Goal: Communication & Community: Answer question/provide support

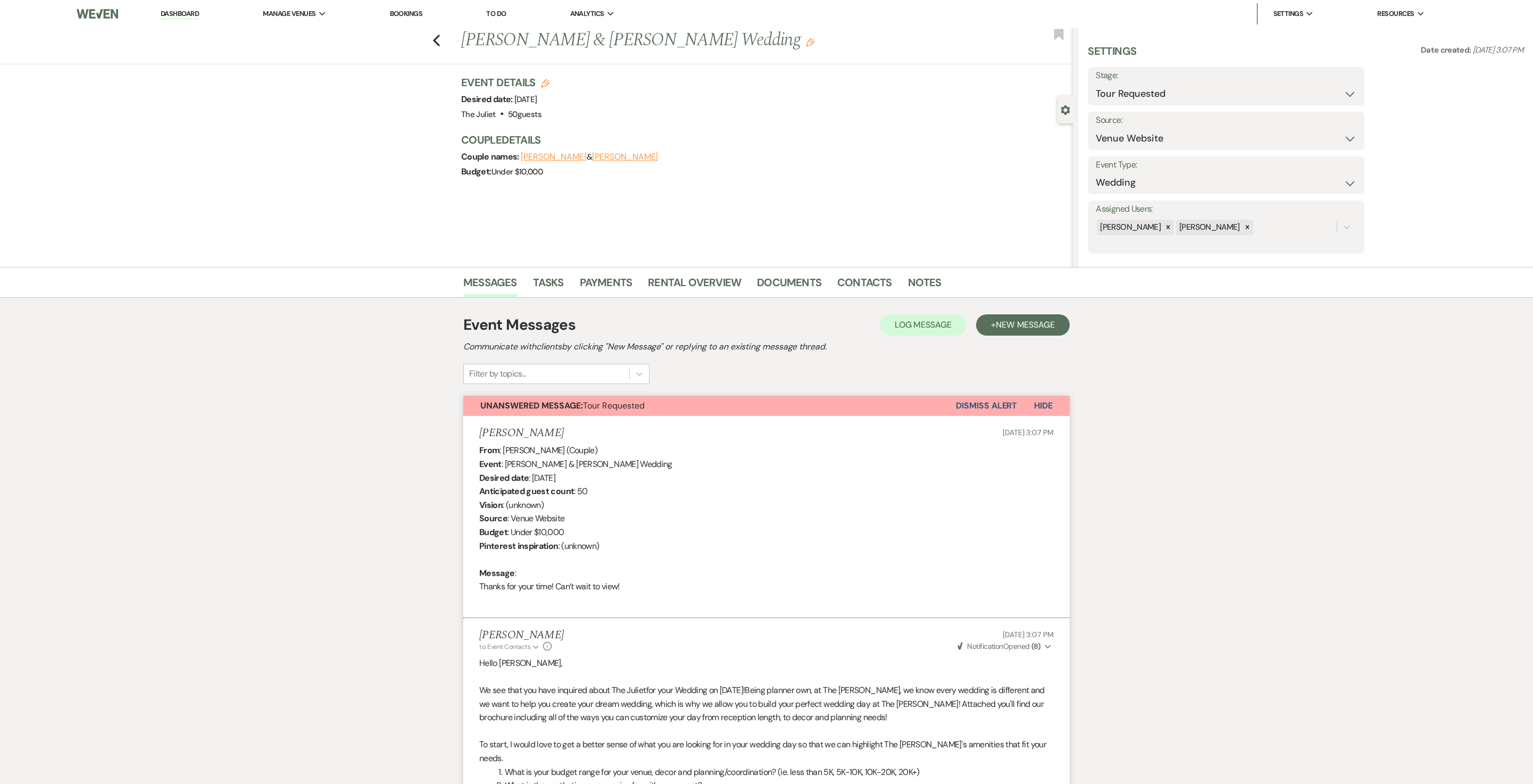
select select "2"
select select "5"
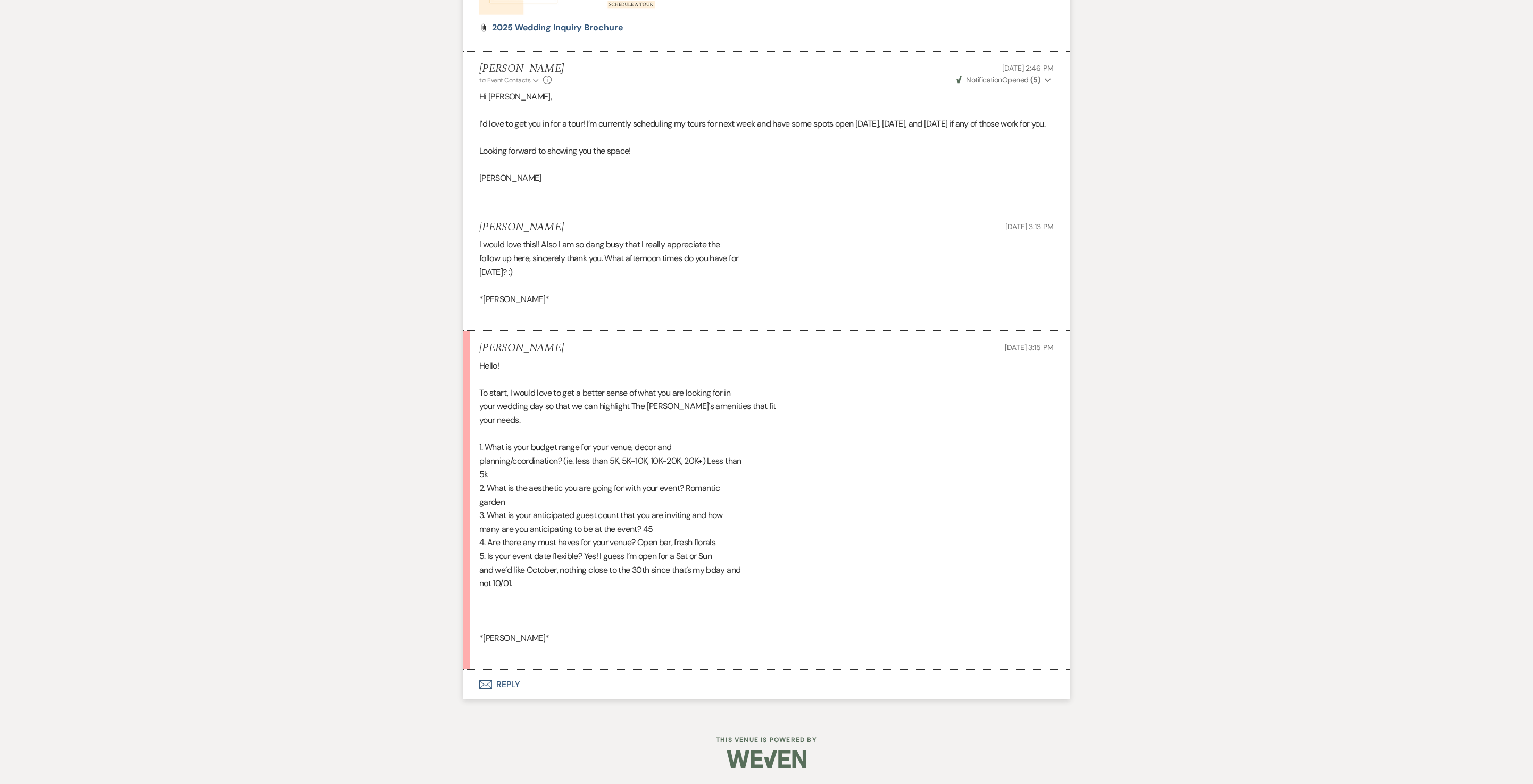
scroll to position [1244, 0]
click at [576, 483] on div "Hello! To start, I would love to get a better sense of what you are looking for…" at bounding box center [766, 508] width 574 height 299
click at [508, 700] on button "Envelope Reply" at bounding box center [766, 684] width 606 height 30
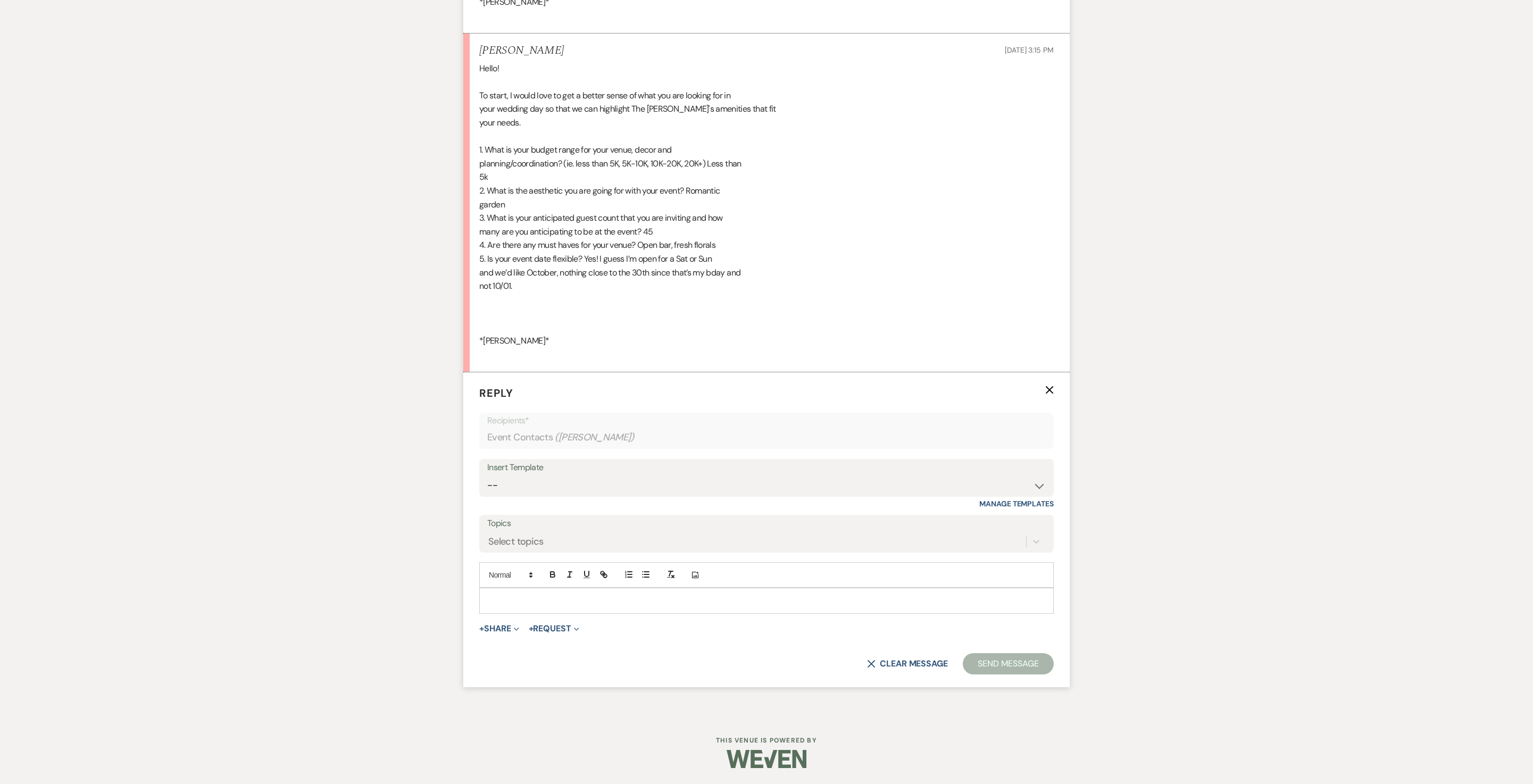
scroll to position [1603, 0]
click at [521, 594] on p at bounding box center [766, 600] width 557 height 12
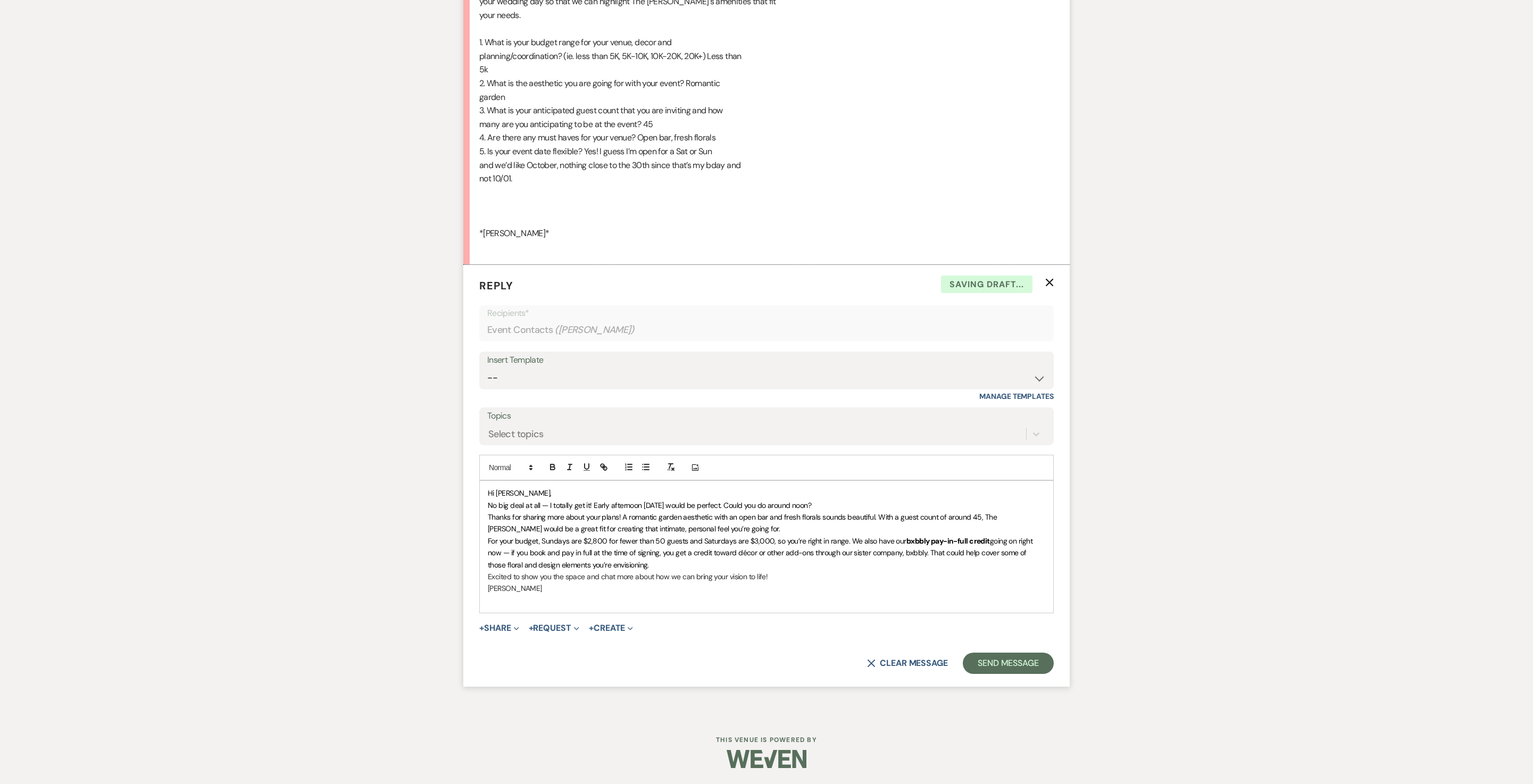
click at [554, 510] on span "No big deal at all — I totally get it! Early afternoon [DATE] would be perfect.…" at bounding box center [650, 505] width 324 height 9
click at [543, 499] on p "Hi [PERSON_NAME]," at bounding box center [766, 493] width 557 height 12
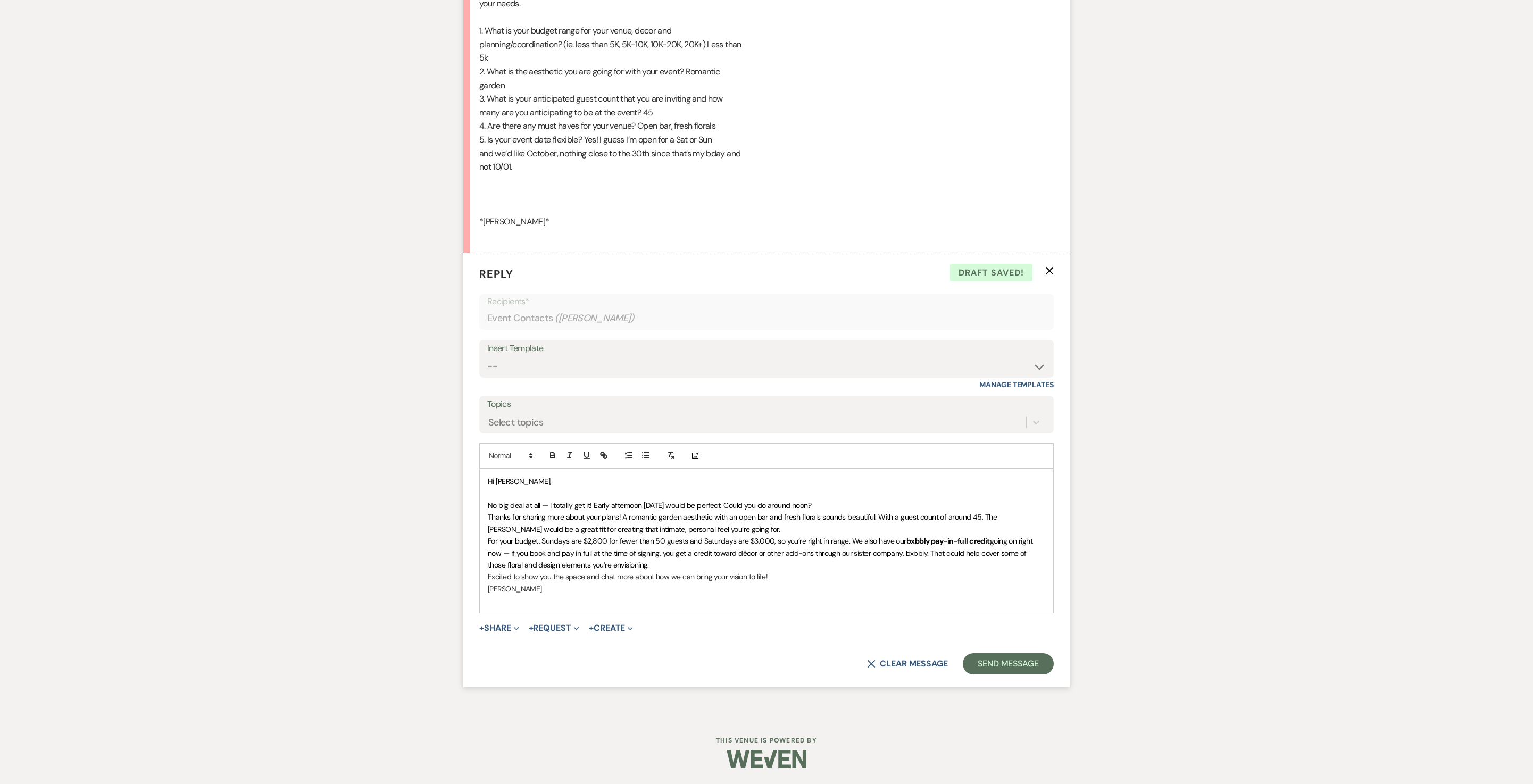
scroll to position [1752, 0]
click at [942, 499] on p "No big deal at all — I totally get it! Early afternoon [DATE] would be perfect.…" at bounding box center [766, 505] width 557 height 12
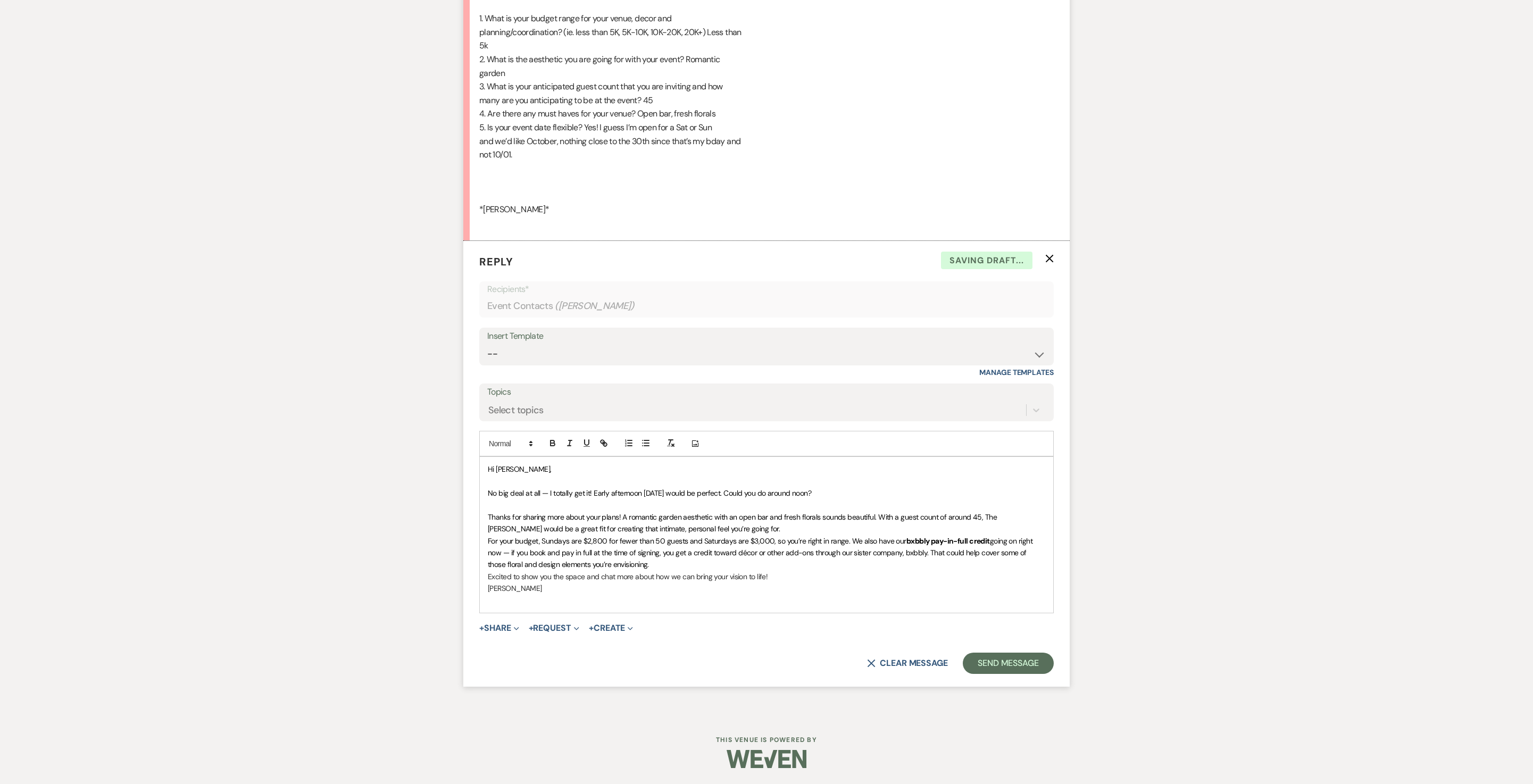
click at [929, 516] on p "Thanks for sharing more about your plans! A romantic garden aesthetic with an o…" at bounding box center [766, 523] width 557 height 24
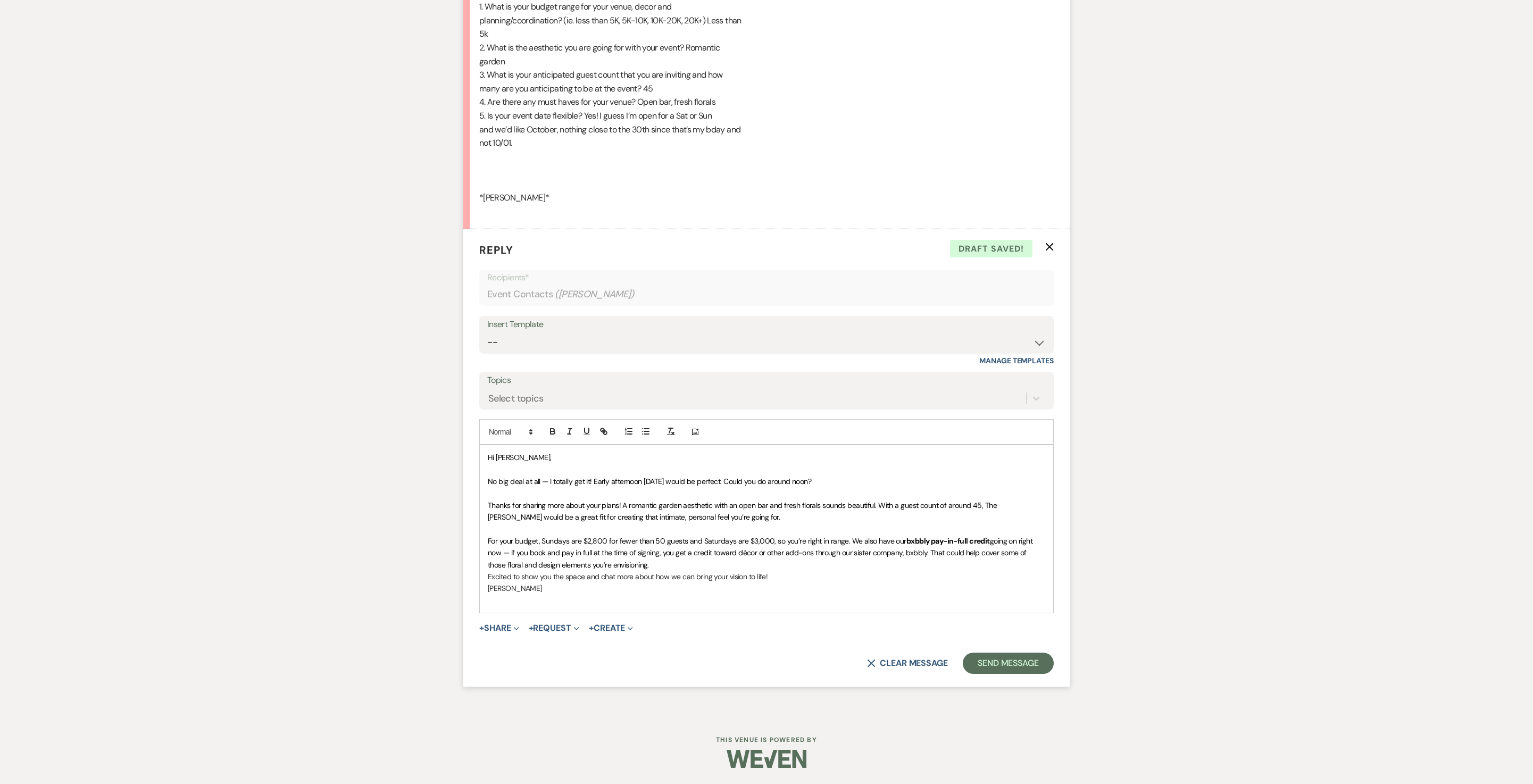
click at [1019, 571] on p "For your budget, Sundays are $2,800 for fewer than 50 guests and Saturdays are …" at bounding box center [766, 553] width 557 height 35
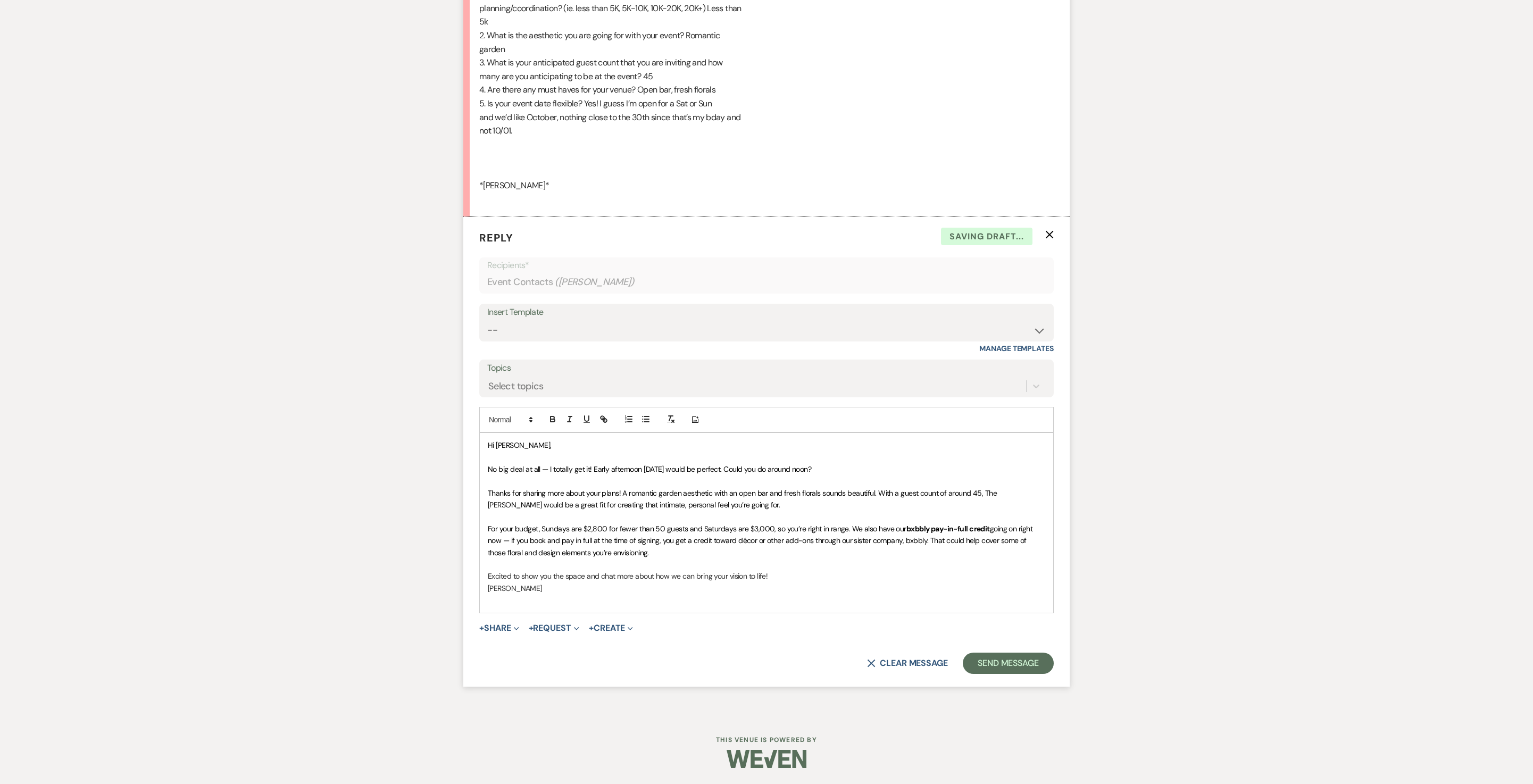
click at [878, 582] on p "Excited to show you the space and chat more about how we can bring your vision …" at bounding box center [766, 576] width 557 height 12
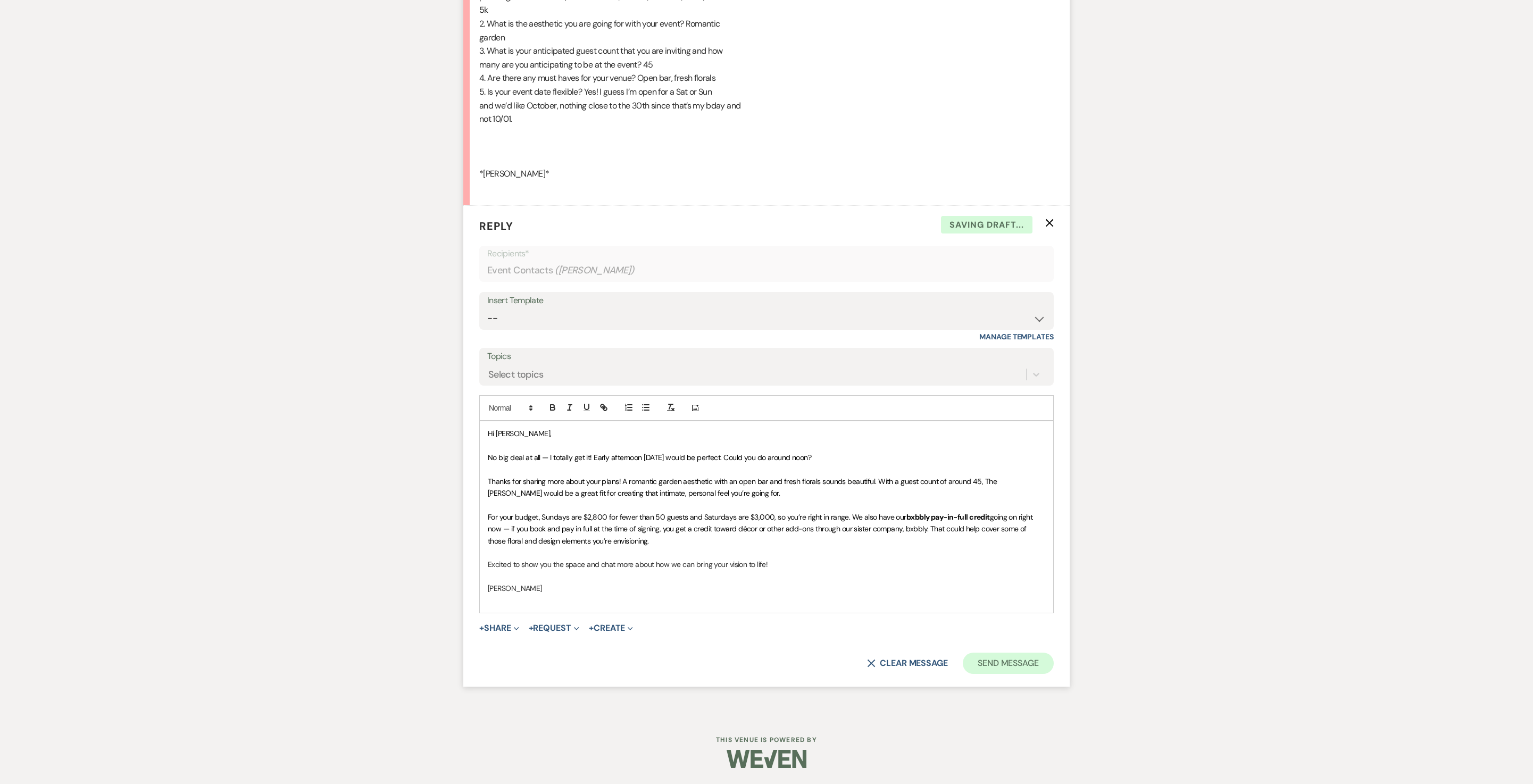
click at [983, 674] on button "Send Message" at bounding box center [1009, 663] width 91 height 21
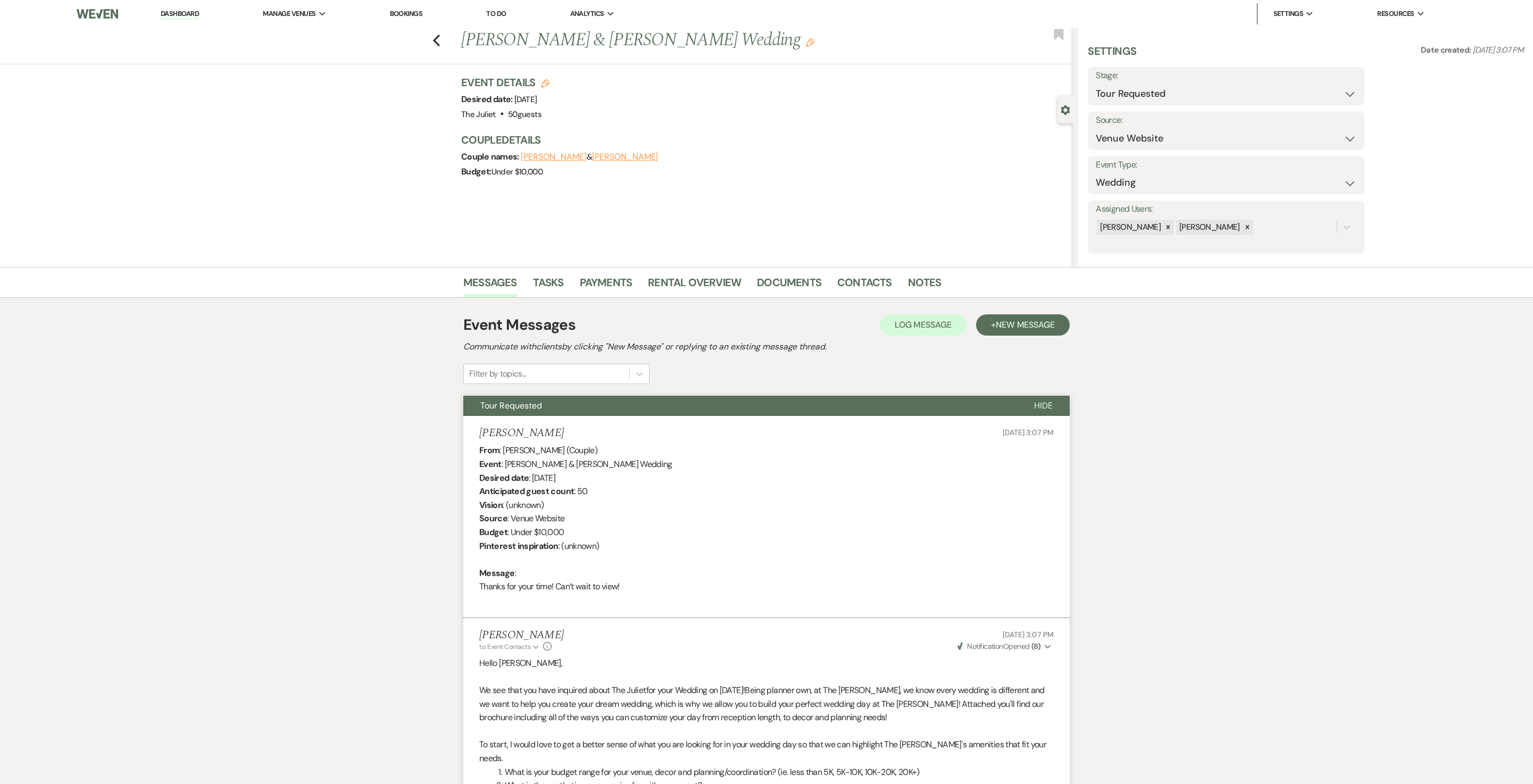
scroll to position [0, 0]
click at [451, 42] on div "Previous [PERSON_NAME] & [PERSON_NAME] Wedding Edit Bookmark" at bounding box center [534, 46] width 1078 height 37
click at [438, 41] on div "Previous [PERSON_NAME] & [PERSON_NAME] Wedding Edit Bookmark" at bounding box center [534, 46] width 1078 height 37
click at [440, 41] on icon "Previous" at bounding box center [436, 40] width 8 height 13
select select "2"
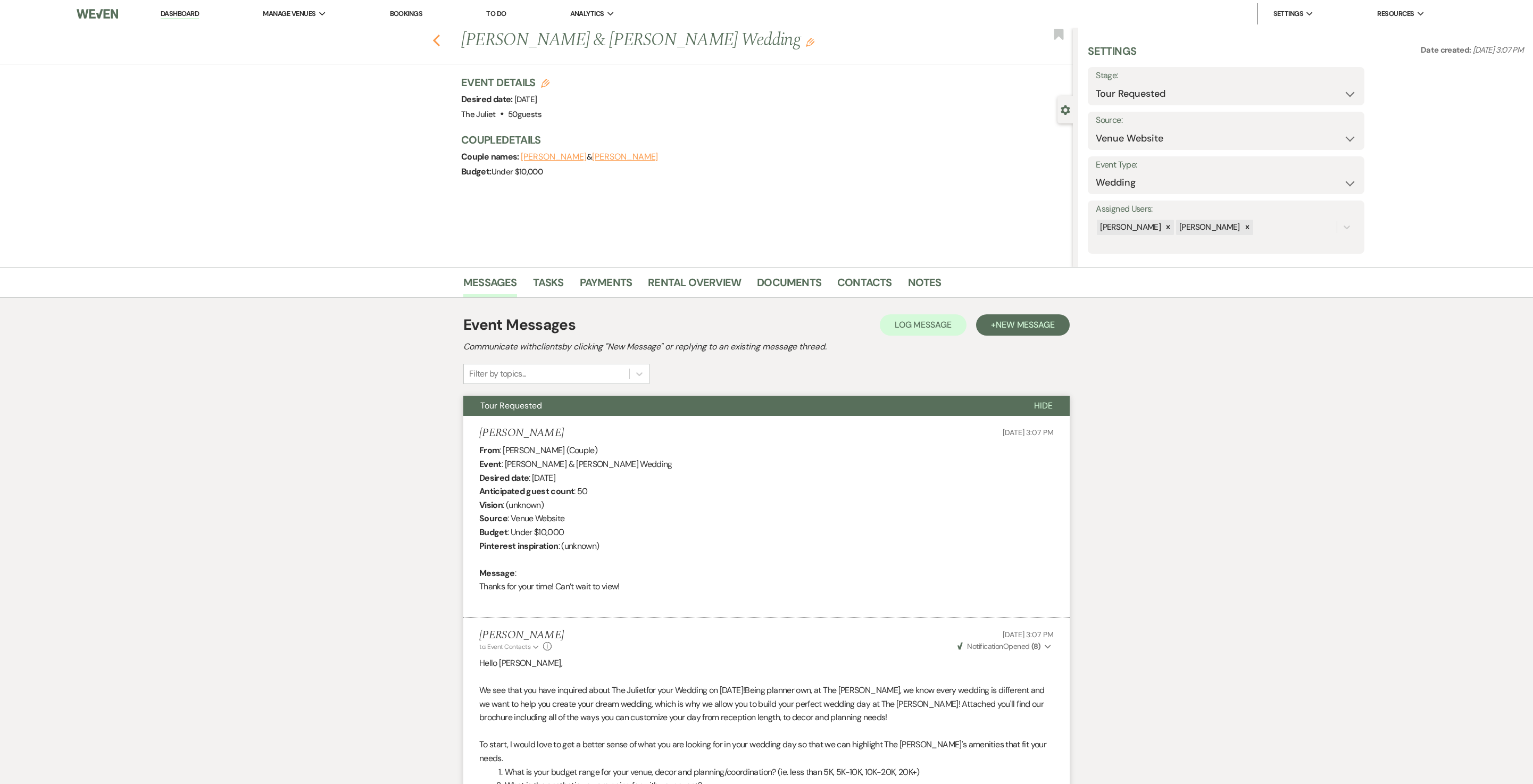
select select "2"
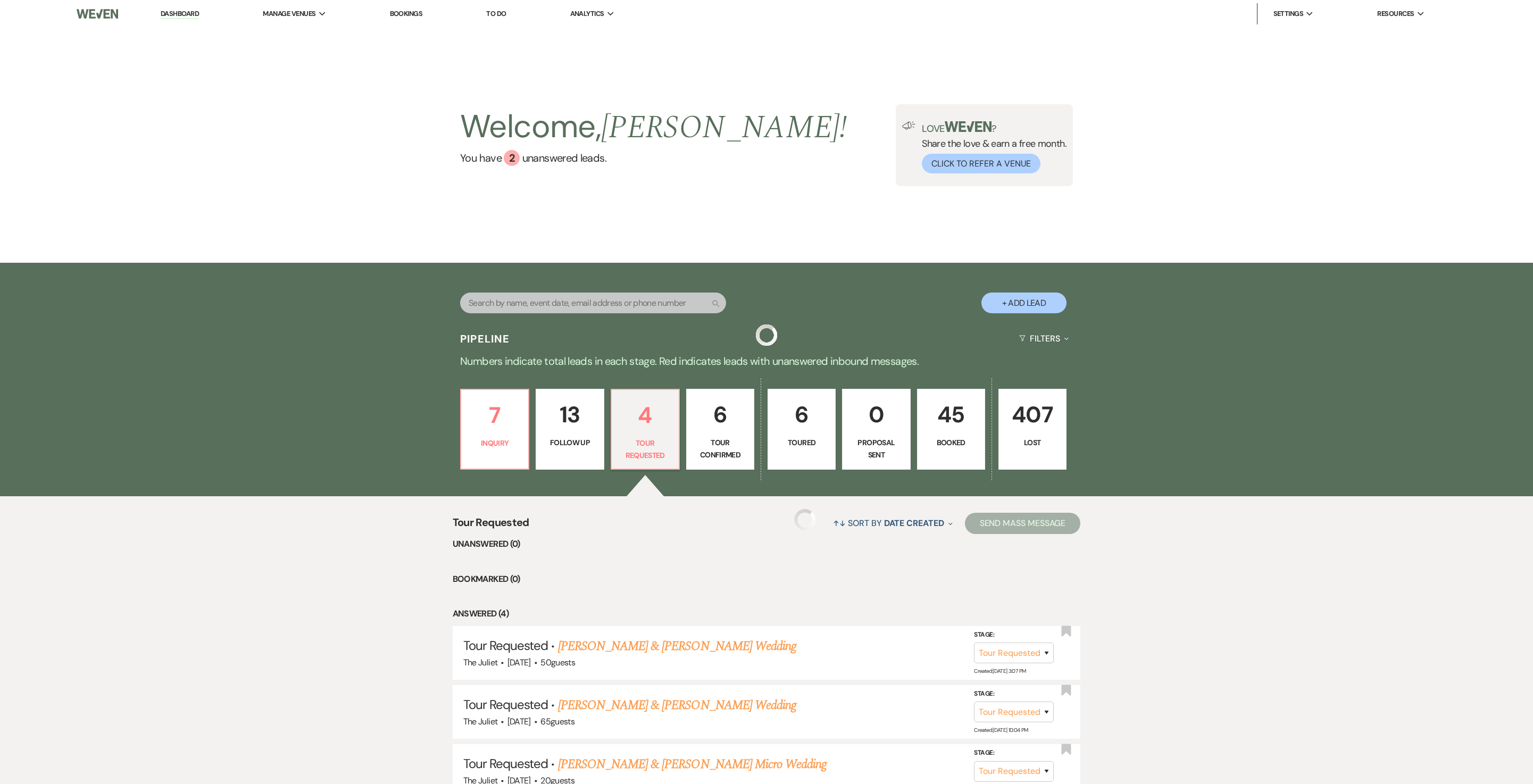
scroll to position [62, 0]
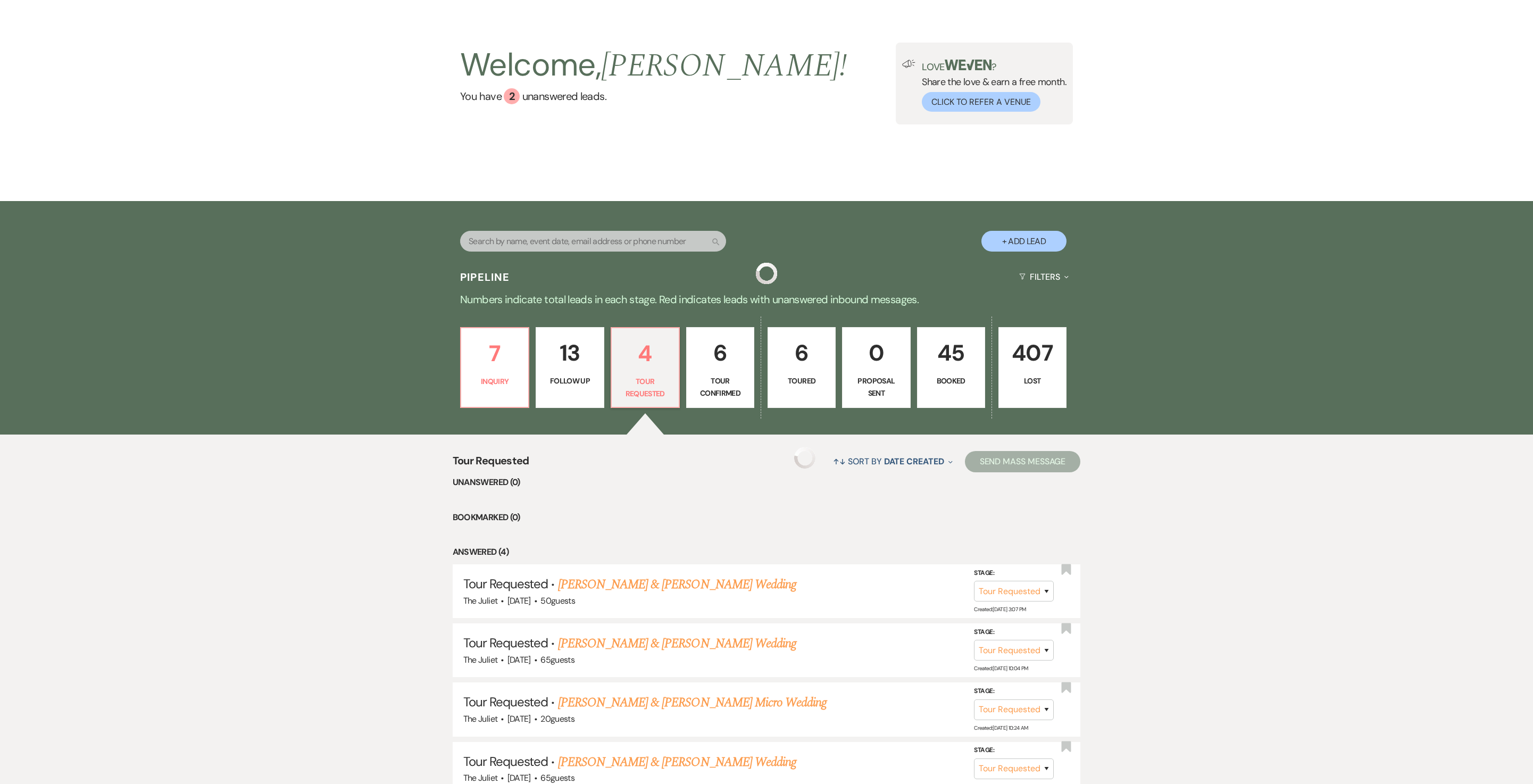
select select "2"
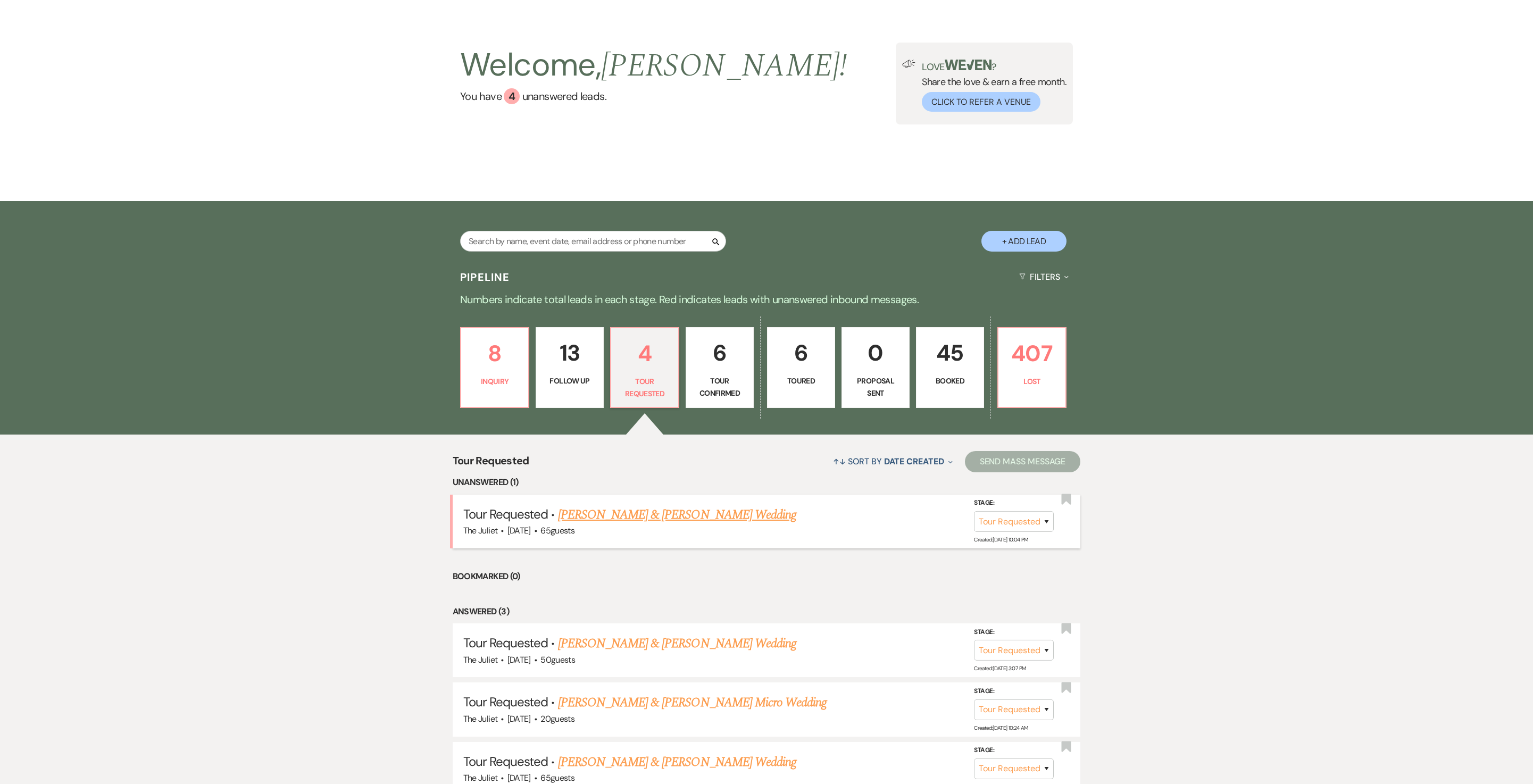
click at [651, 523] on link "[PERSON_NAME] & [PERSON_NAME] Wedding" at bounding box center [677, 514] width 239 height 19
select select "2"
select select "5"
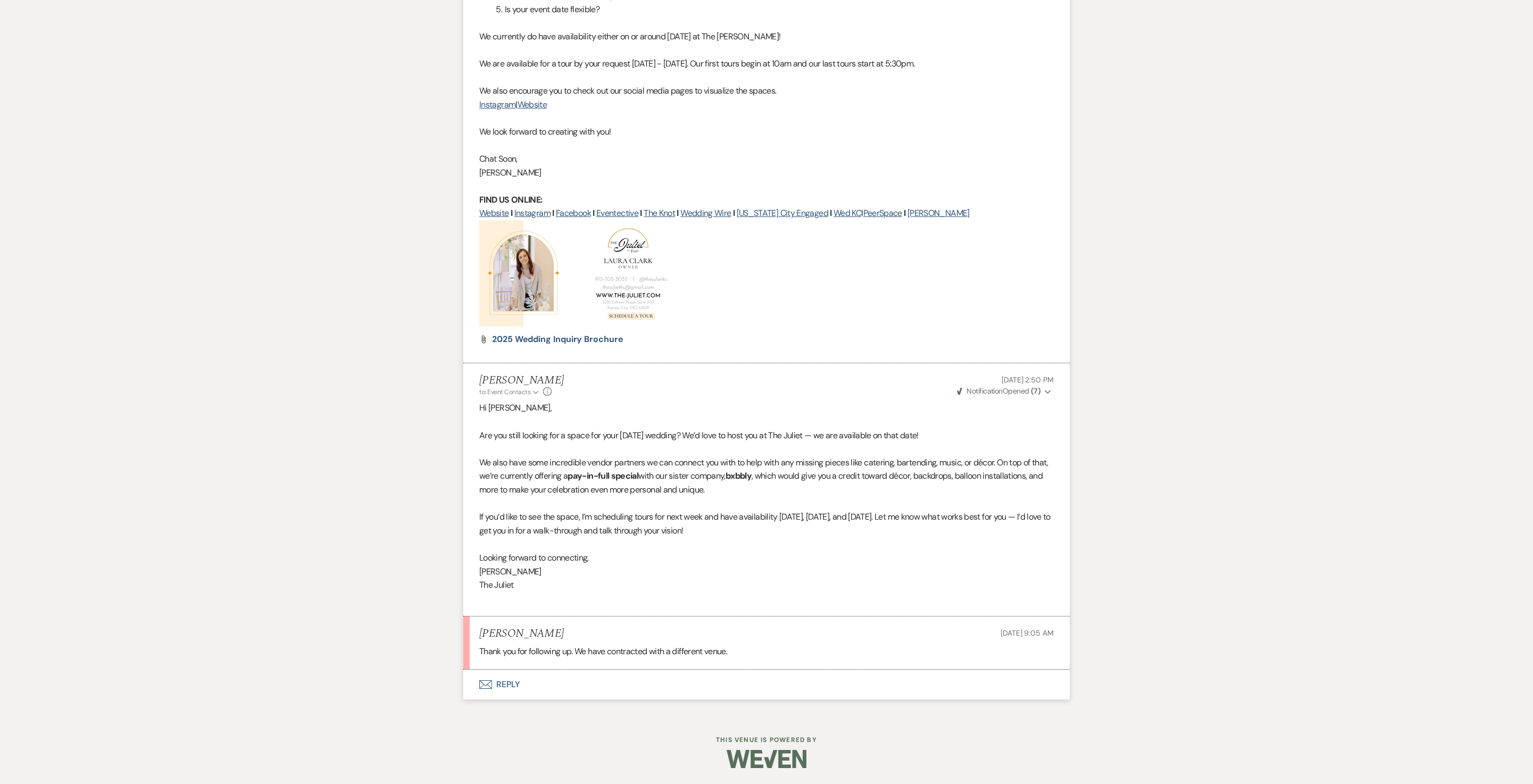
scroll to position [935, 0]
click at [504, 686] on button "Envelope Reply" at bounding box center [766, 684] width 606 height 30
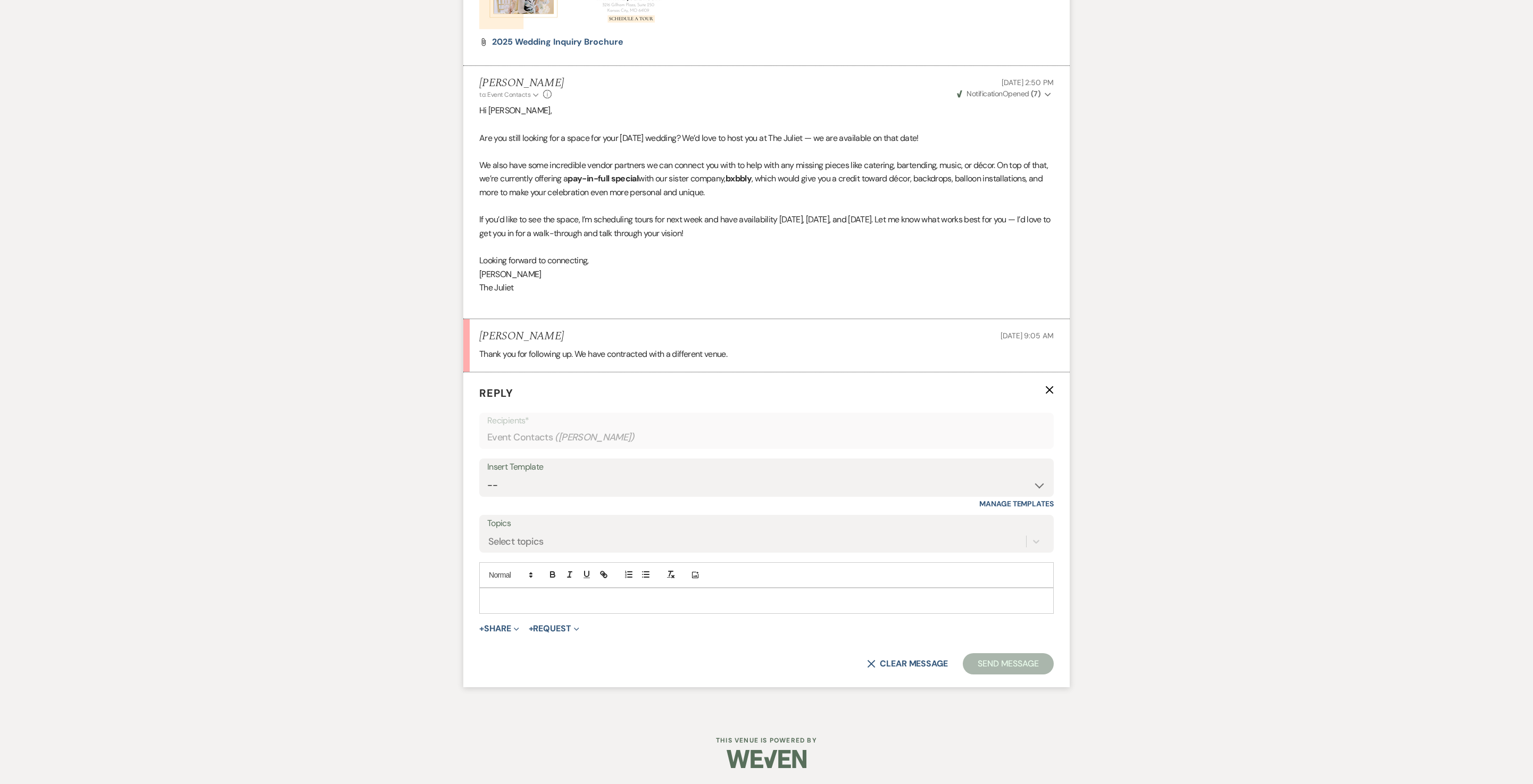
scroll to position [1264, 0]
click at [638, 594] on p at bounding box center [766, 600] width 557 height 12
click at [767, 622] on div "+ Share Expand Doc Upload Documents Add Photo Images Pref Vendors Preferred ven…" at bounding box center [766, 628] width 574 height 13
click at [715, 594] on p "Thank you for letting me know! I hope everything goes beautifully!" at bounding box center [766, 600] width 557 height 12
click at [756, 625] on div "+ Share Expand Doc Upload Documents Add Photo Images Pref Vendors Preferred ven…" at bounding box center [766, 628] width 574 height 13
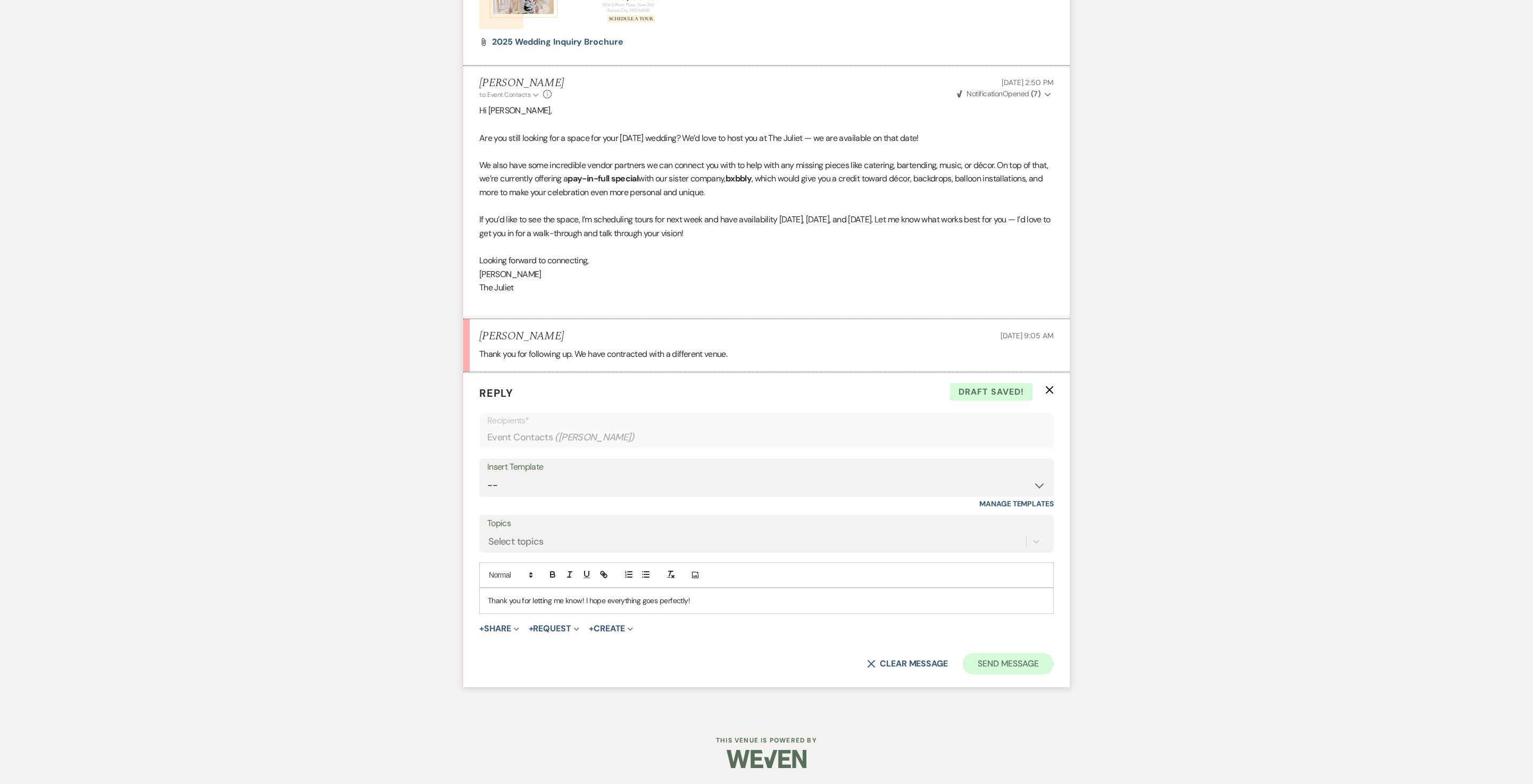
click at [991, 657] on button "Send Message" at bounding box center [1009, 663] width 91 height 21
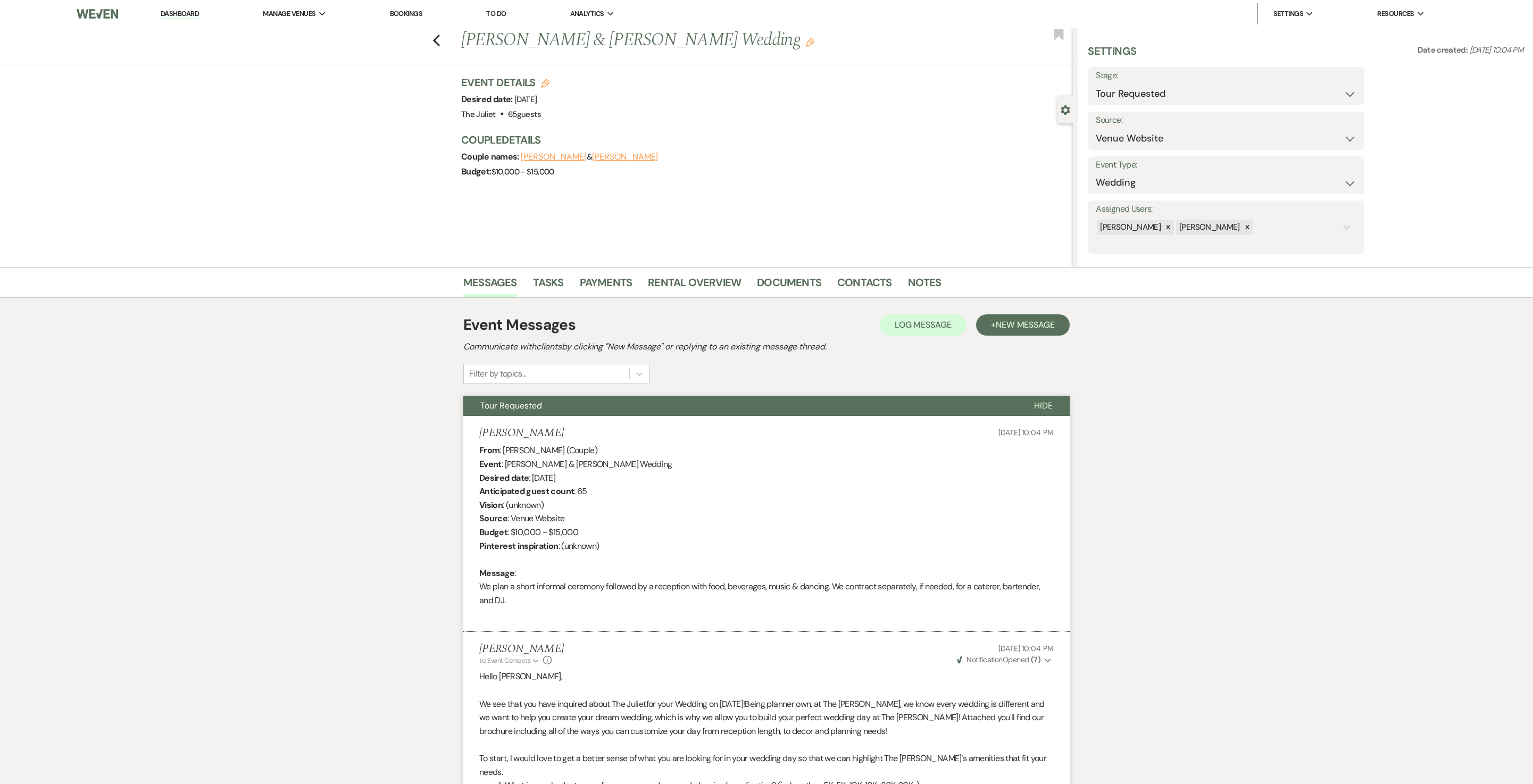
scroll to position [0, 0]
click at [440, 35] on icon "Previous" at bounding box center [436, 40] width 8 height 13
select select "2"
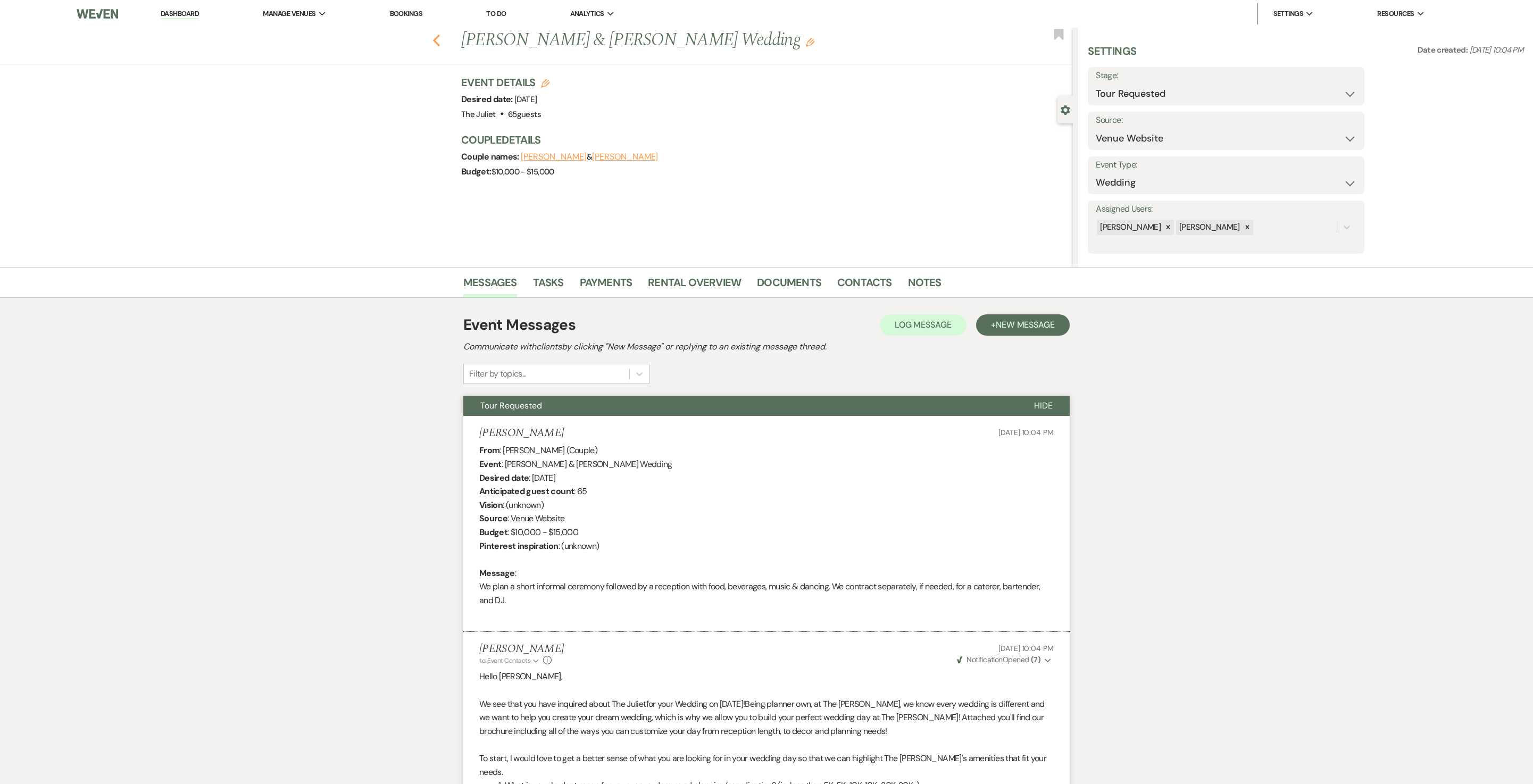
select select "2"
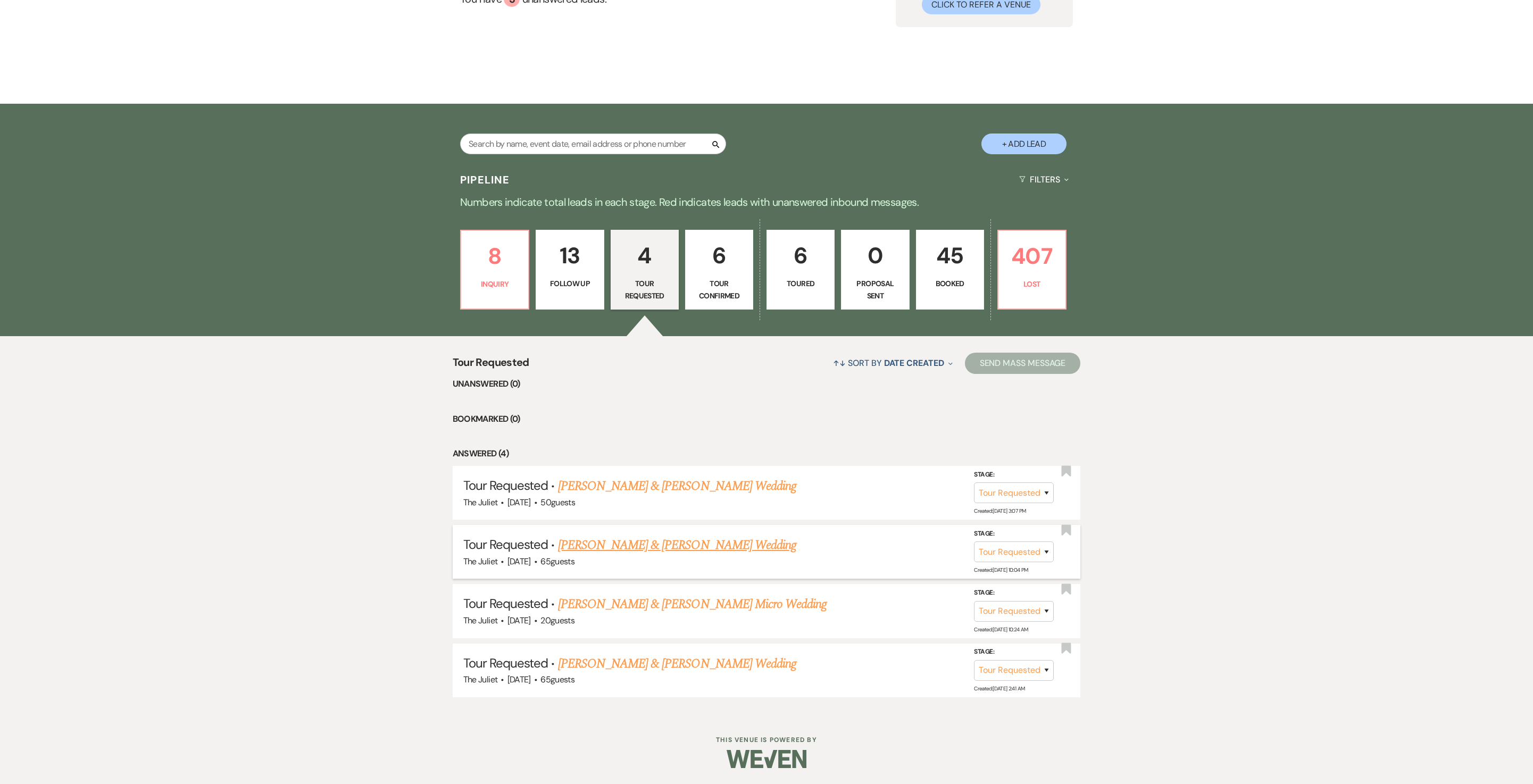
scroll to position [180, 0]
select select "8"
select select "6"
click at [1025, 550] on button "Save" at bounding box center [1032, 551] width 53 height 21
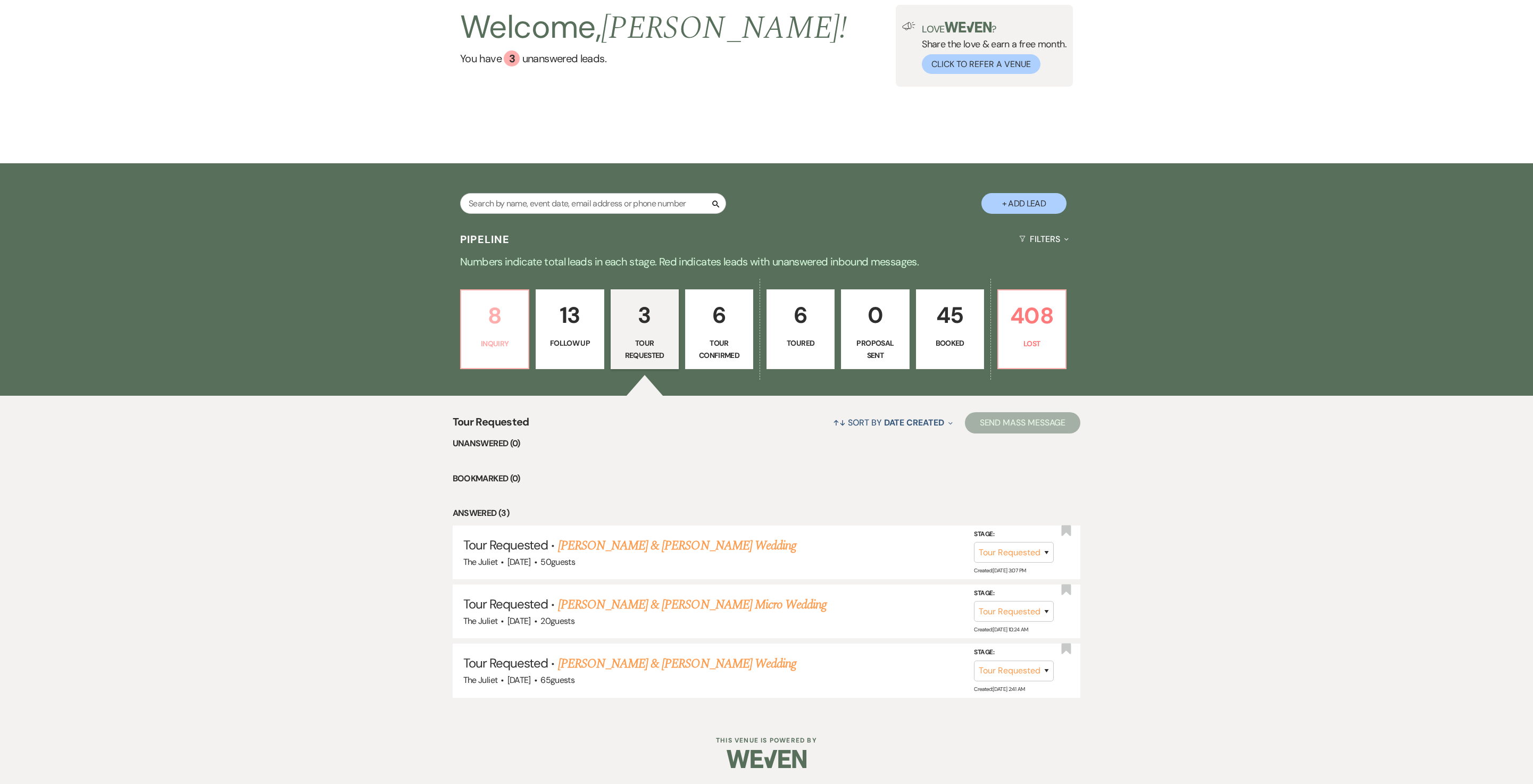
click at [492, 314] on p "8" at bounding box center [495, 315] width 54 height 35
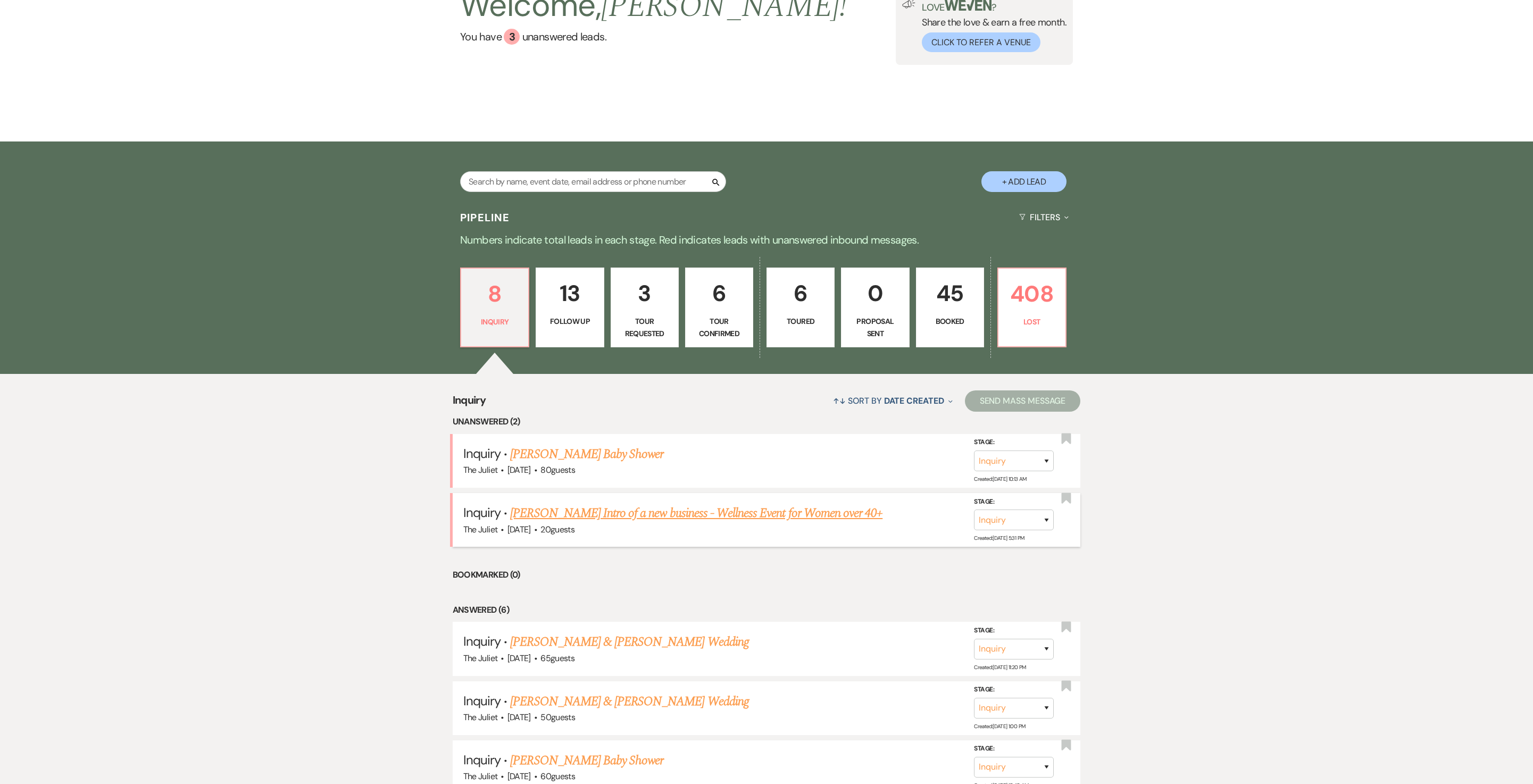
click at [649, 523] on link "[PERSON_NAME] Intro of a new business - Wellness Event for Women over 40+" at bounding box center [697, 513] width 373 height 19
select select "5"
select select "13"
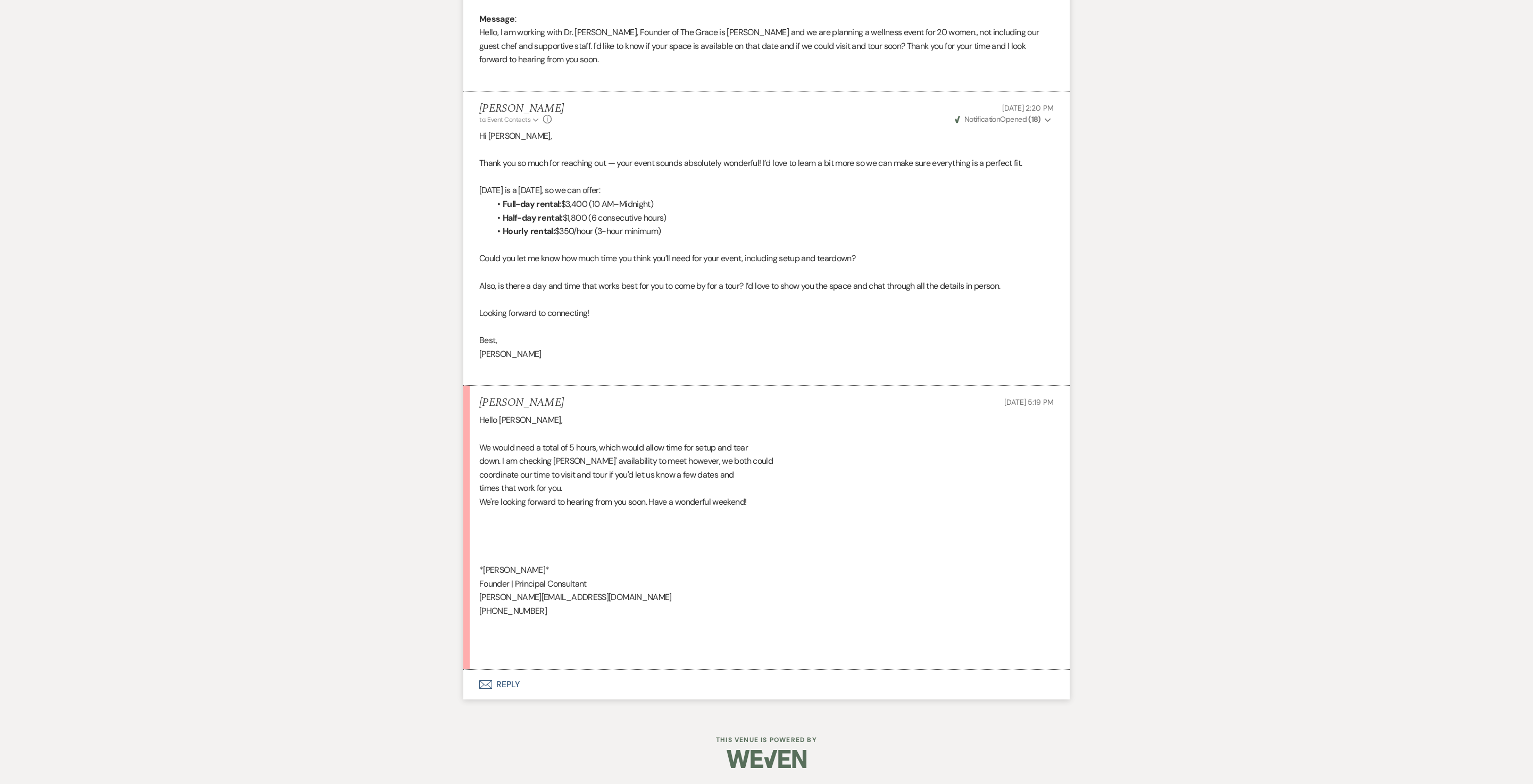
scroll to position [639, 0]
click at [501, 700] on button "Envelope Reply" at bounding box center [766, 684] width 606 height 30
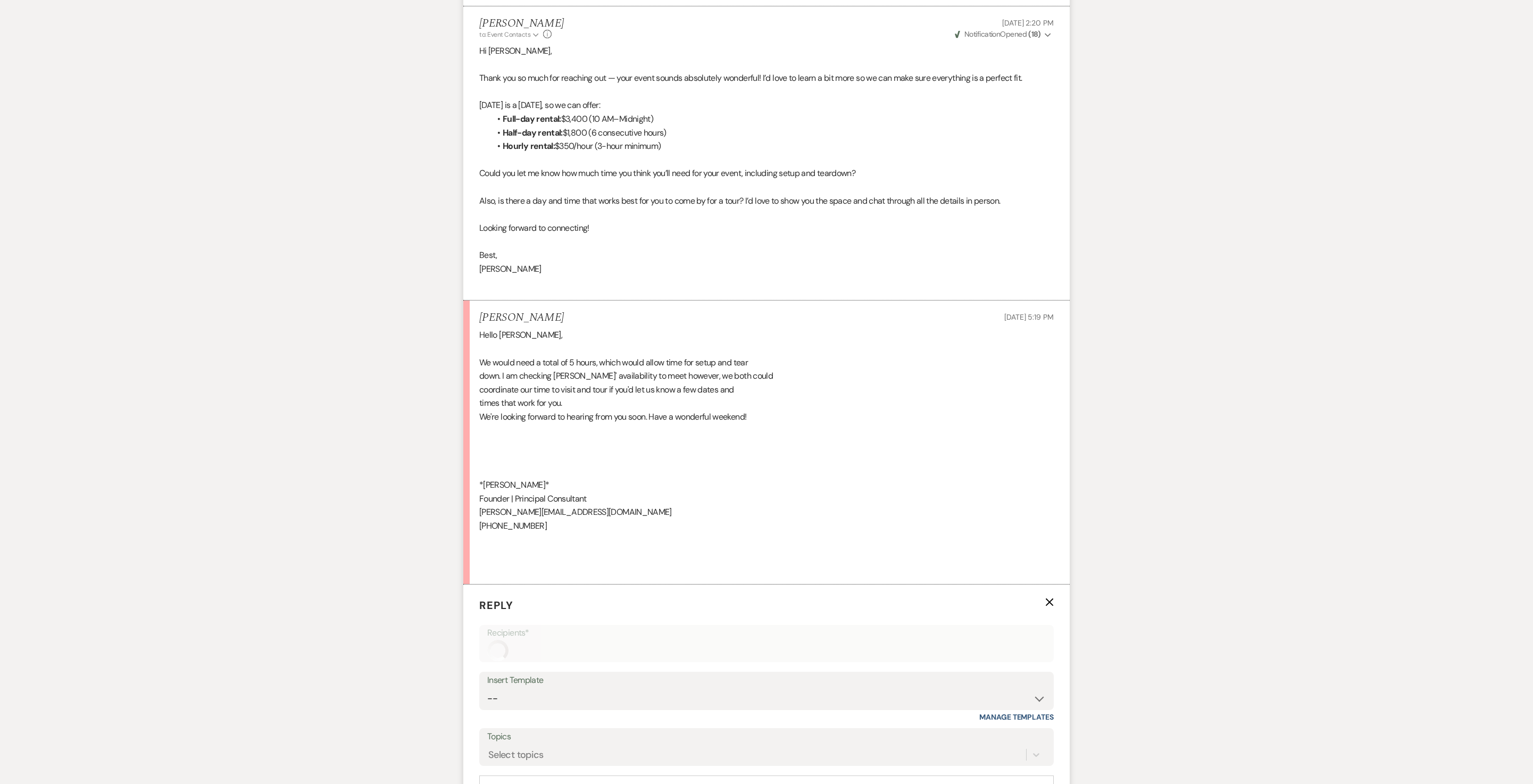
scroll to position [999, 0]
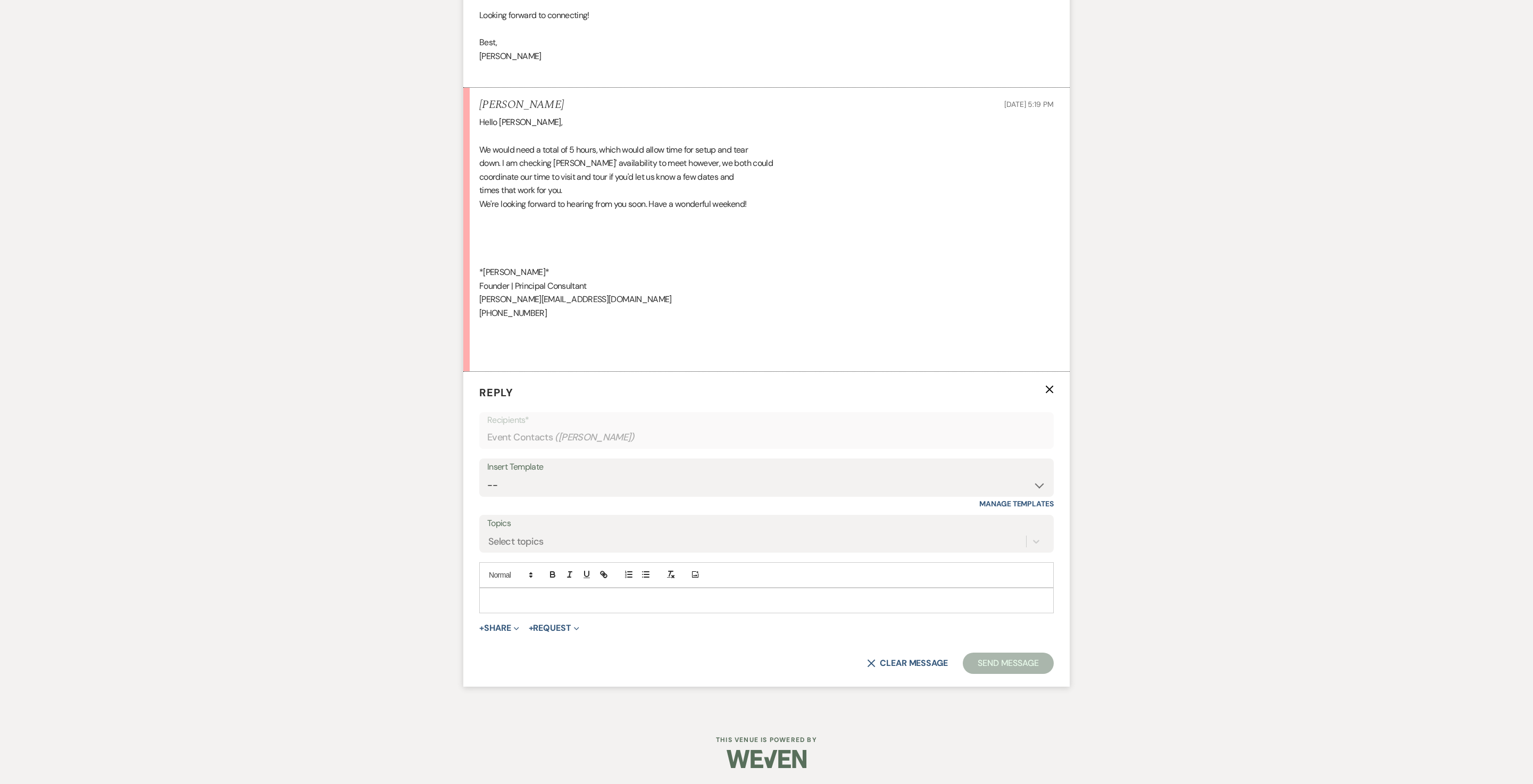
click at [541, 594] on p at bounding box center [766, 600] width 557 height 12
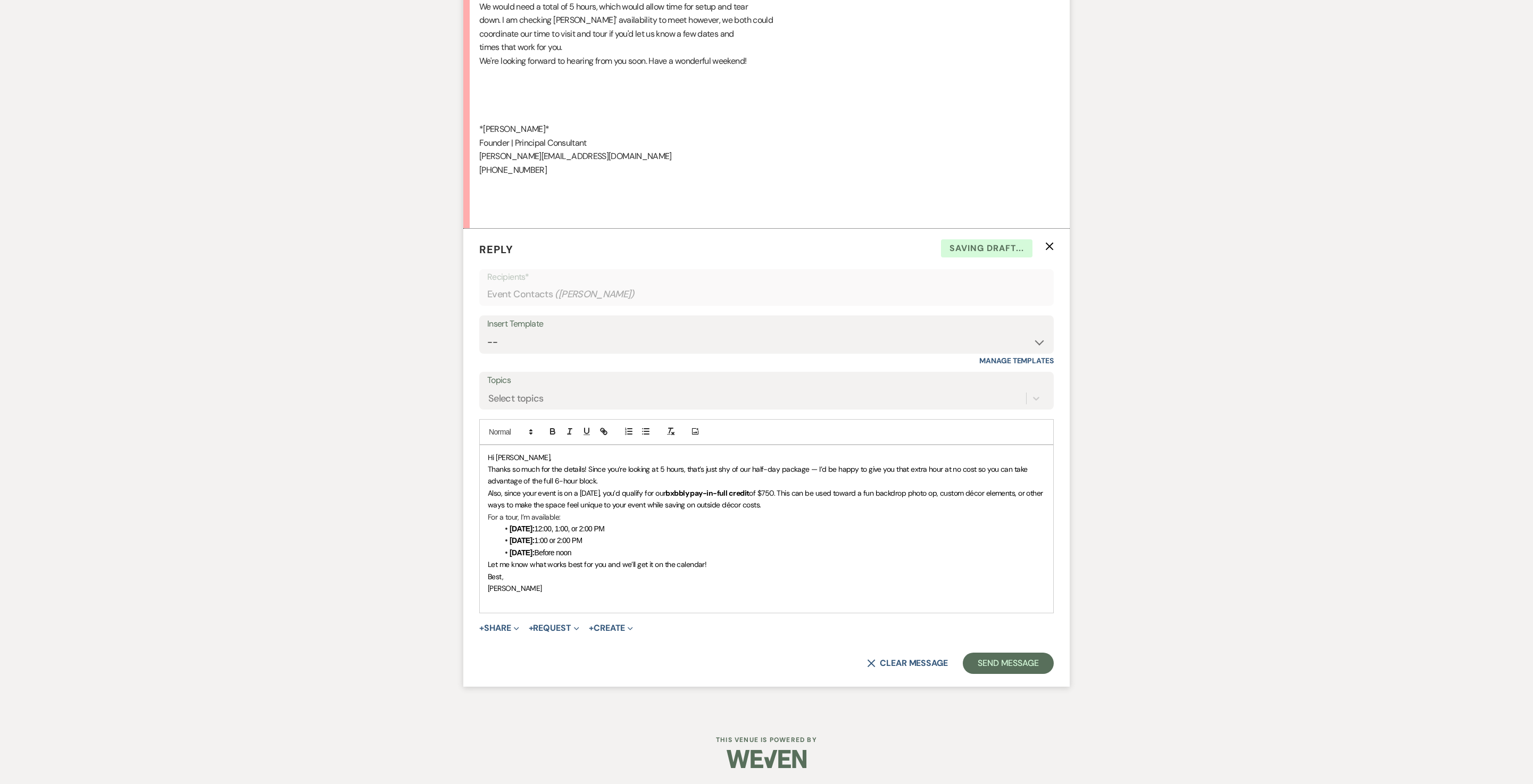
click at [550, 464] on p "Hi [PERSON_NAME]," at bounding box center [766, 458] width 557 height 12
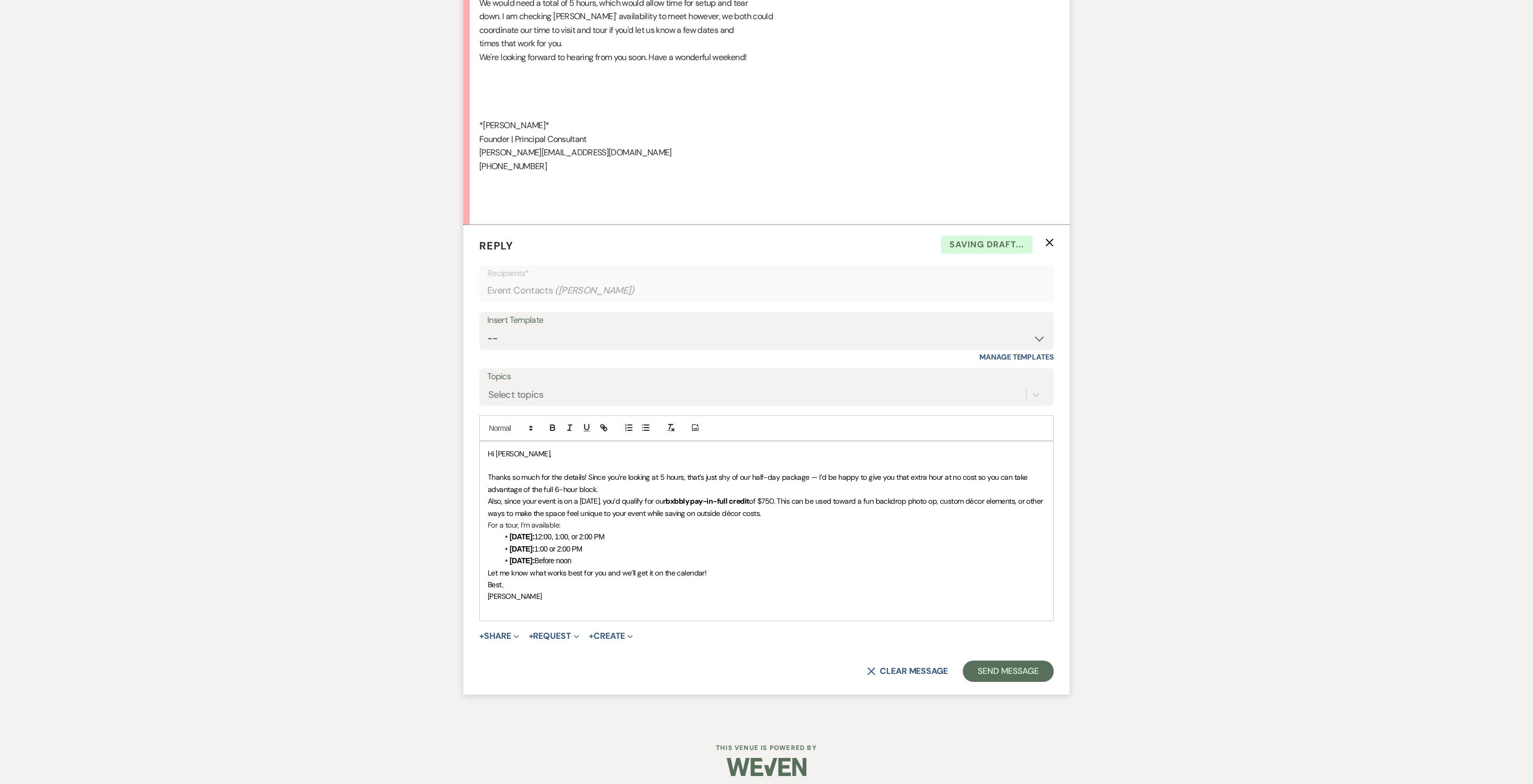
click at [815, 495] on p "Thanks so much for the details! Since you’re looking at 5 hours, that’s just sh…" at bounding box center [766, 483] width 557 height 24
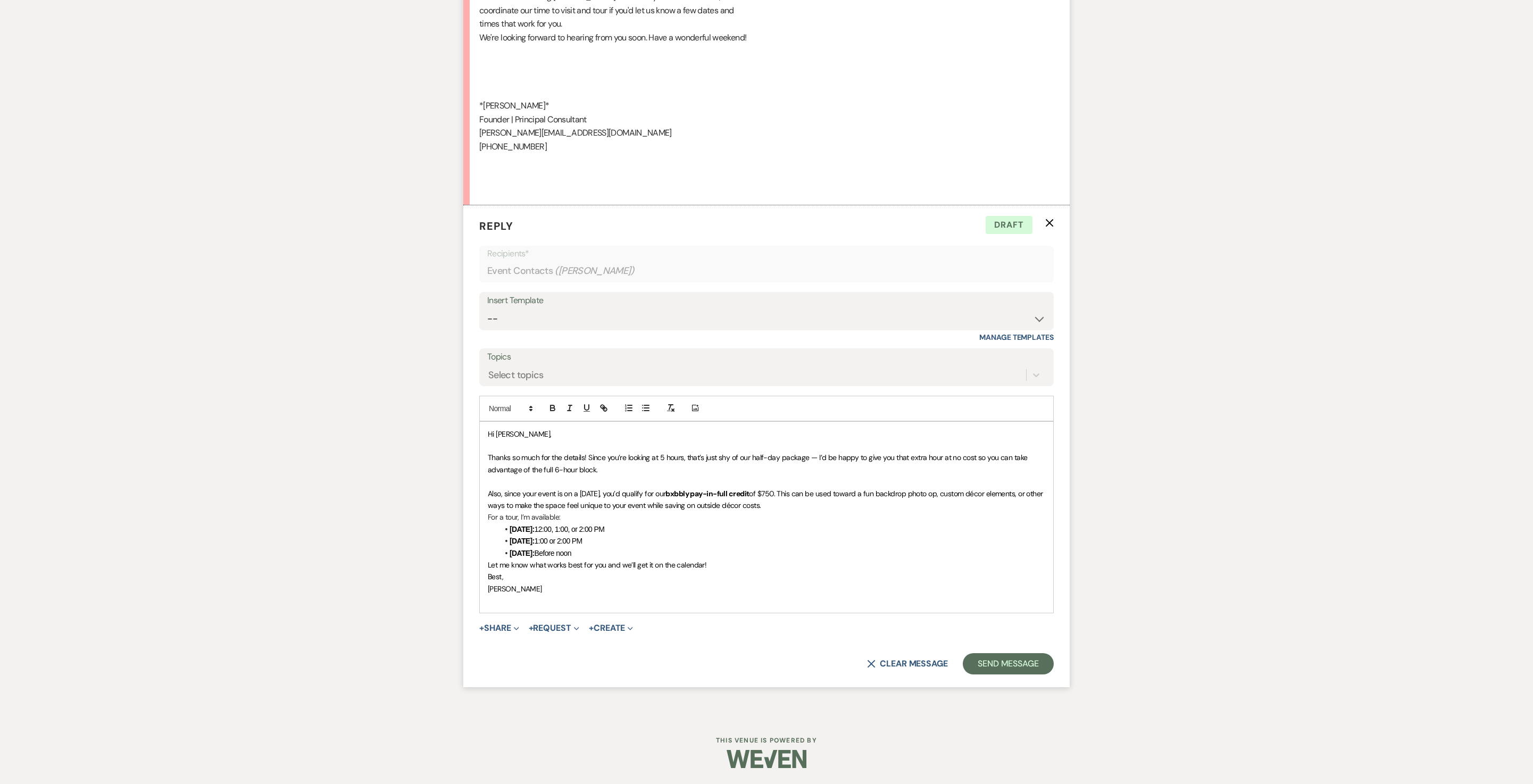
scroll to position [1102, 0]
drag, startPoint x: 724, startPoint y: 556, endPoint x: 722, endPoint y: 632, distance: 76.0
click at [722, 613] on div "Hi [PERSON_NAME], Thanks so much for the details! Since you’re looking at 5 hou…" at bounding box center [766, 517] width 573 height 191
click at [551, 408] on icon "button" at bounding box center [552, 406] width 3 height 3
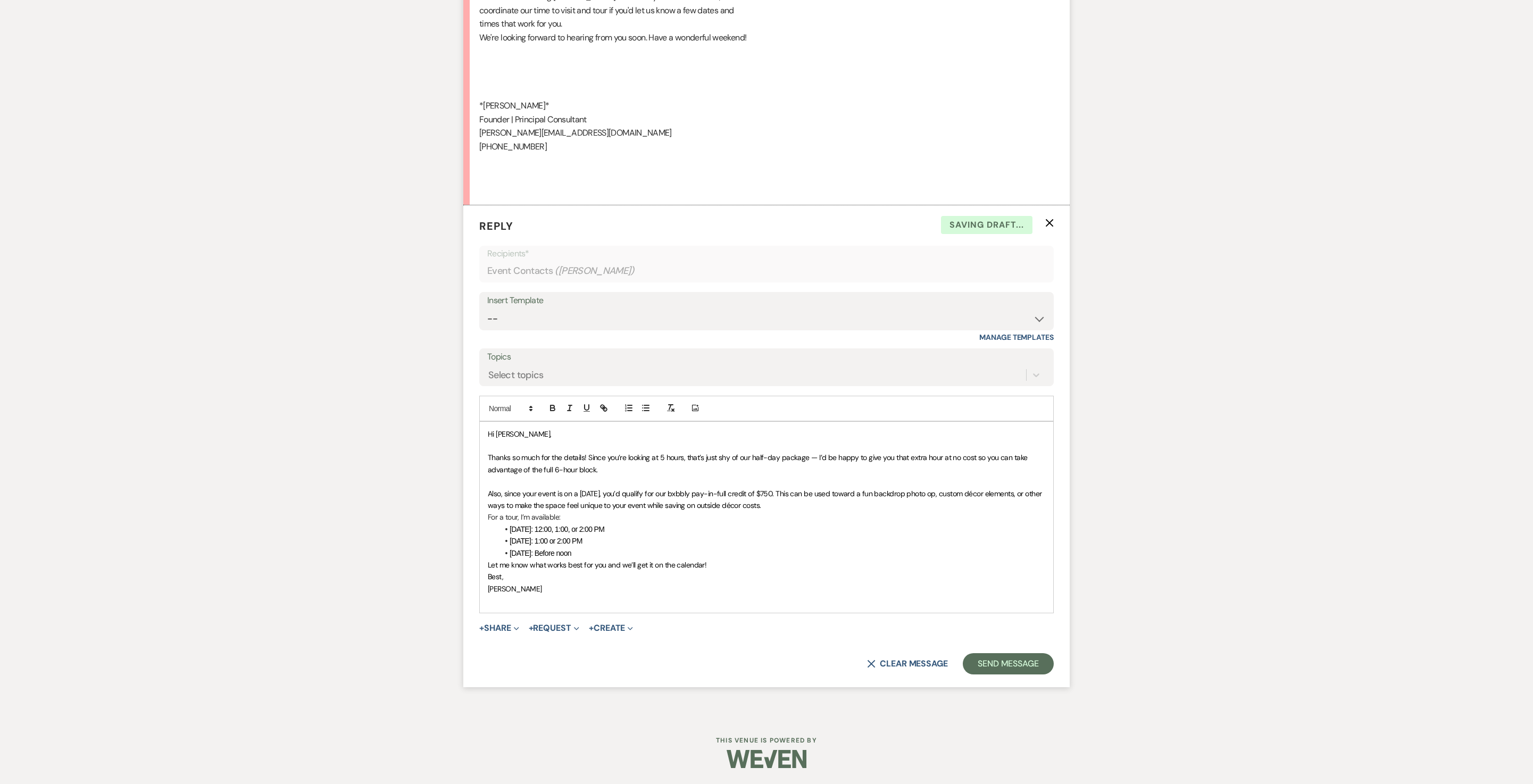
click at [716, 594] on p "[PERSON_NAME]" at bounding box center [766, 588] width 557 height 12
click at [627, 559] on li "[DATE]: Before noon" at bounding box center [772, 553] width 547 height 12
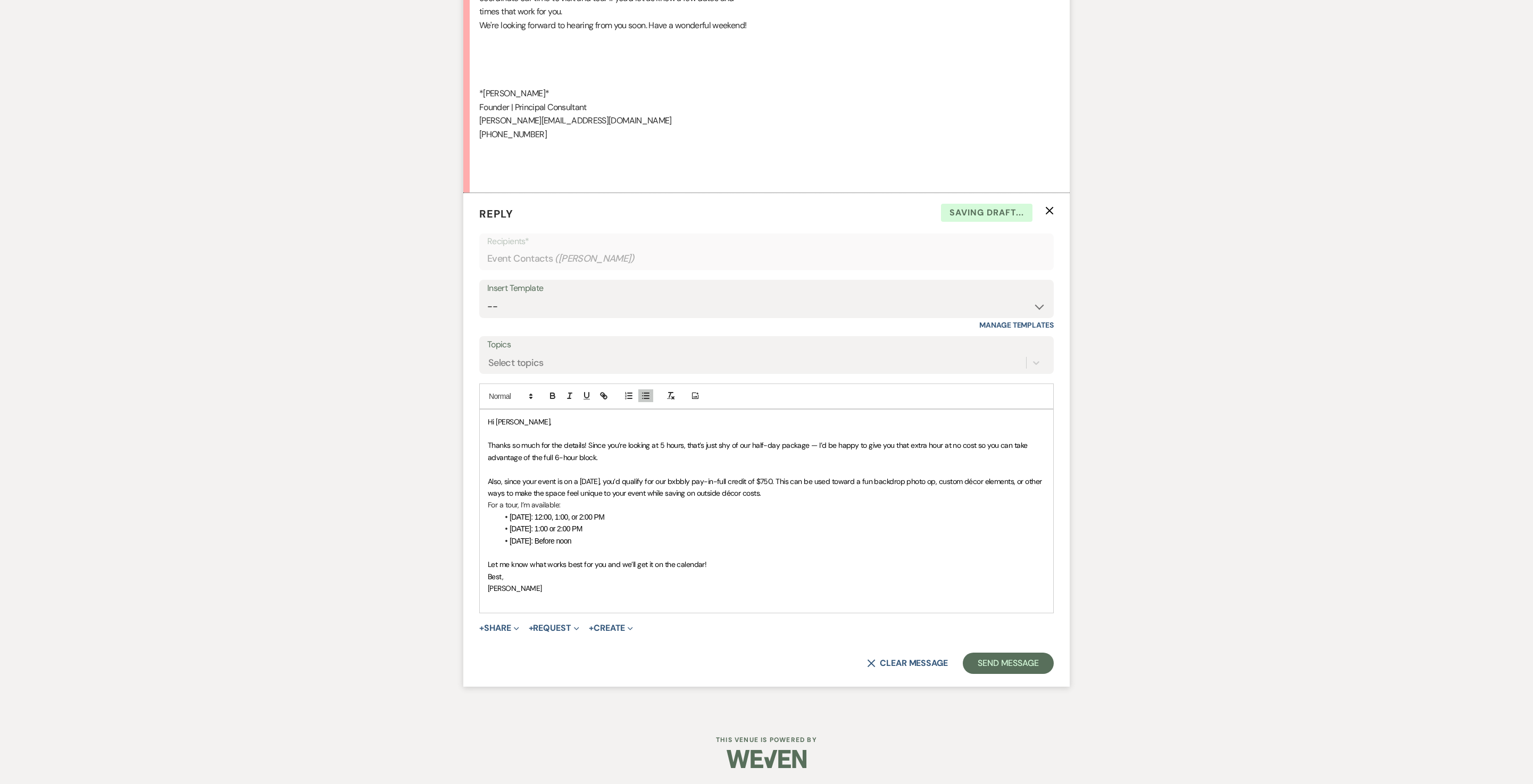
click at [783, 570] on p "Let me know what works best for you and we’ll get it on the calendar!" at bounding box center [766, 564] width 557 height 12
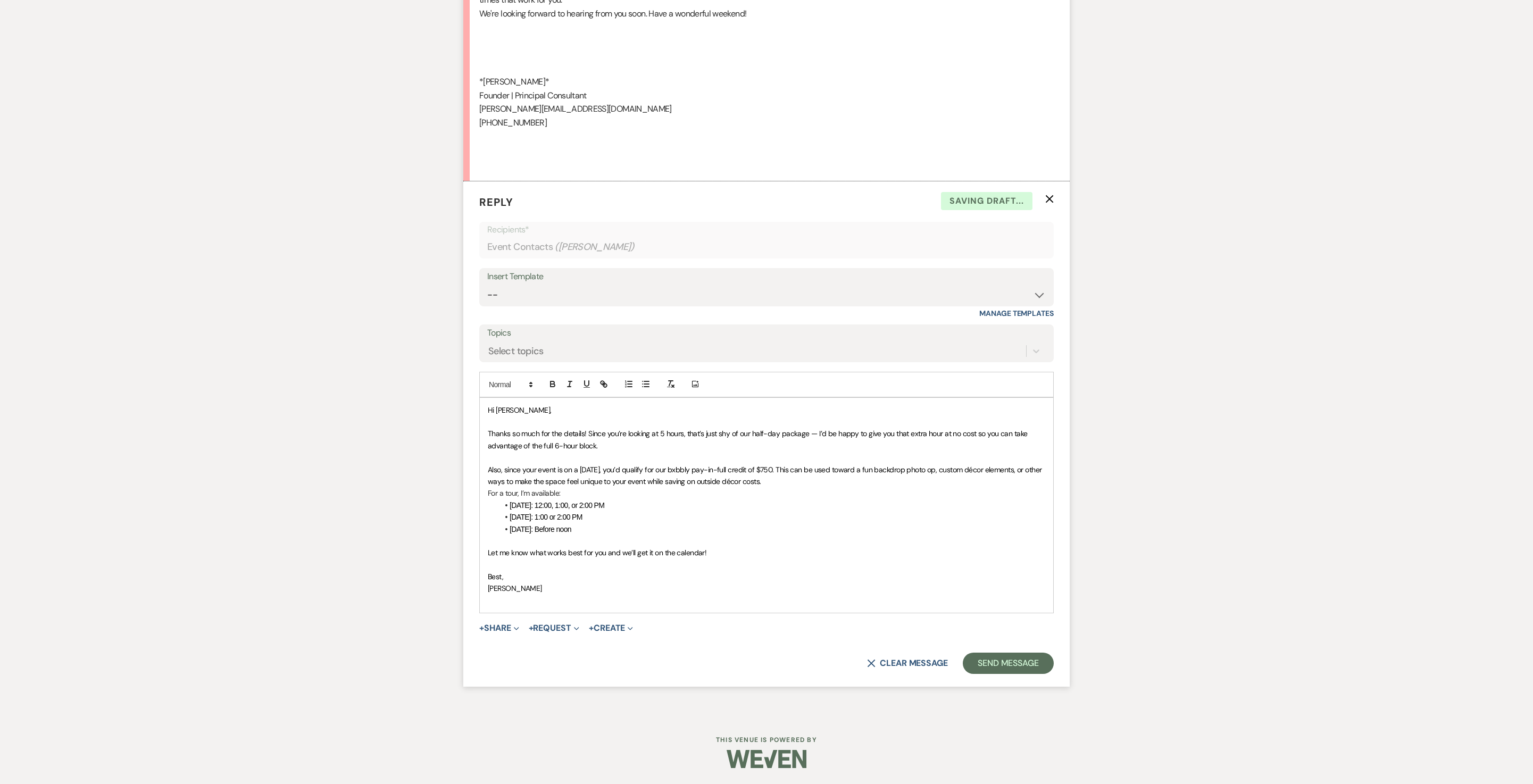
click at [1030, 488] on p "Also, since your event is on a [DATE], you’d qualify for our bxbbly pay-in-full…" at bounding box center [766, 475] width 557 height 24
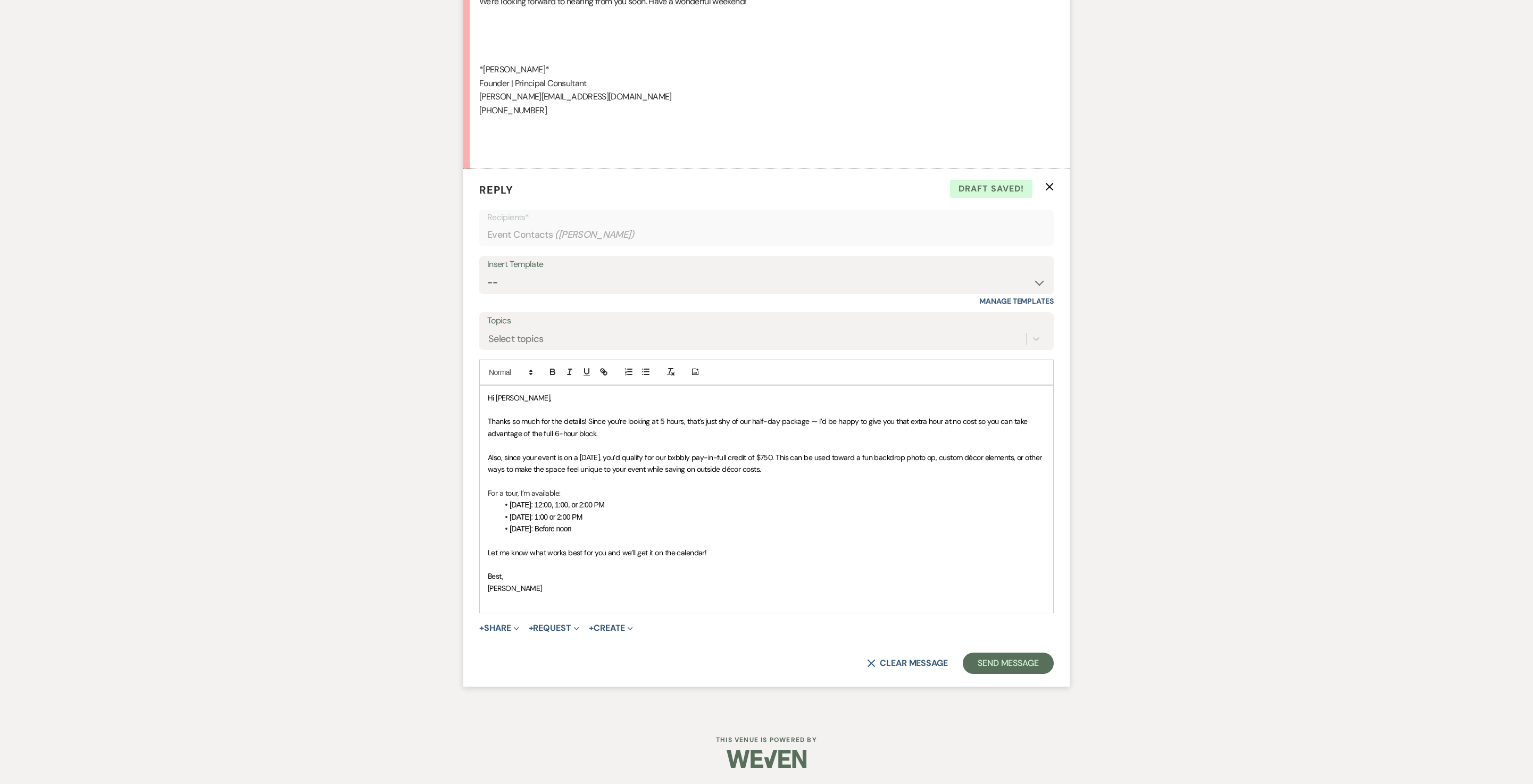
scroll to position [1143, 0]
drag, startPoint x: 724, startPoint y: 520, endPoint x: 748, endPoint y: 518, distance: 24.1
click at [748, 474] on span "Also, since your event is on a [DATE], you’d qualify for our bxbbly pay-in-full…" at bounding box center [766, 463] width 556 height 21
click at [605, 375] on icon "button" at bounding box center [605, 373] width 3 height 3
type input "[DOMAIN_NAME]"
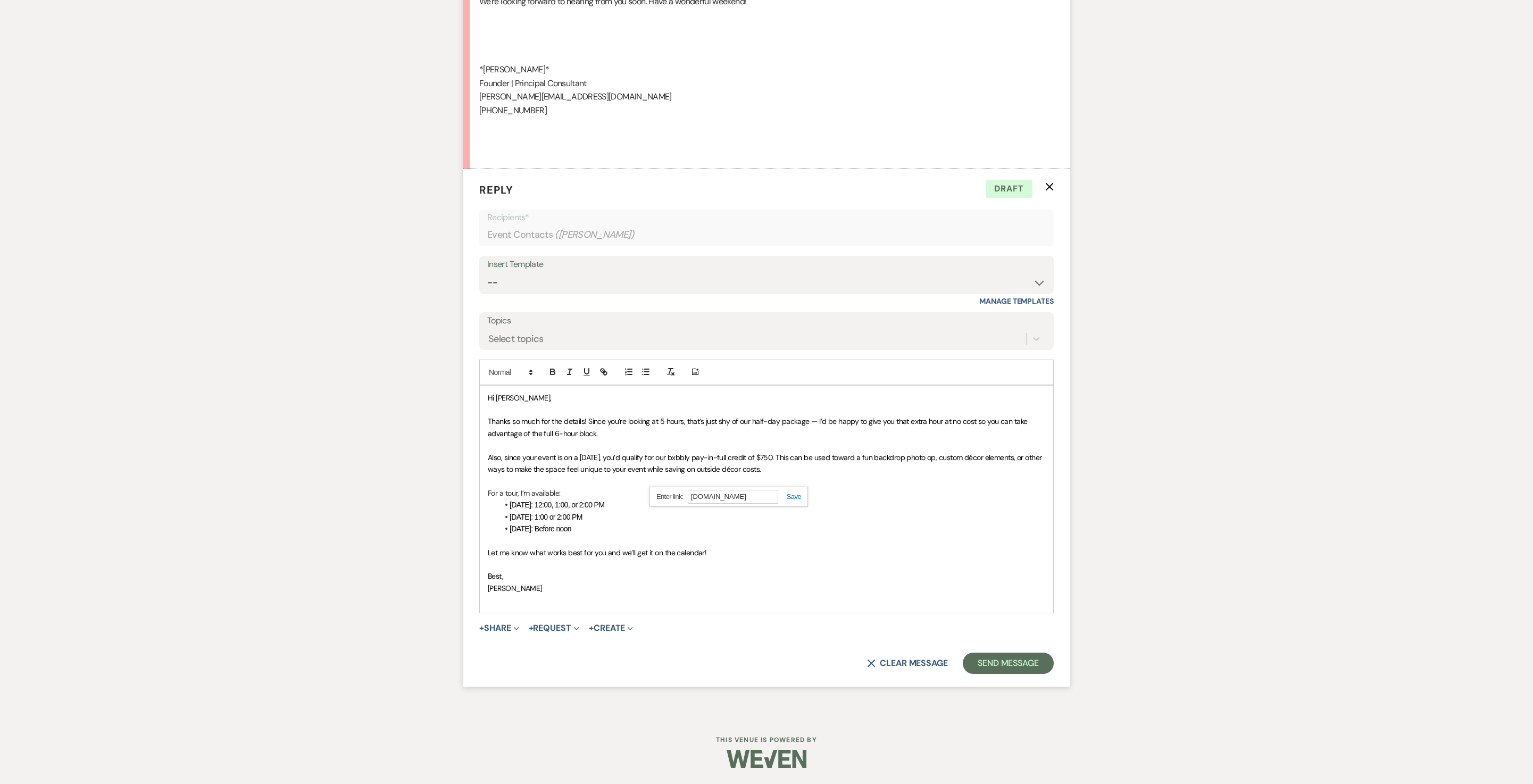
click at [801, 501] on link at bounding box center [789, 496] width 23 height 8
click at [833, 486] on p "﻿" at bounding box center [766, 481] width 557 height 12
click at [1032, 674] on button "Send Message" at bounding box center [1009, 663] width 91 height 21
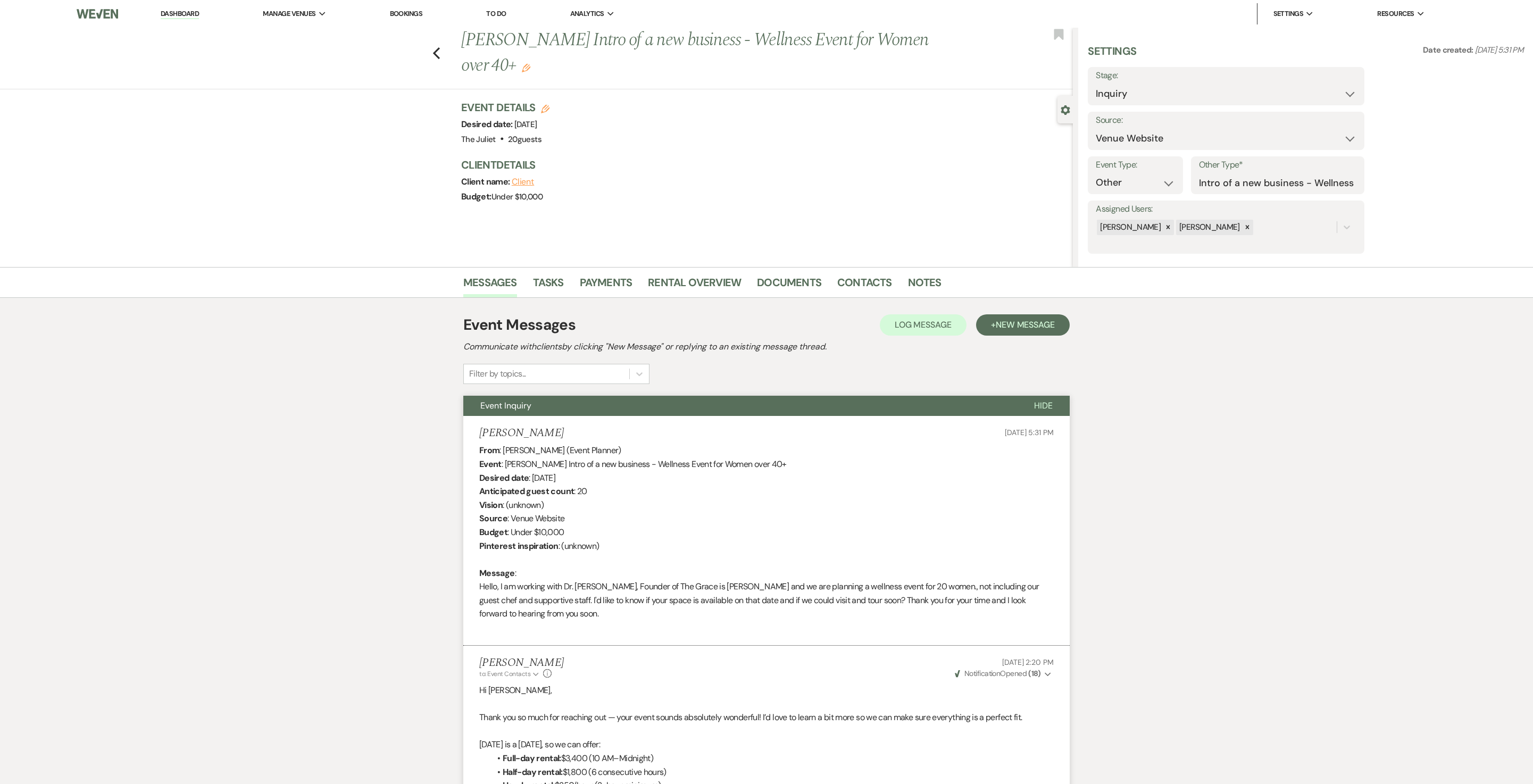
scroll to position [0, 0]
click at [440, 47] on icon "Previous" at bounding box center [436, 53] width 8 height 13
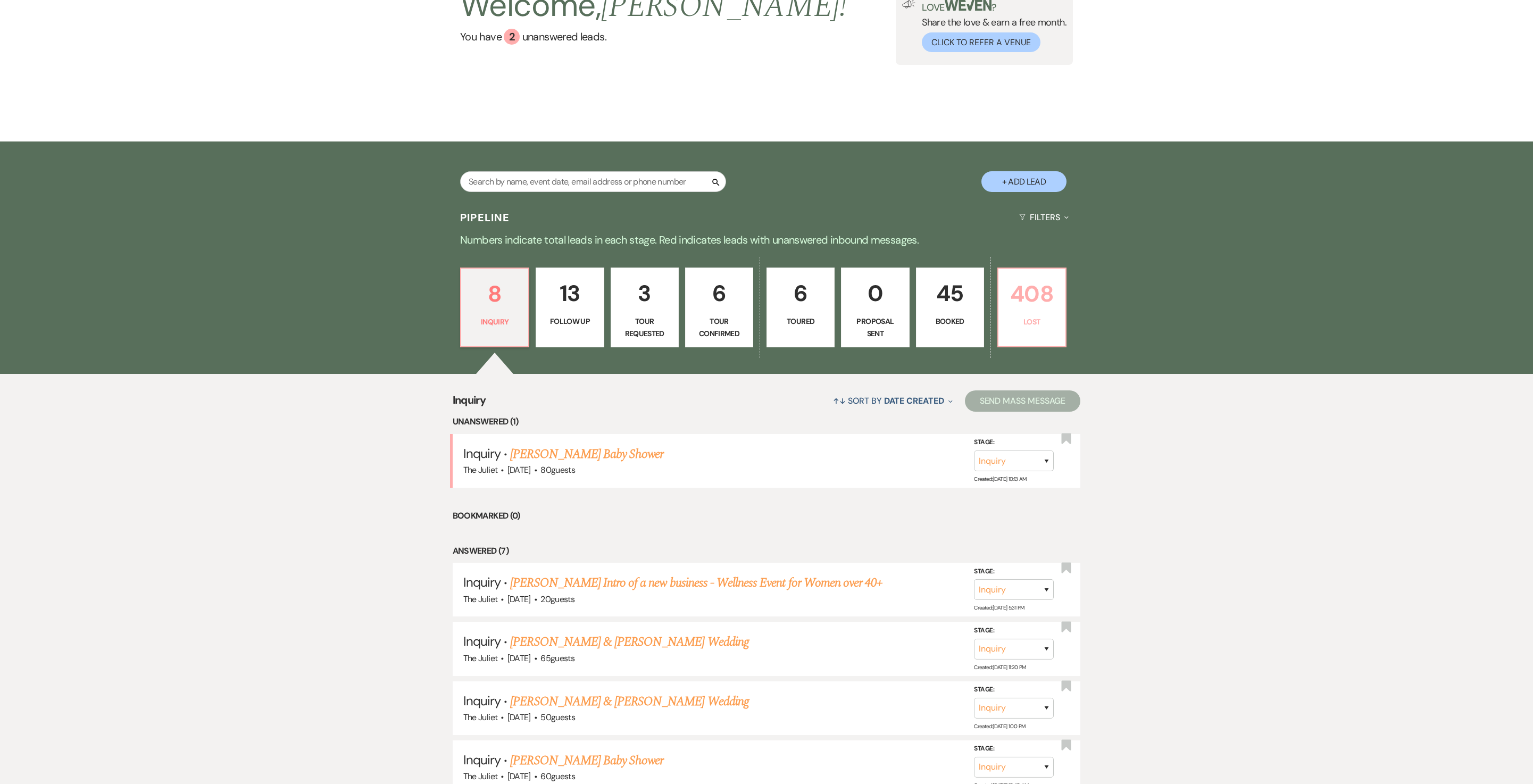
click at [1025, 296] on p "408" at bounding box center [1032, 293] width 54 height 35
select select "8"
select select "5"
select select "8"
select select "6"
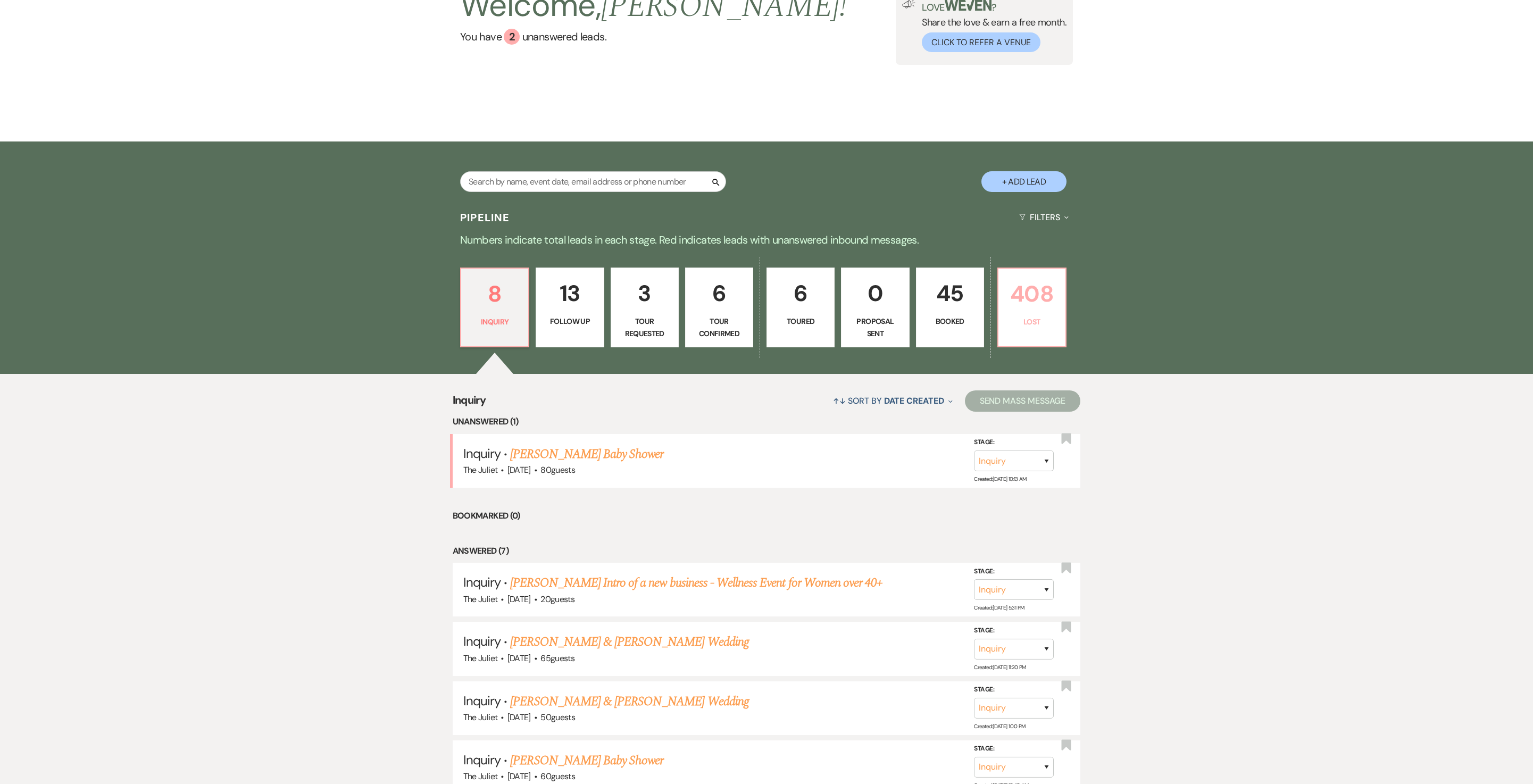
select select "8"
select select "6"
select select "8"
select select "6"
select select "8"
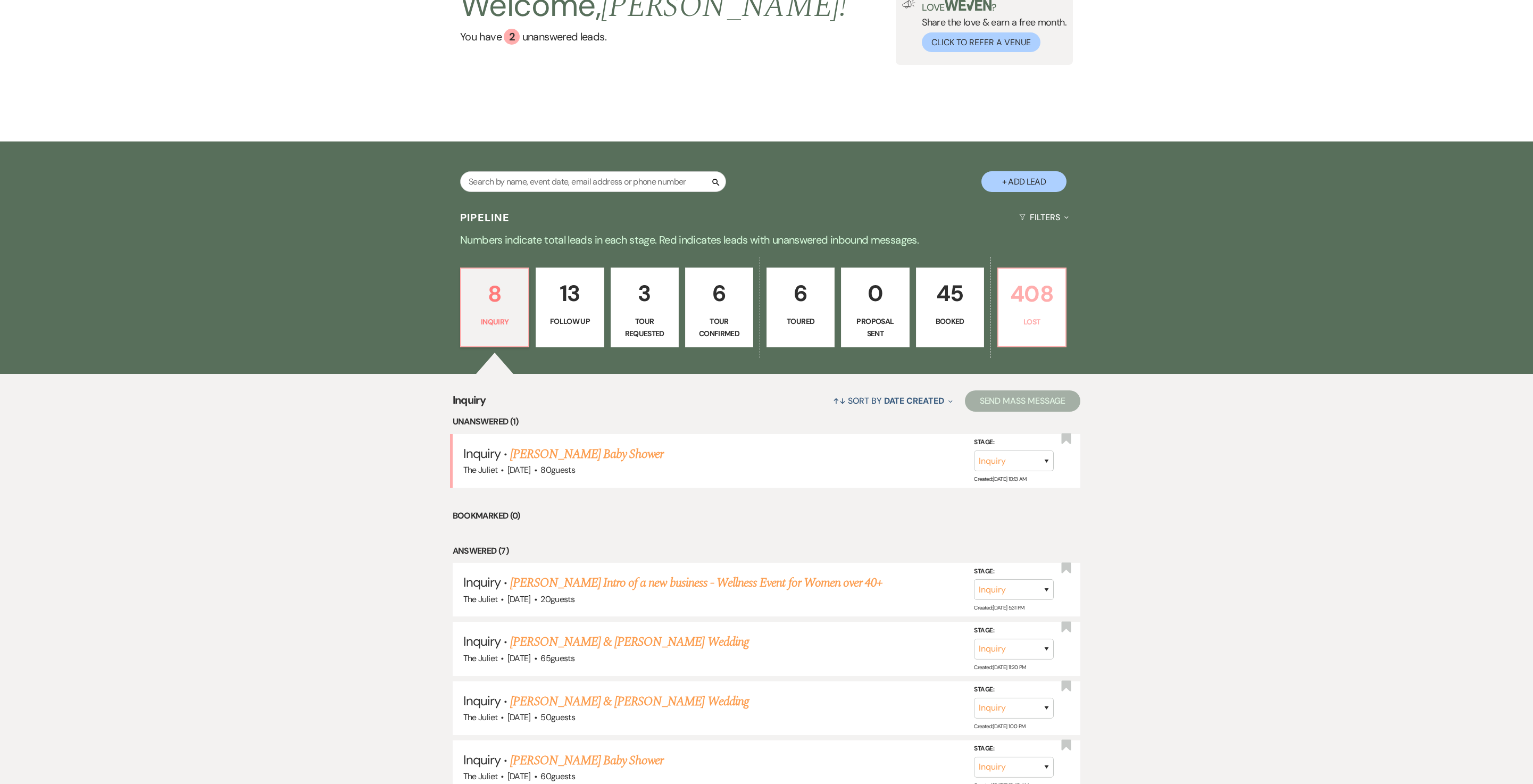
select select "9"
select select "8"
select select "1"
select select "8"
select select "6"
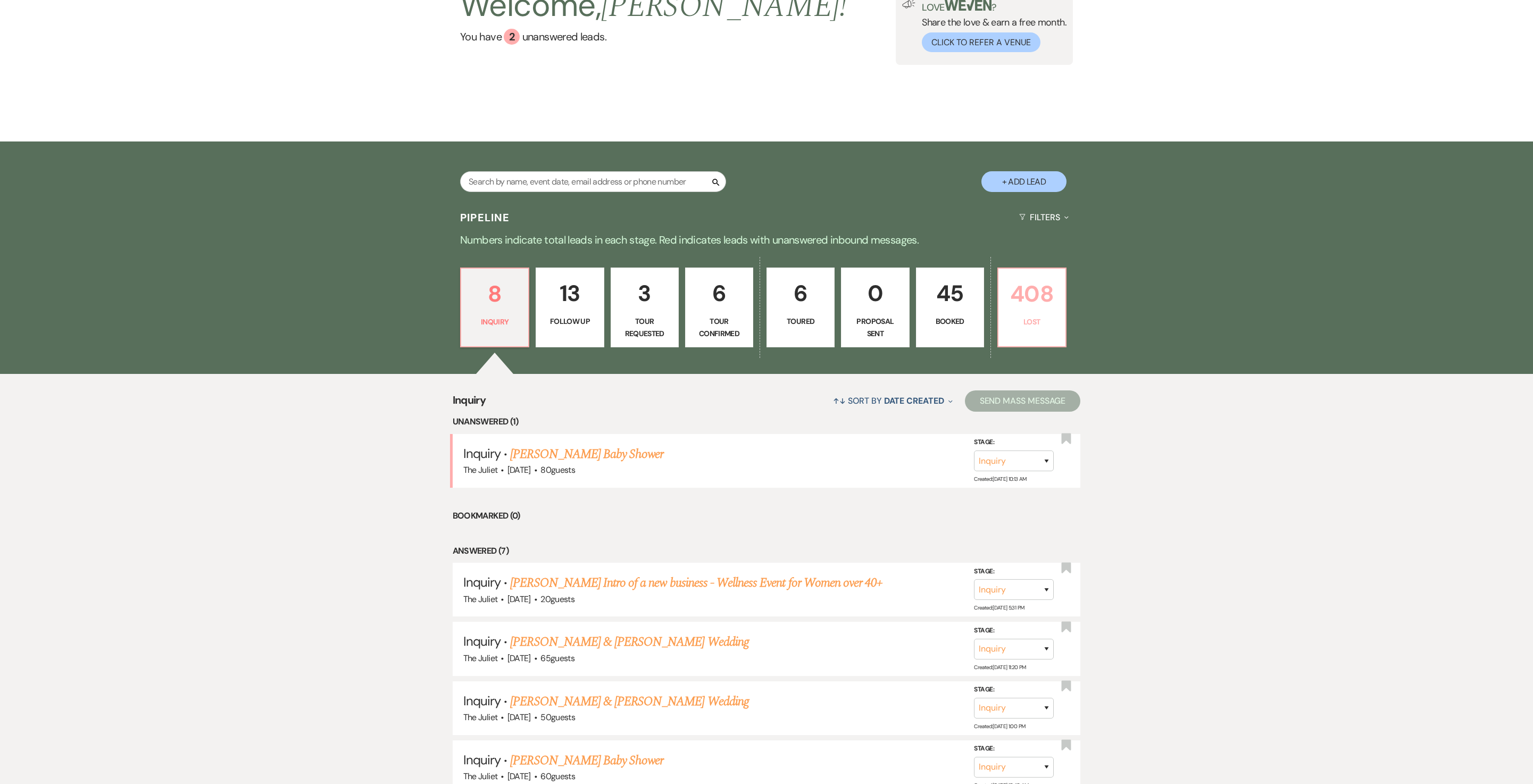
select select "8"
select select "1"
select select "8"
select select "5"
select select "8"
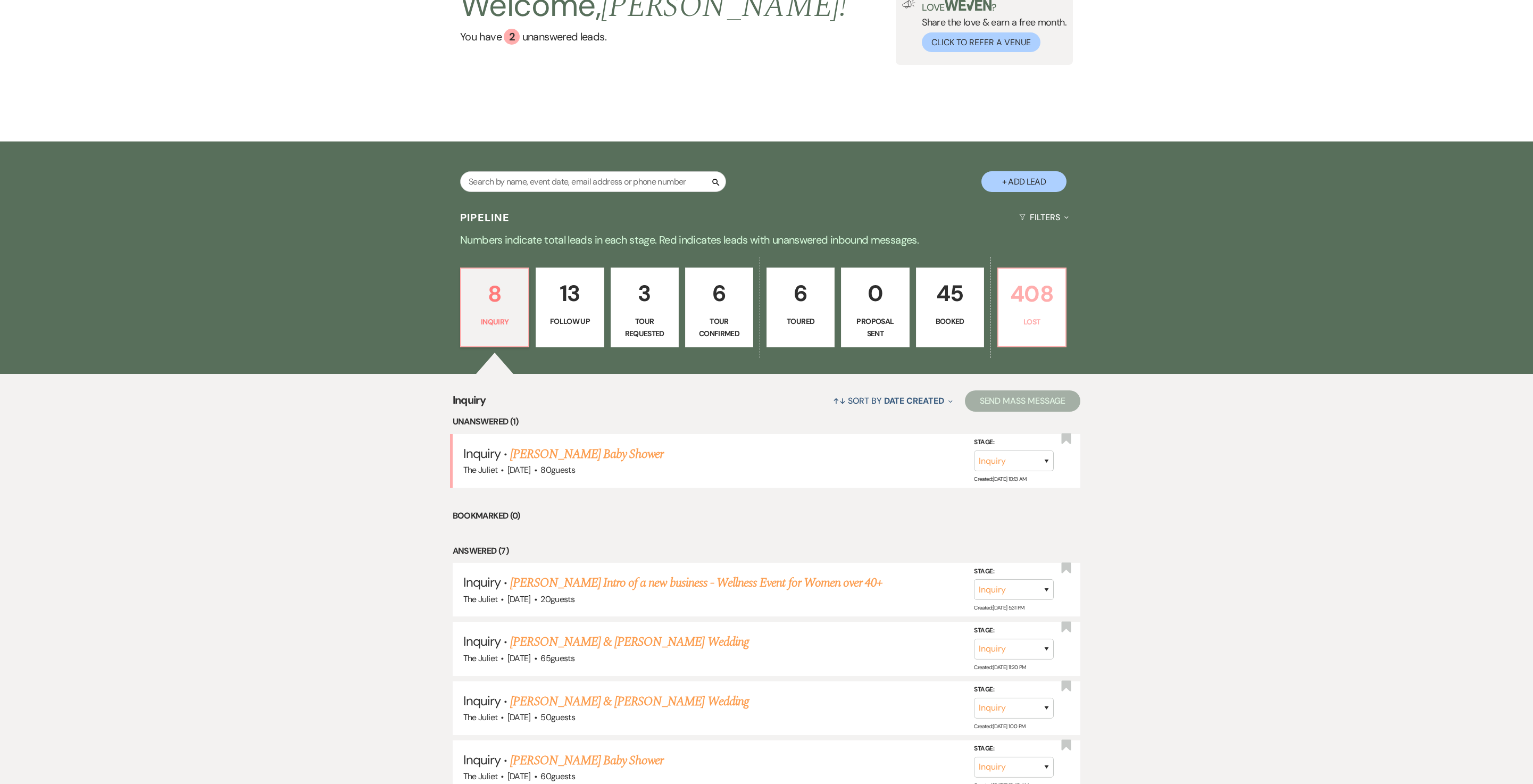
select select "8"
select select "6"
select select "8"
select select "5"
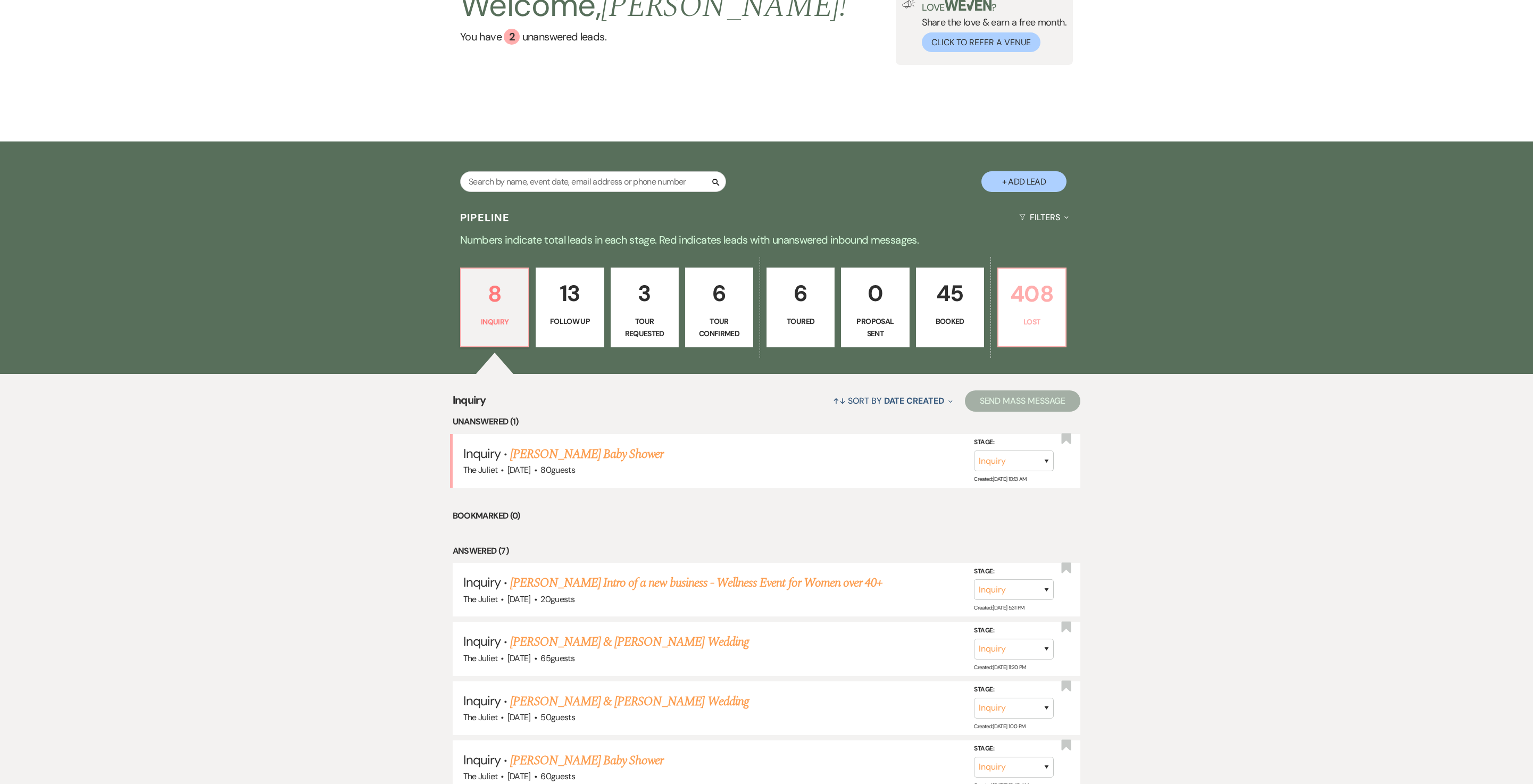
select select "8"
select select "6"
select select "8"
select select "5"
select select "8"
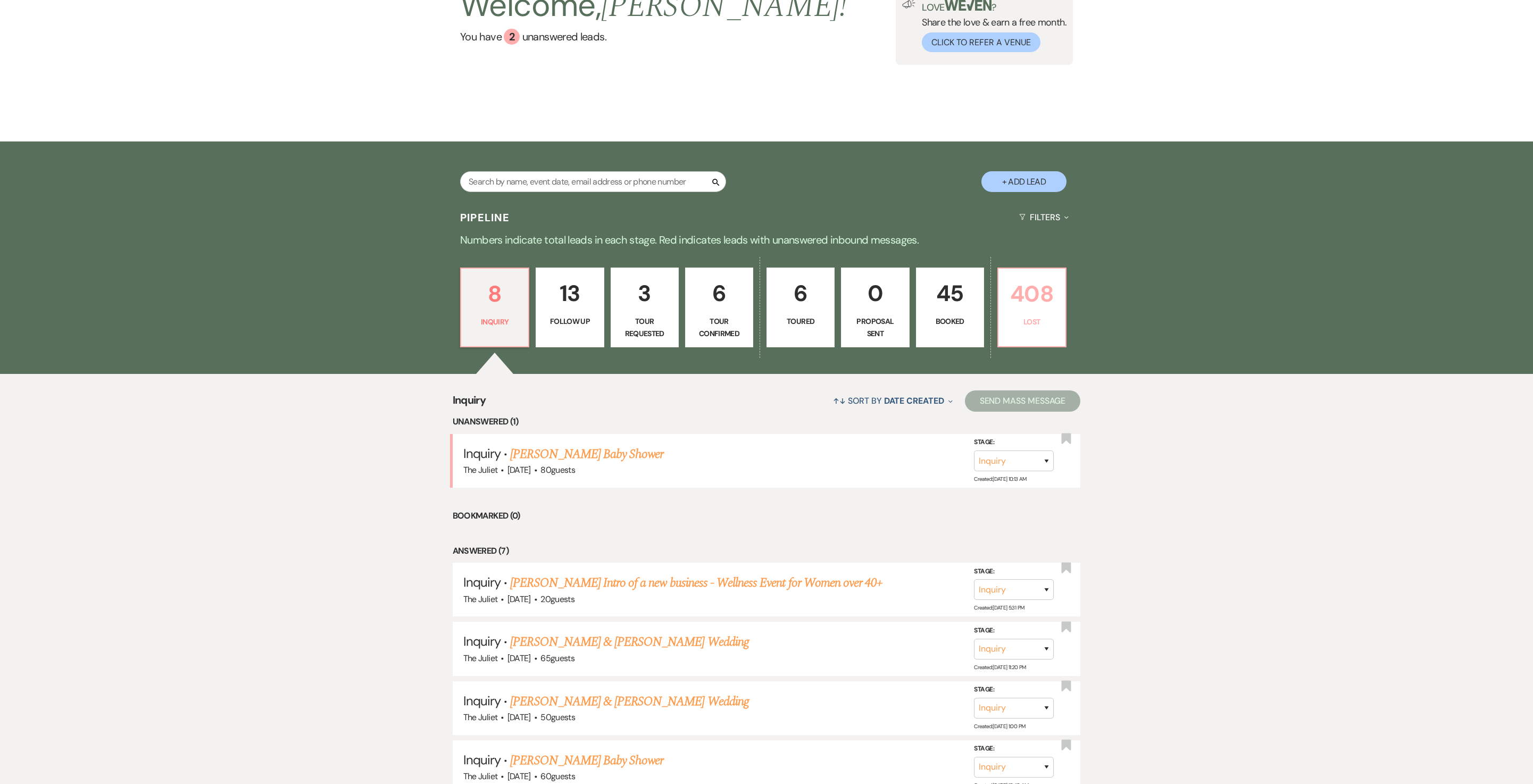
select select "5"
select select "8"
select select "6"
select select "8"
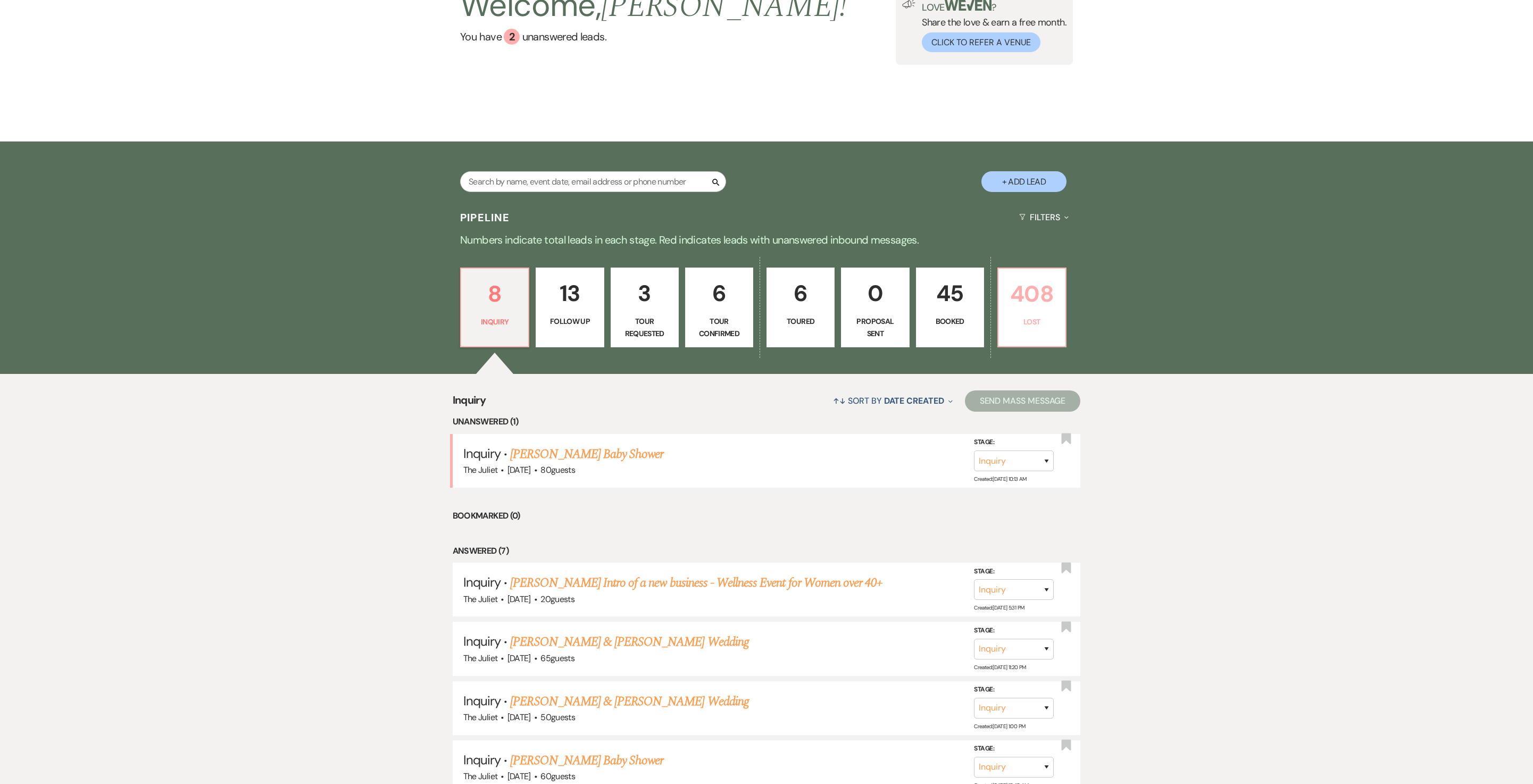
select select "6"
select select "8"
select select "5"
select select "8"
select select "11"
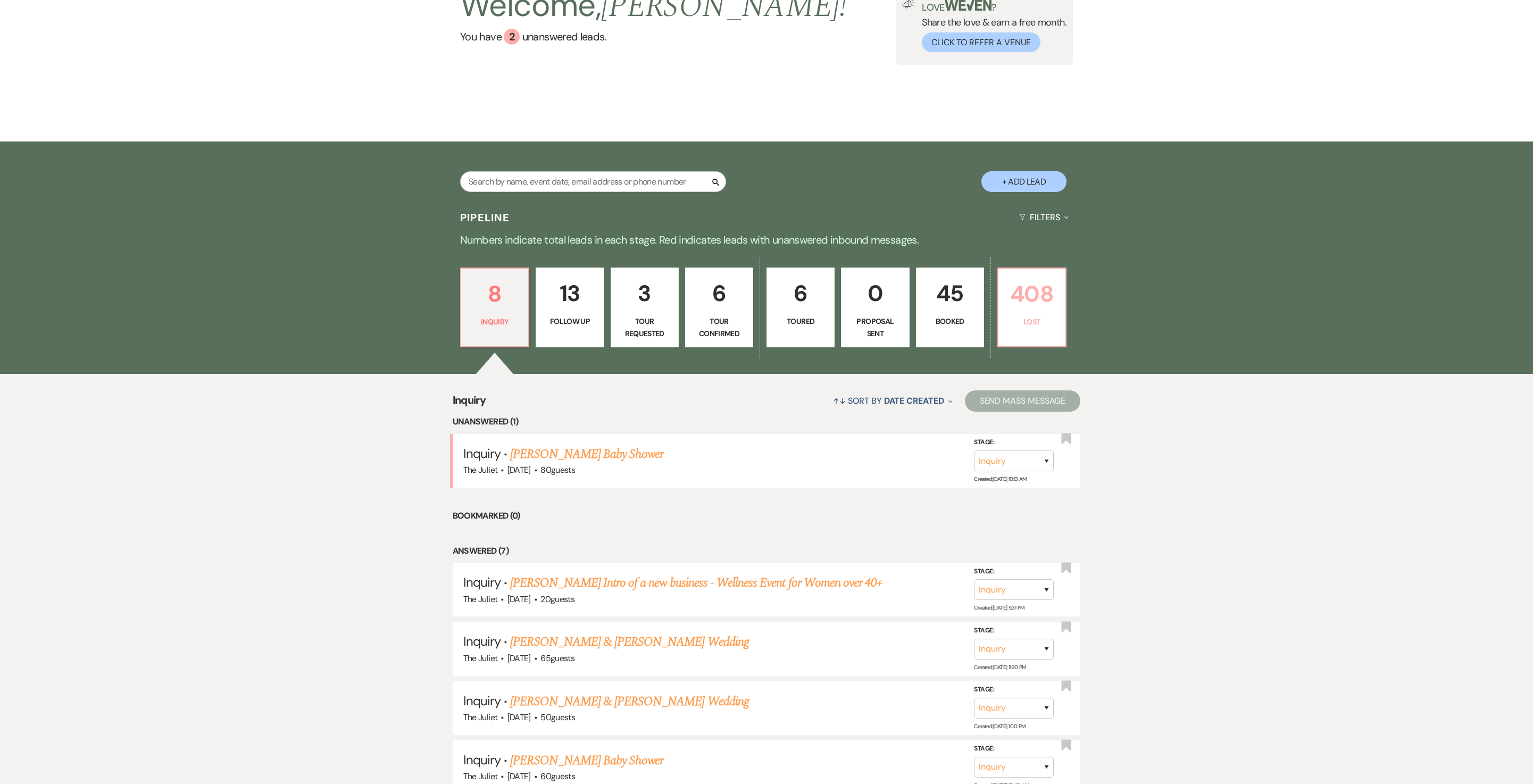
select select "8"
select select "5"
select select "8"
select select "5"
select select "8"
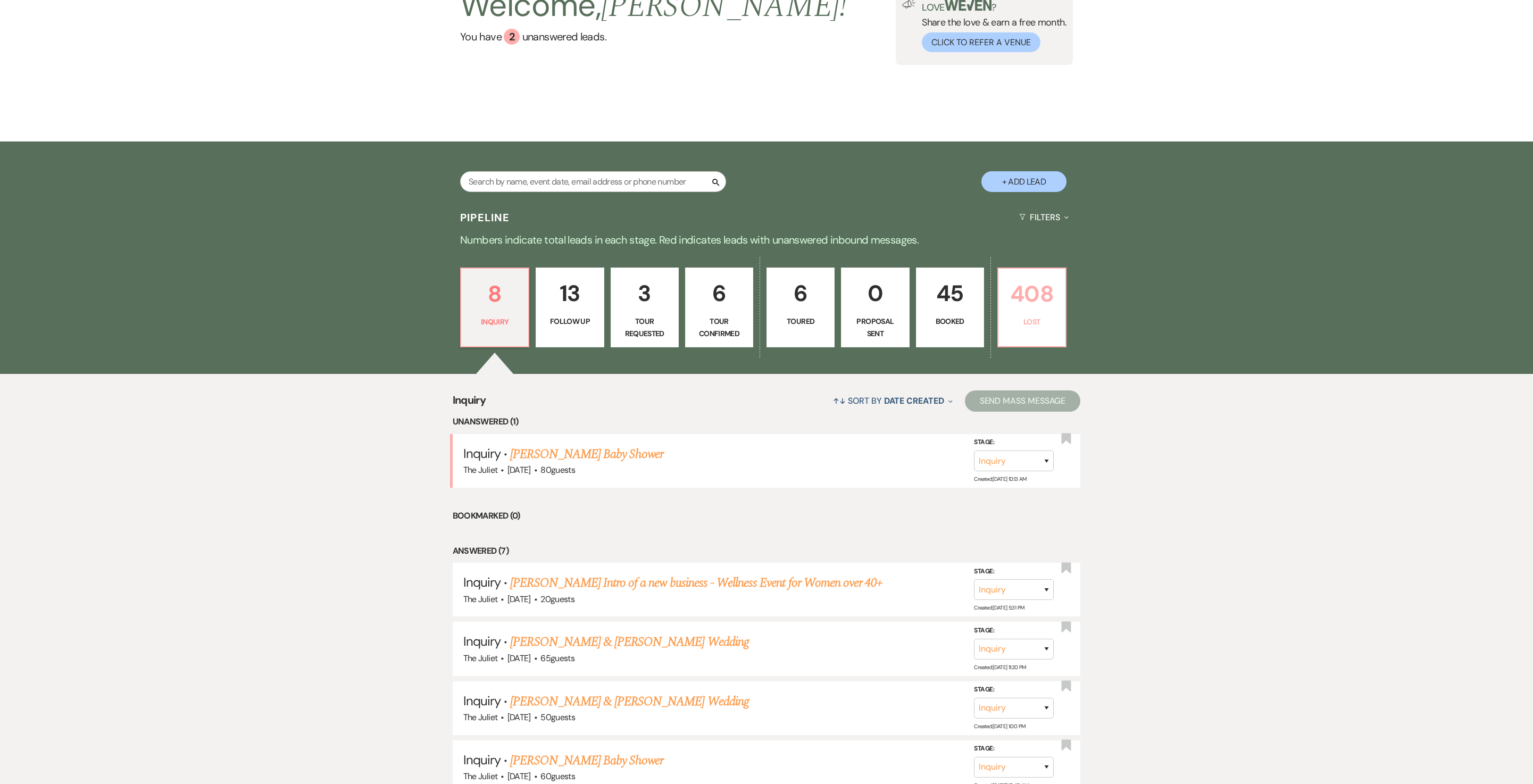
select select "5"
select select "8"
select select "6"
select select "8"
select select "5"
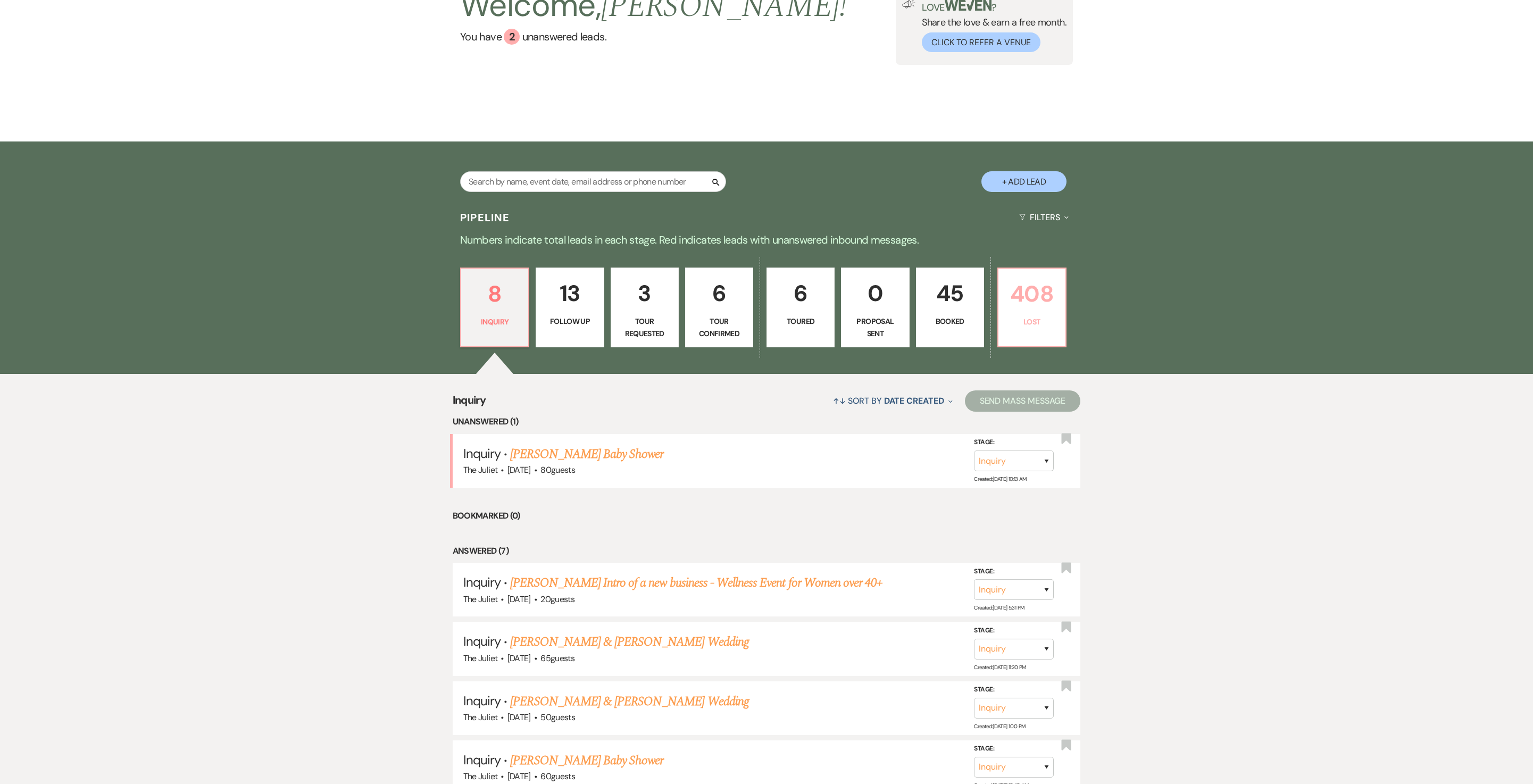
select select "8"
select select "5"
select select "8"
select select "5"
select select "8"
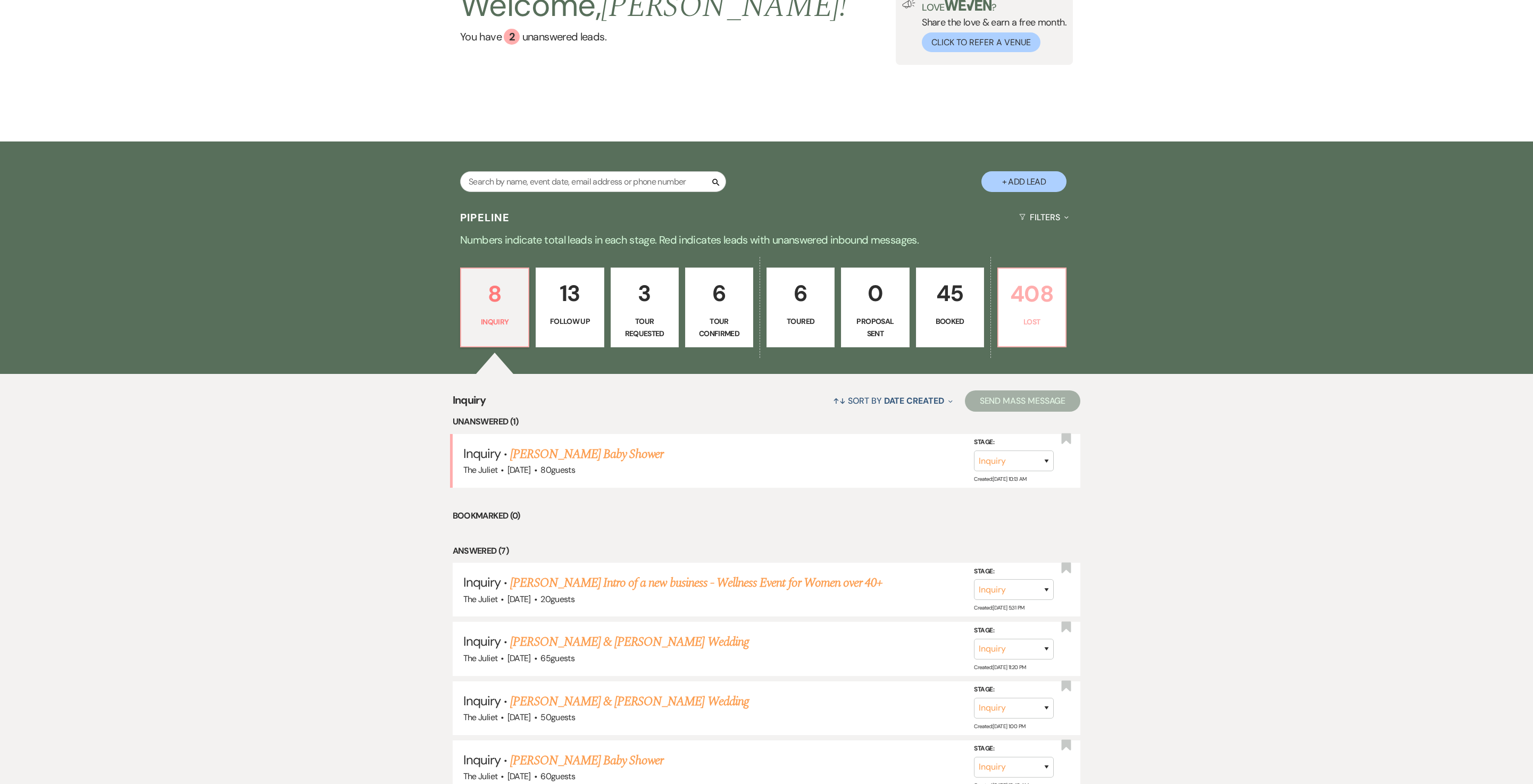
select select "6"
select select "8"
select select "6"
select select "8"
select select "5"
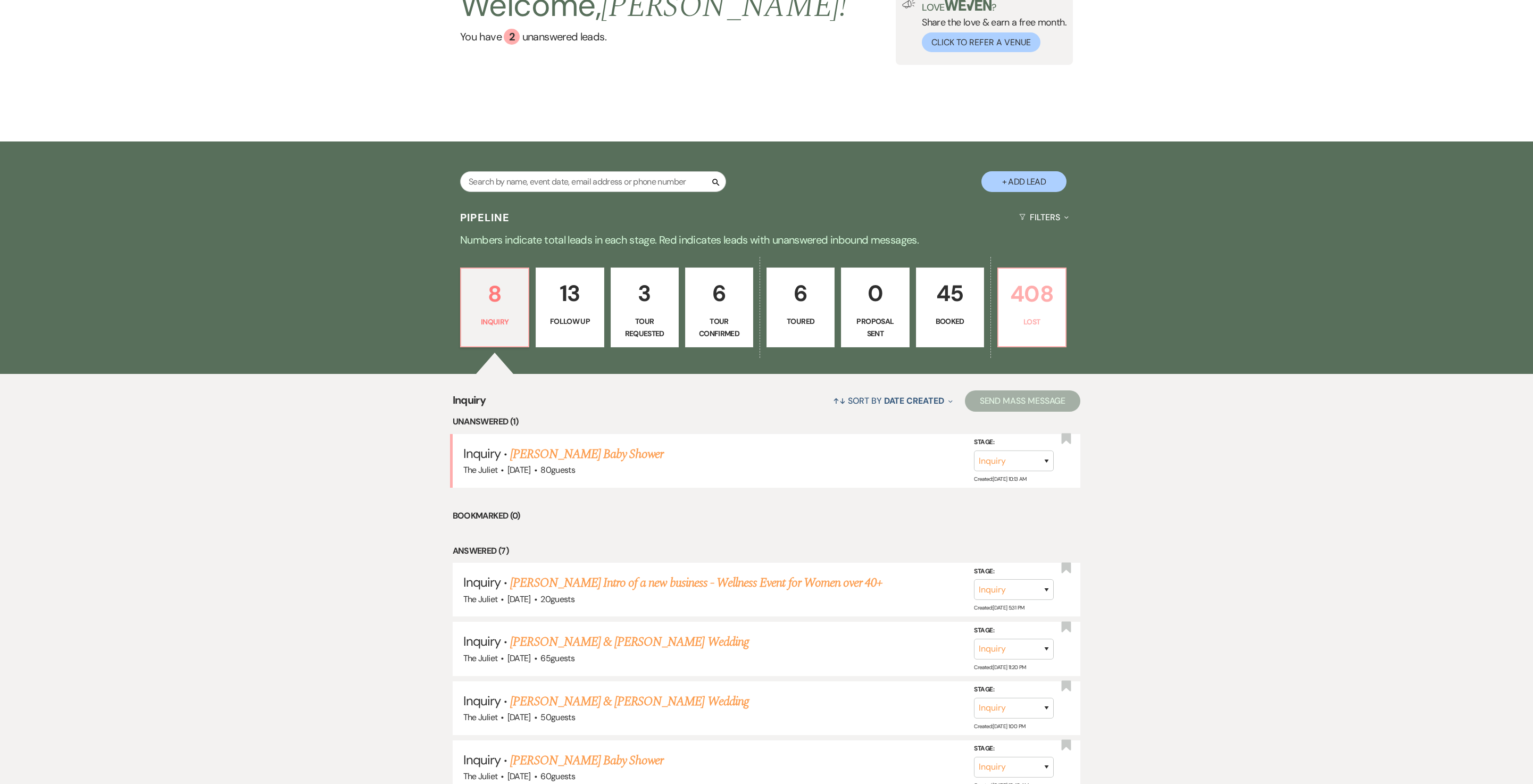
select select "8"
select select "6"
select select "8"
select select "6"
select select "8"
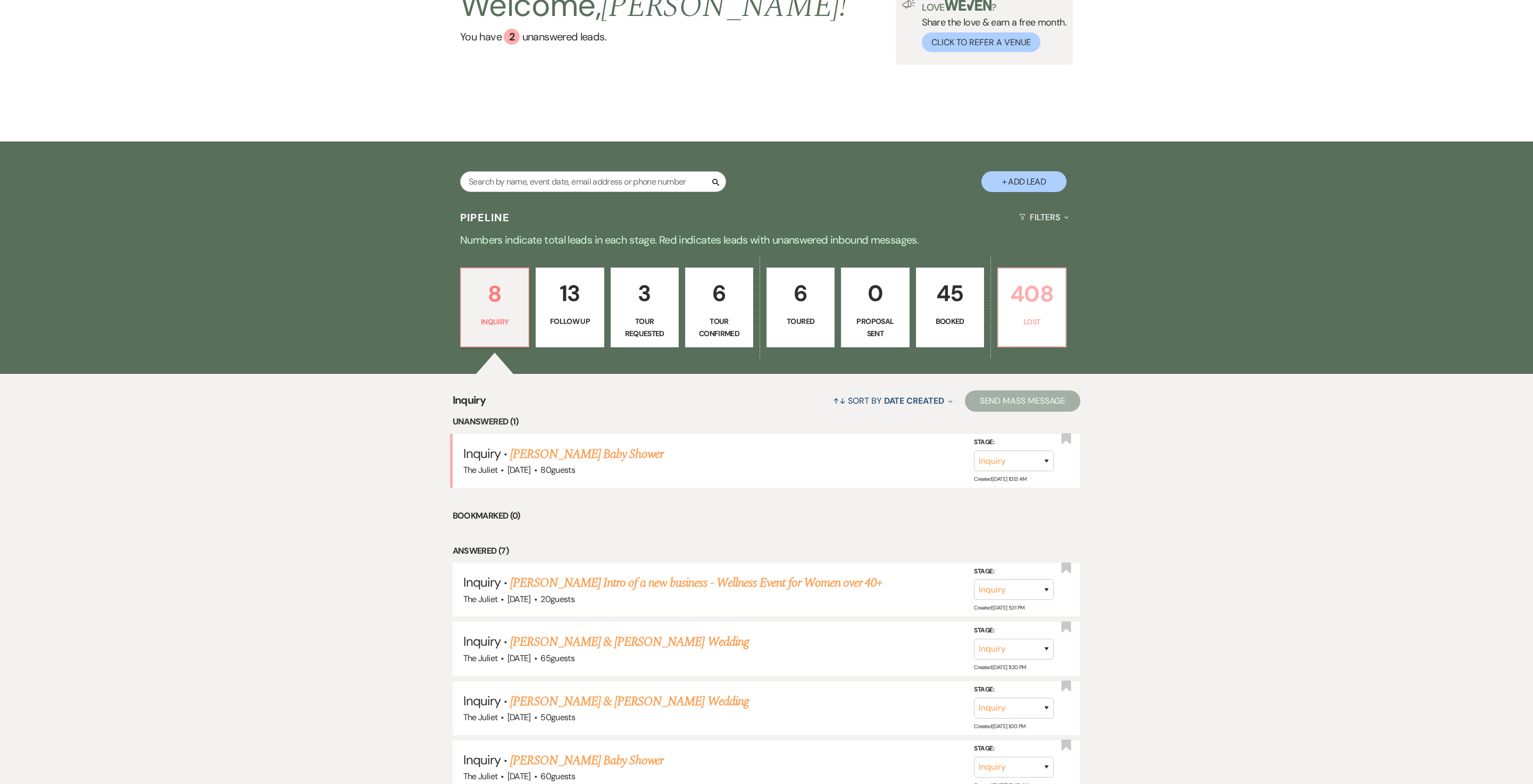
select select "10"
select select "8"
select select "5"
select select "8"
select select "6"
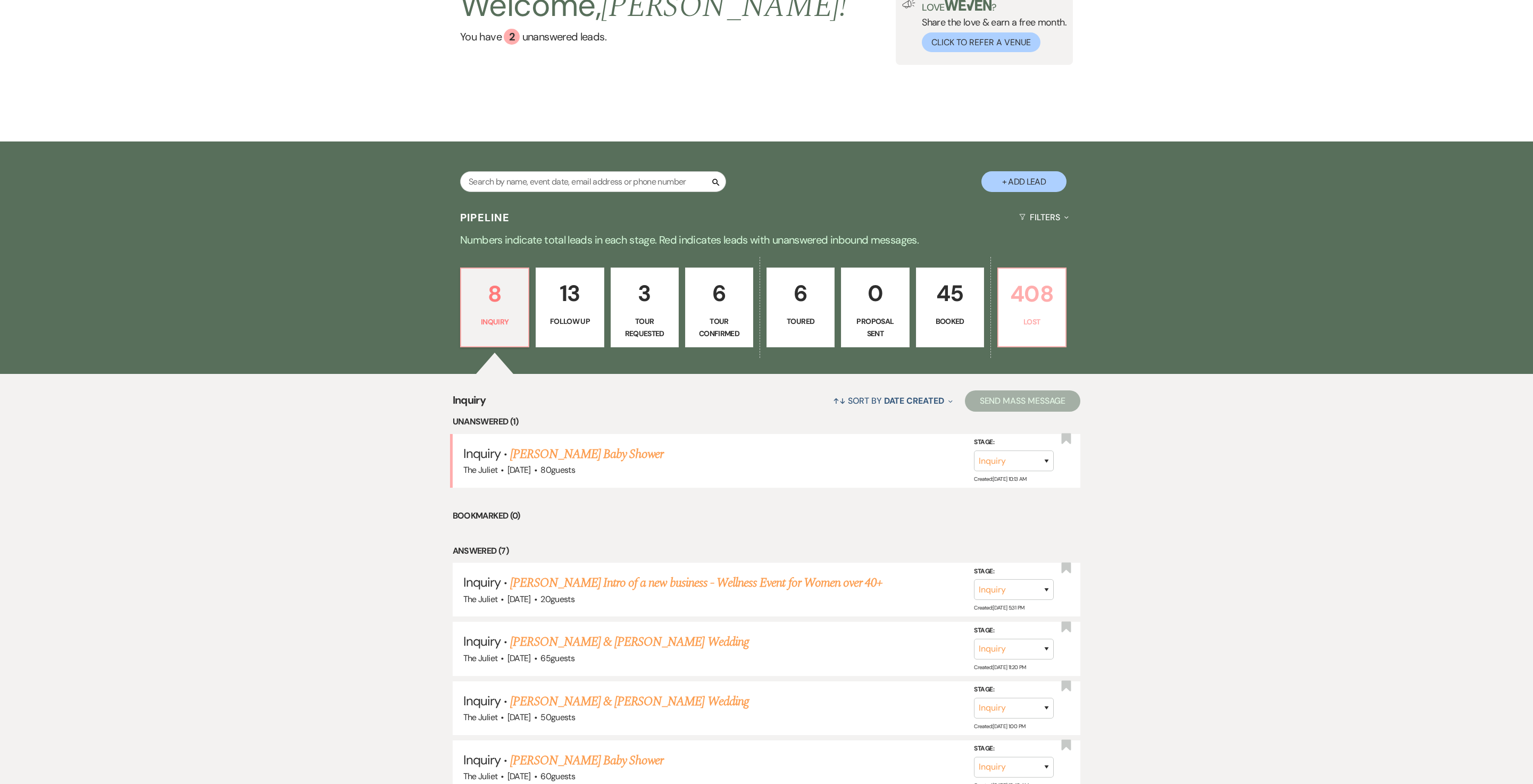
select select "8"
select select "10"
select select "8"
select select "5"
select select "8"
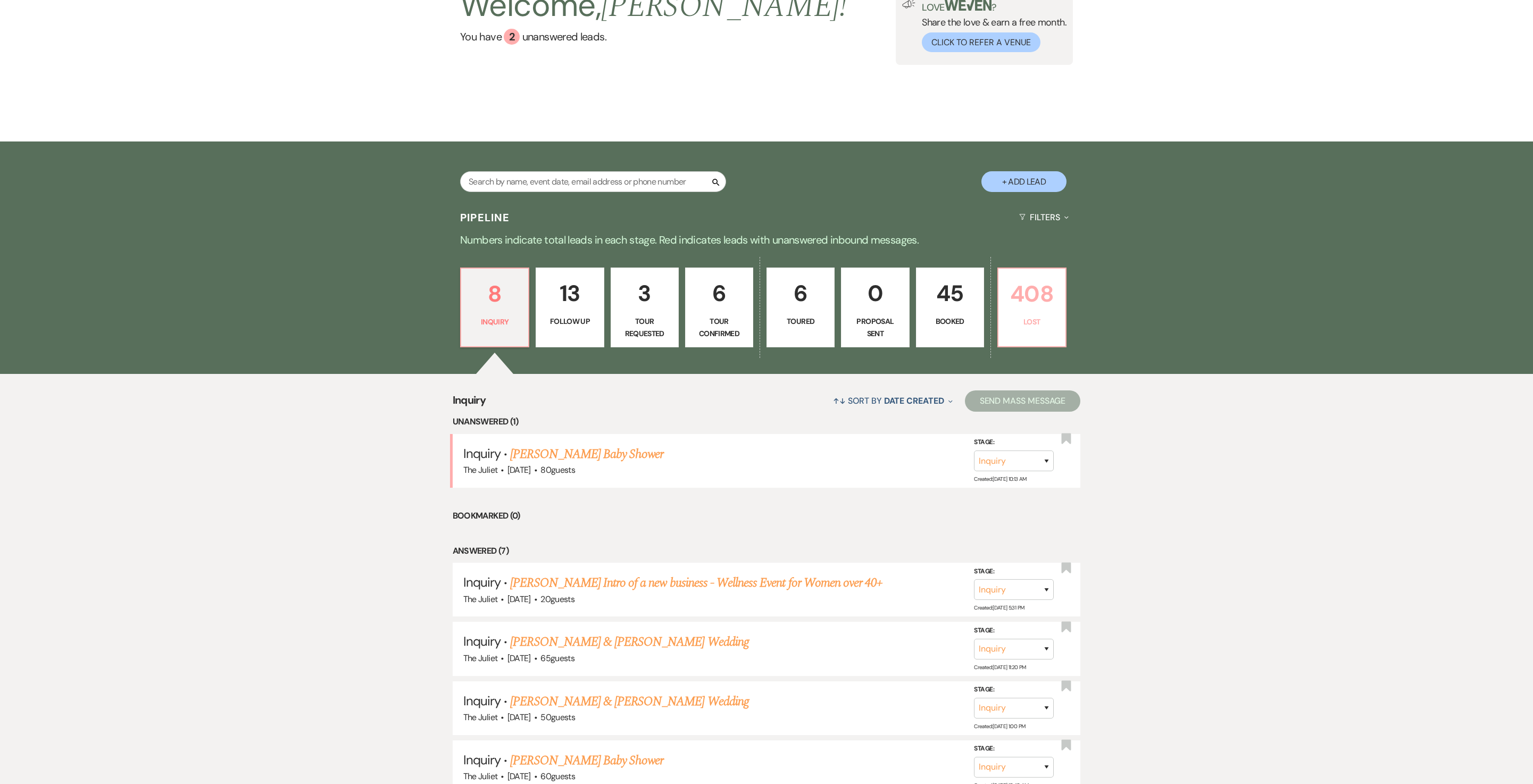
select select "5"
select select "8"
select select "5"
select select "8"
select select "5"
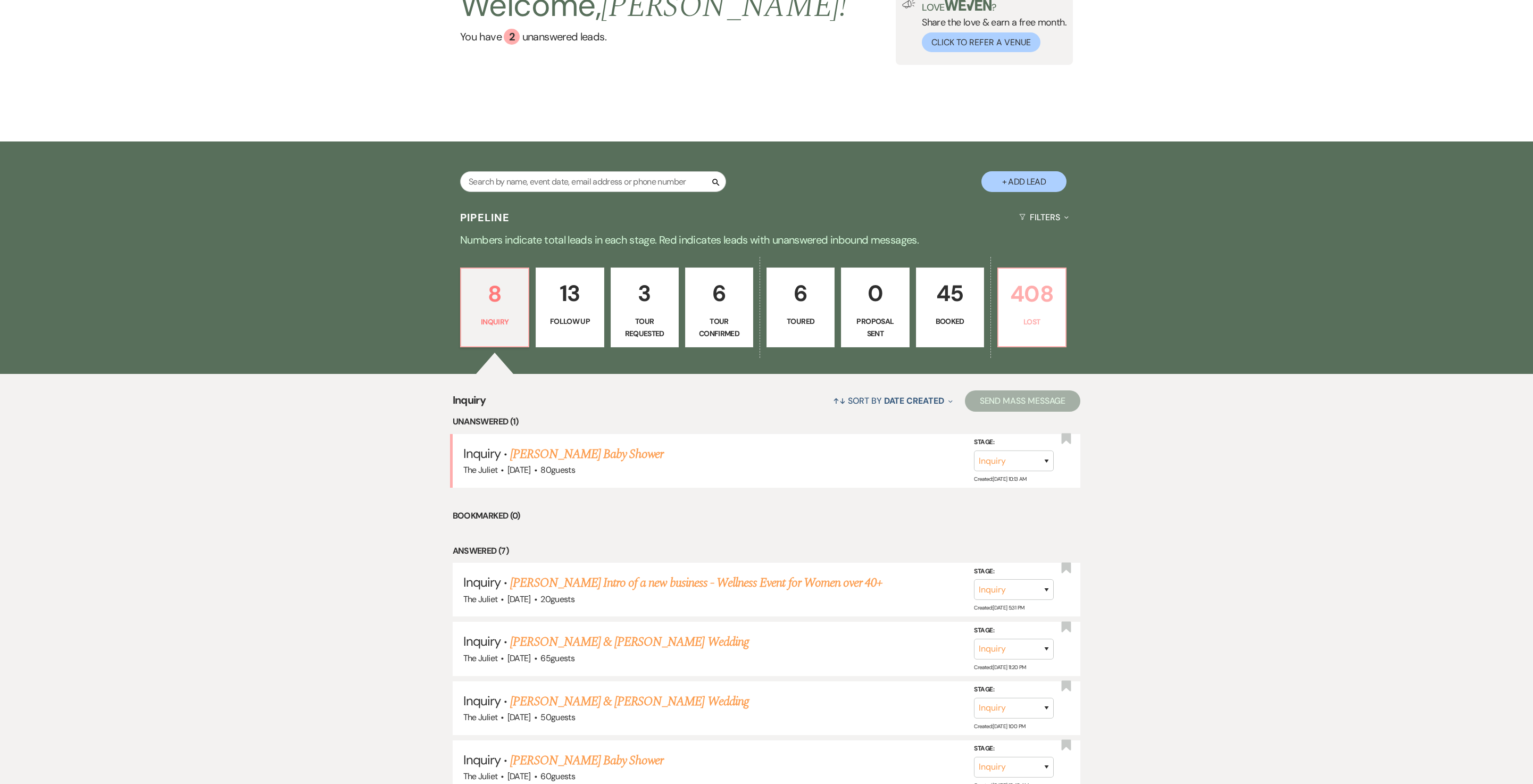
select select "8"
select select "6"
select select "8"
select select "1"
select select "8"
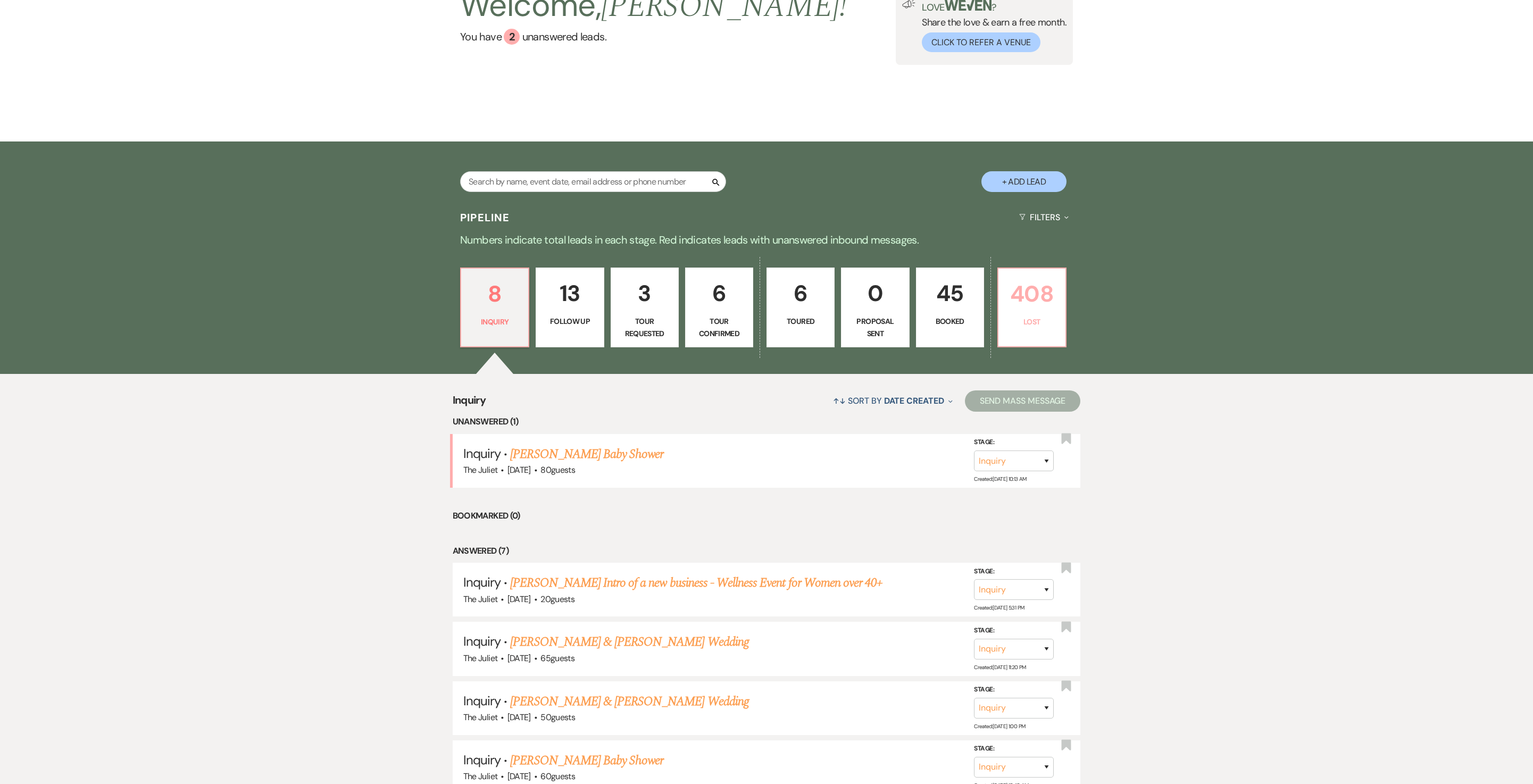
select select "5"
select select "8"
select select "5"
select select "8"
select select "7"
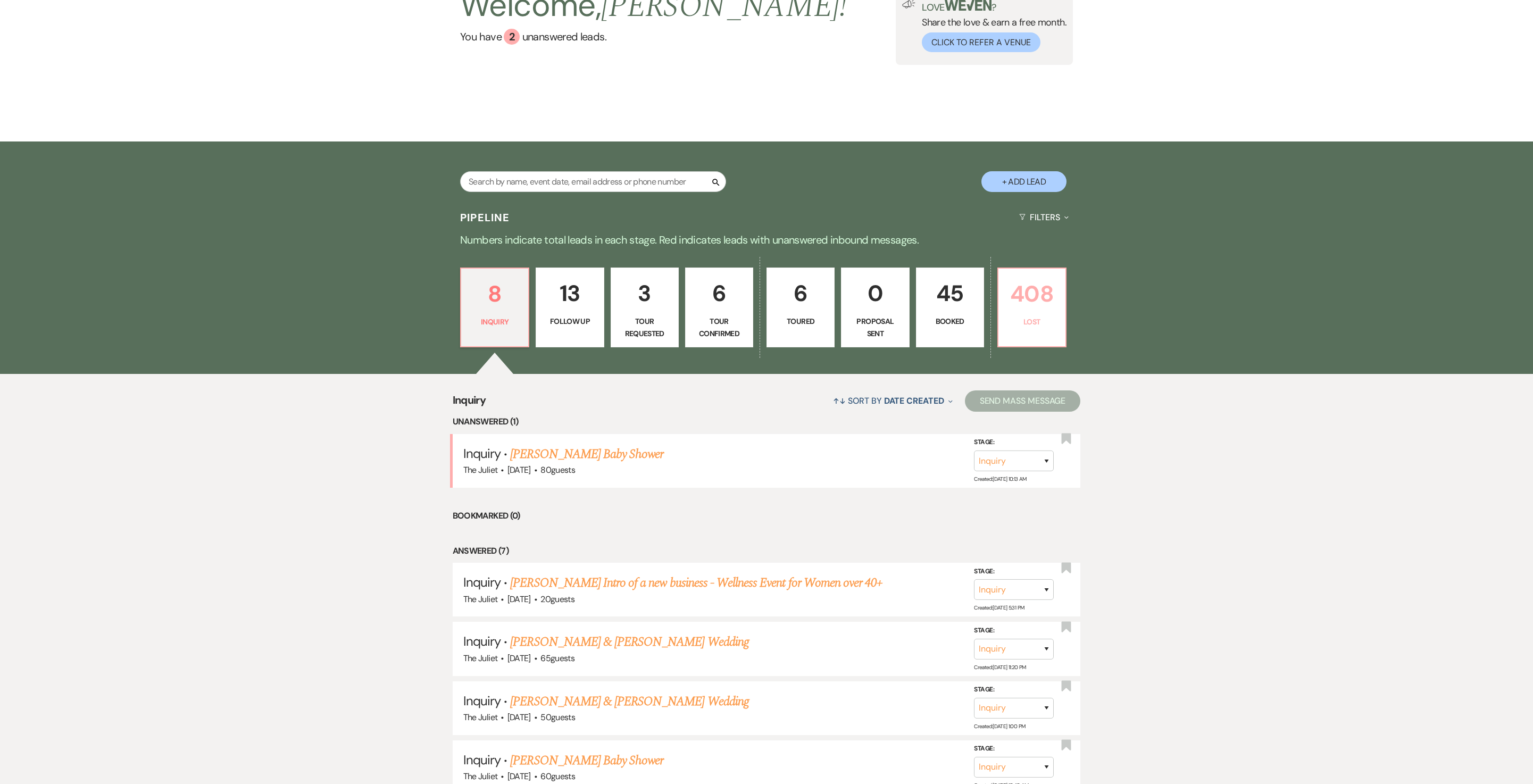
select select "8"
select select "5"
select select "8"
select select "5"
select select "8"
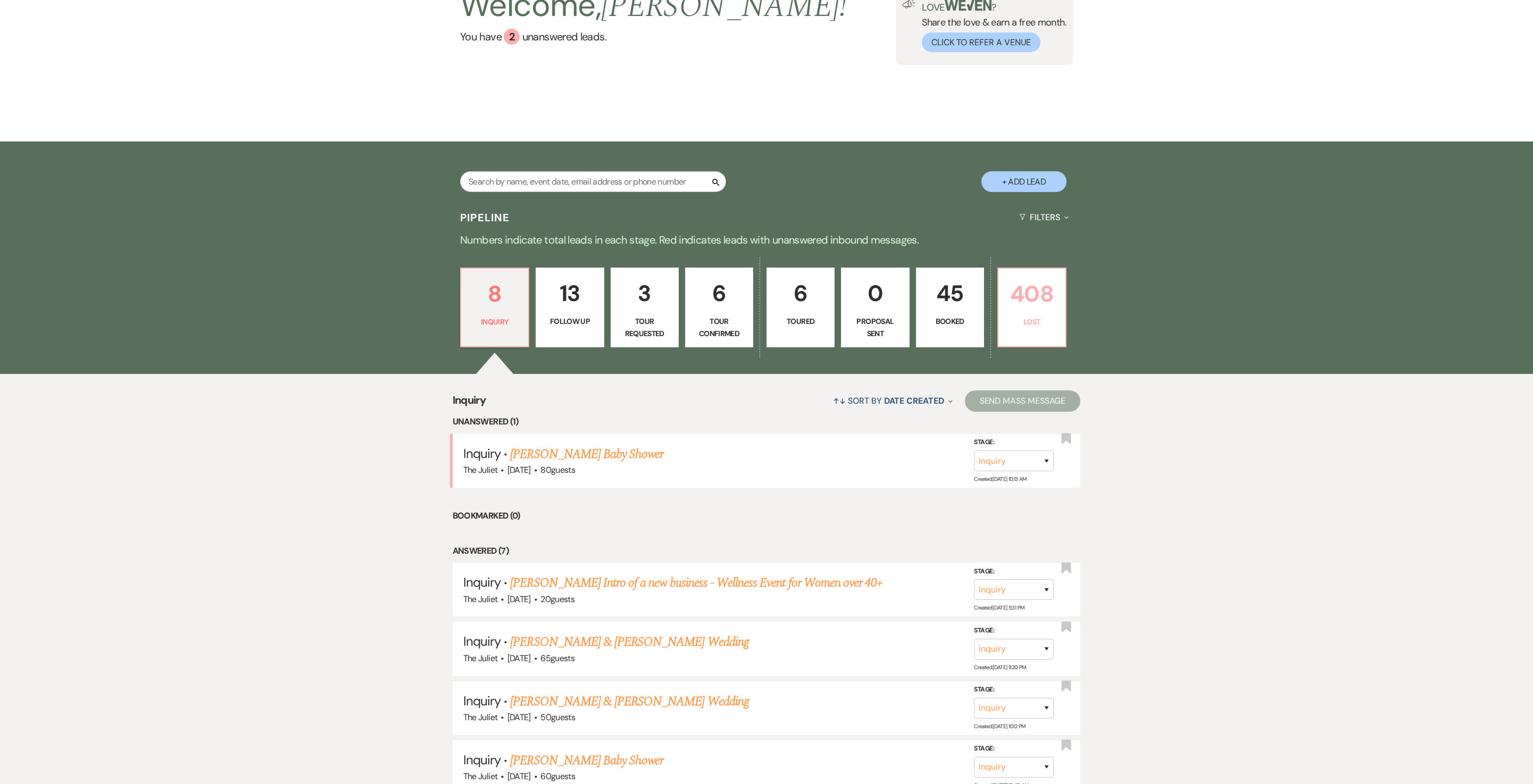
select select "6"
select select "8"
select select "6"
select select "8"
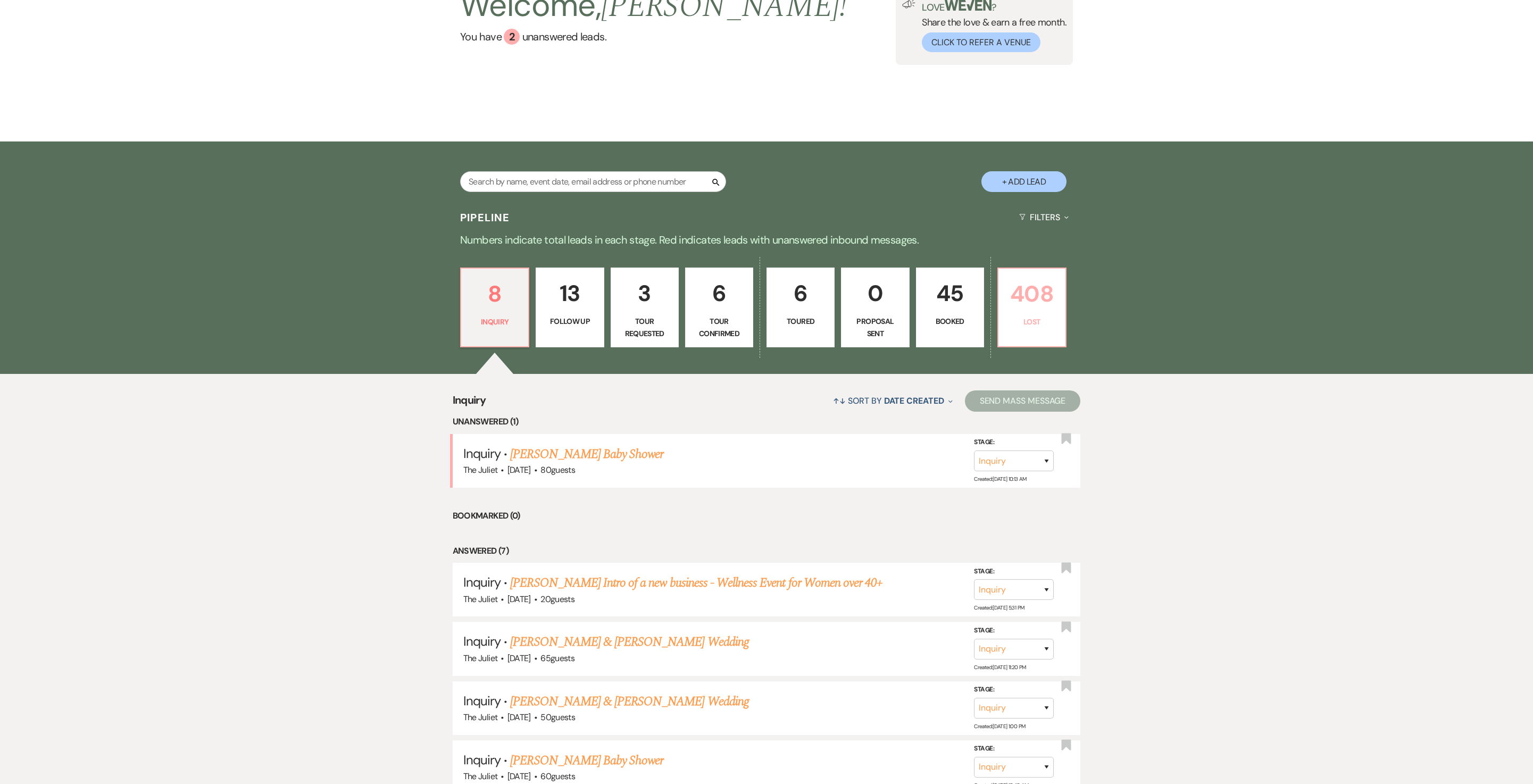
select select "8"
select select "5"
select select "8"
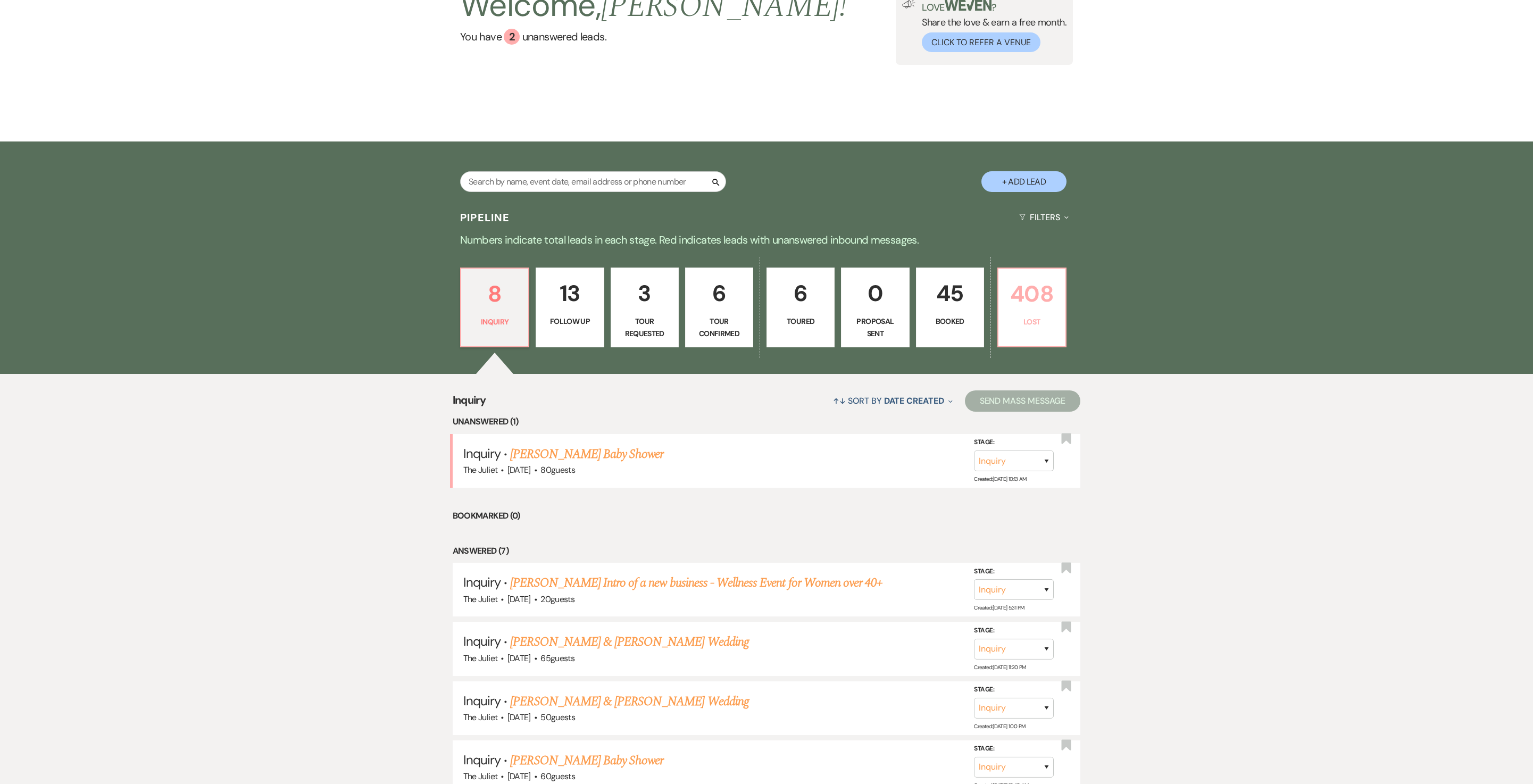
select select "8"
select select "5"
select select "8"
select select "5"
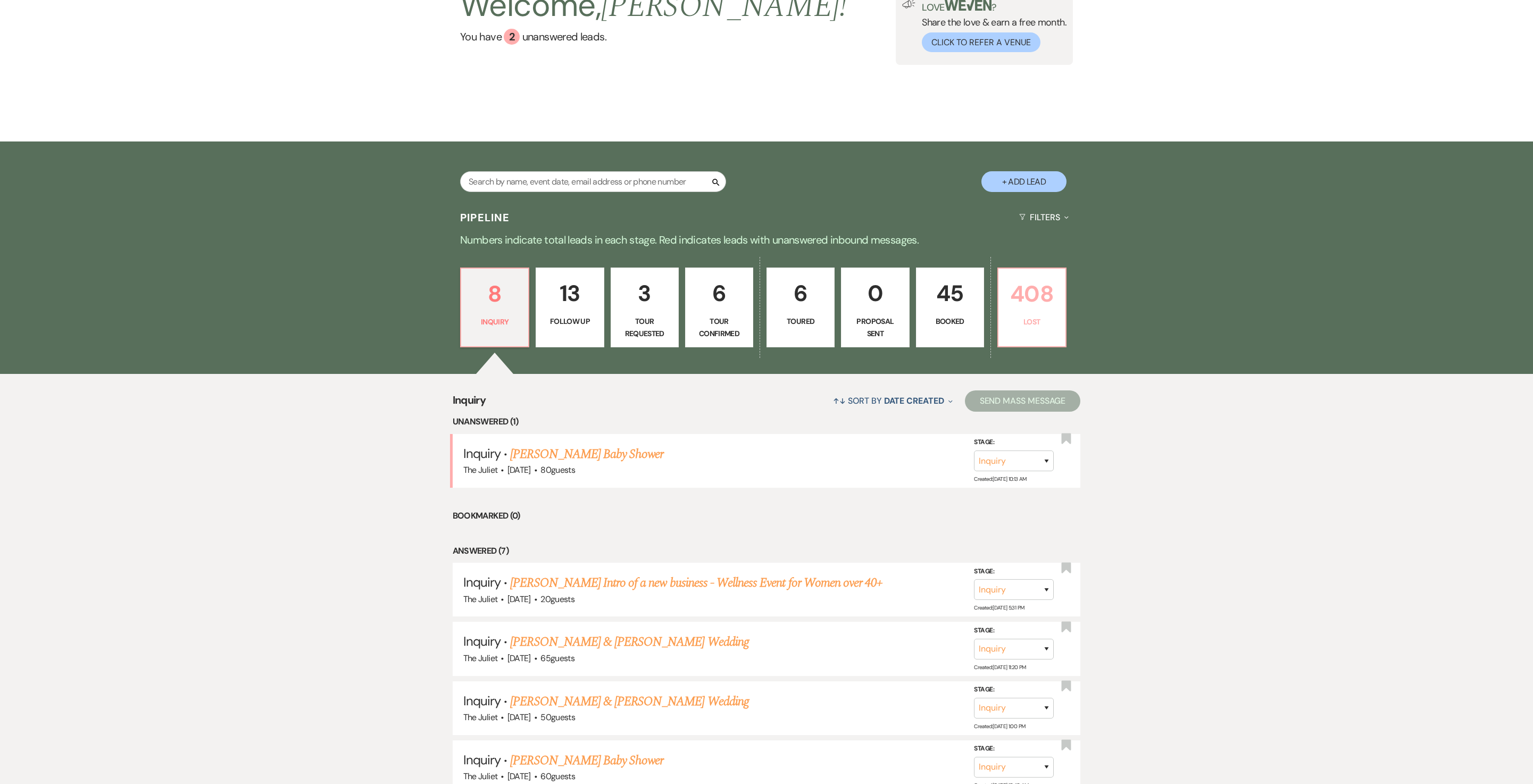
select select "8"
select select "5"
select select "8"
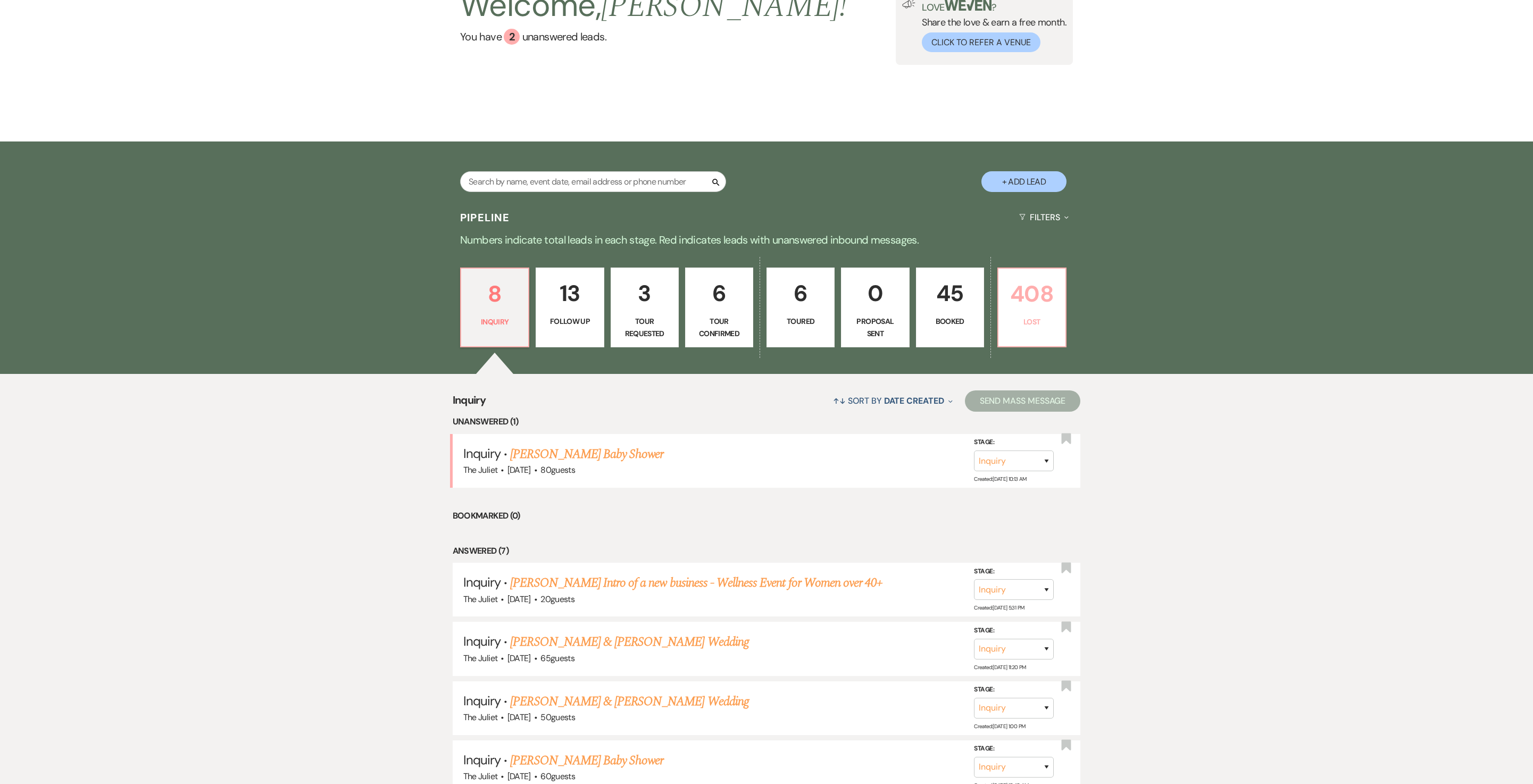
select select "8"
select select "11"
select select "8"
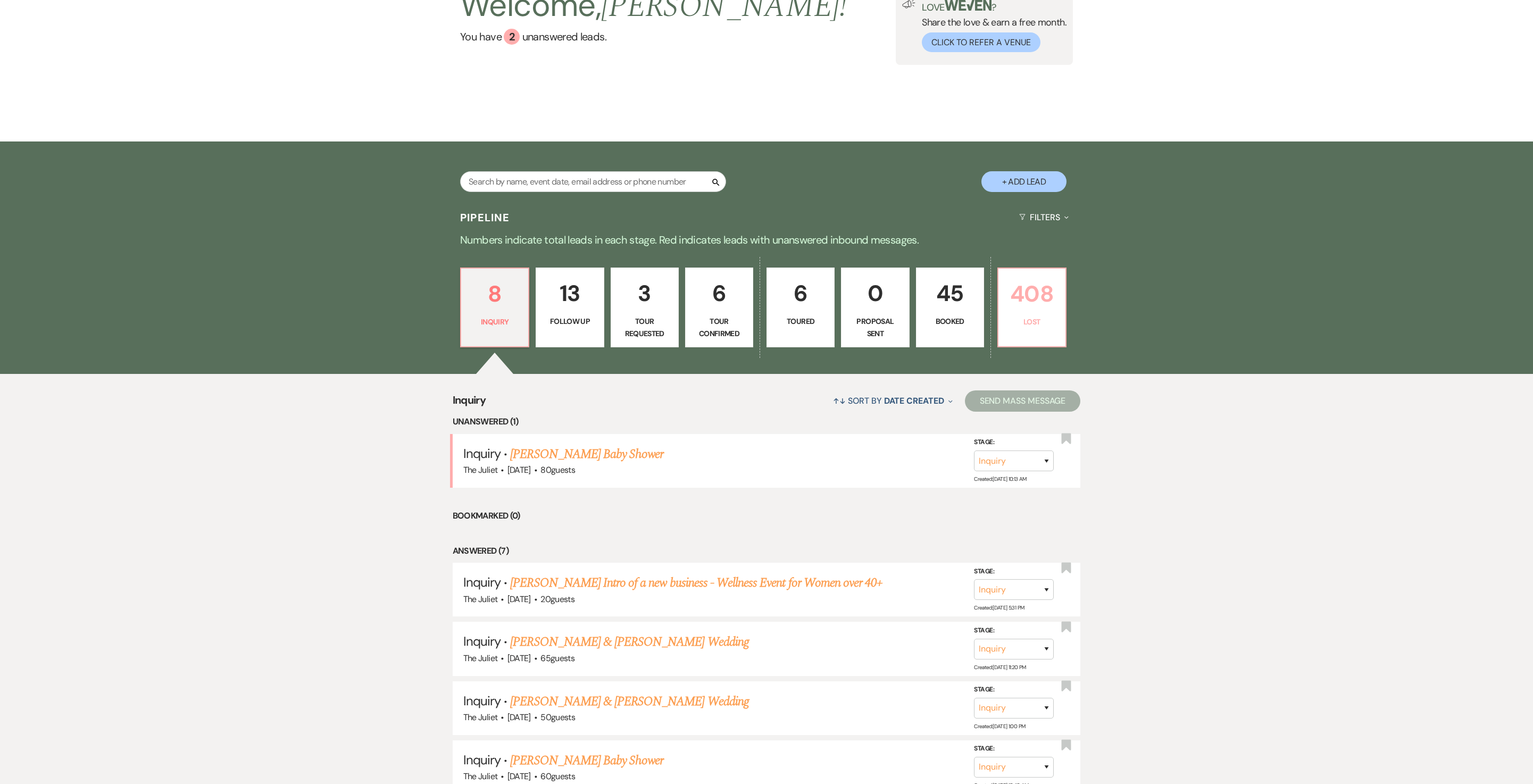
select select "8"
select select "5"
select select "8"
select select "5"
select select "8"
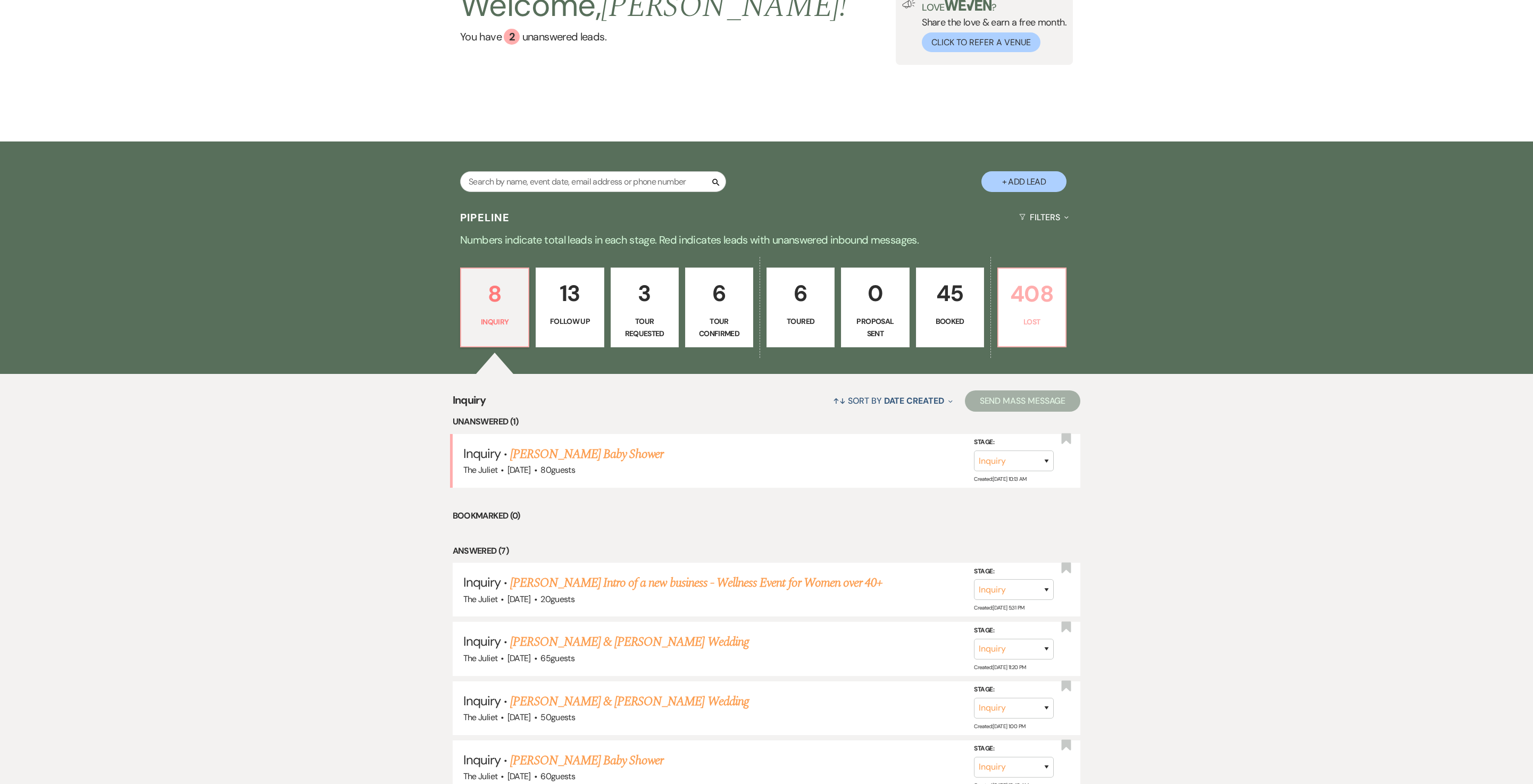
select select "5"
select select "8"
select select "5"
select select "8"
select select "5"
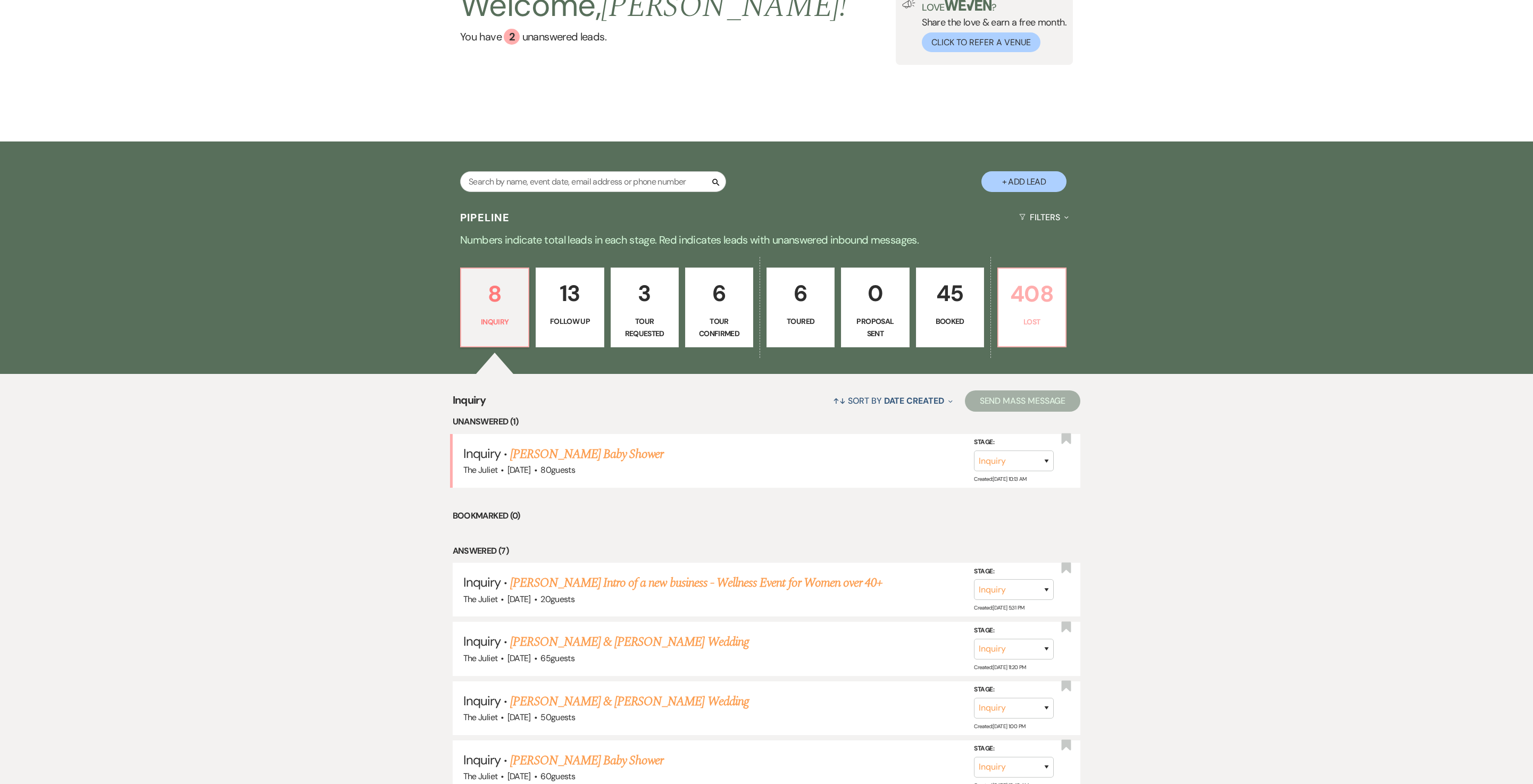
select select "8"
select select "5"
select select "8"
select select "5"
select select "8"
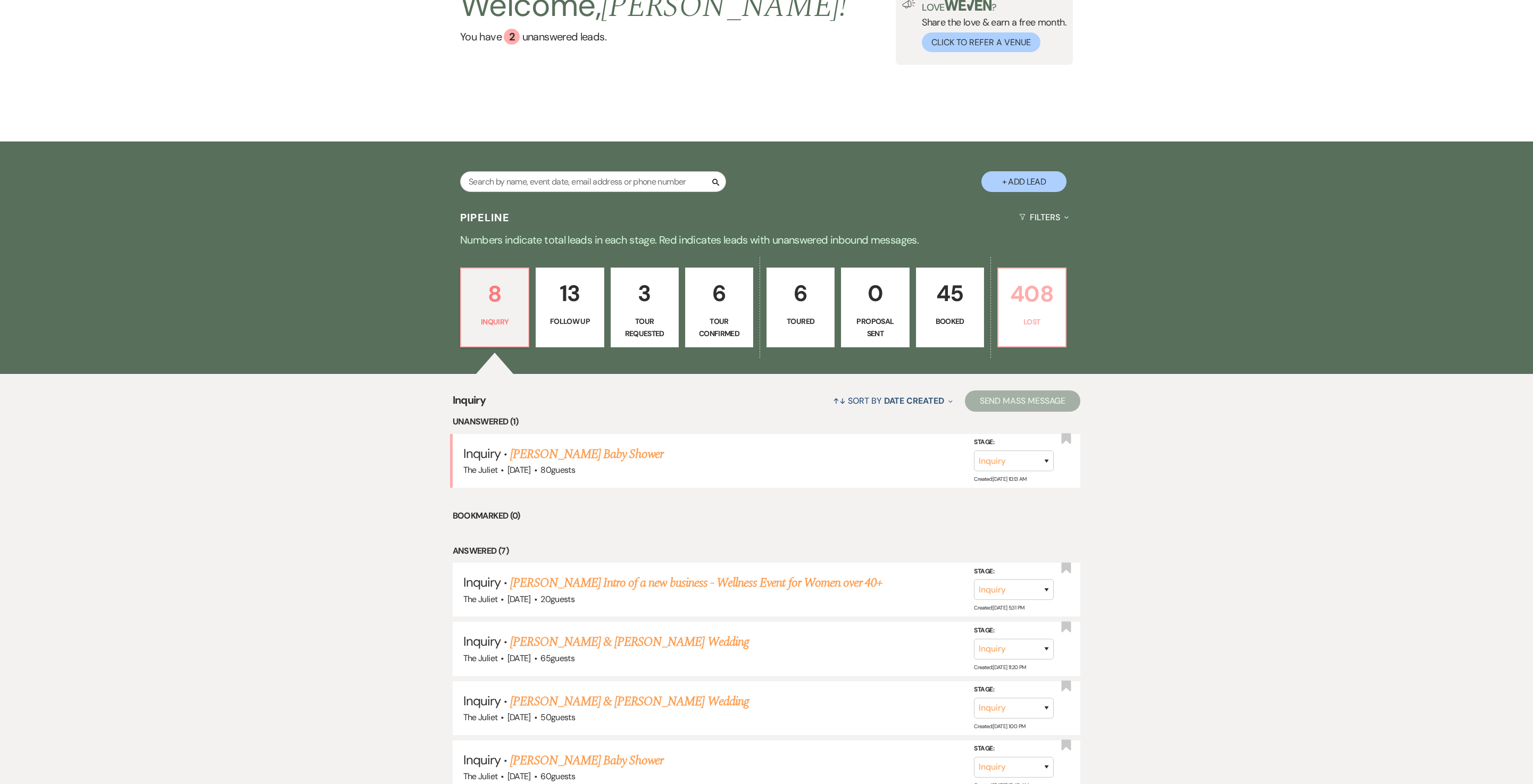
select select "5"
select select "8"
select select "5"
select select "8"
select select "5"
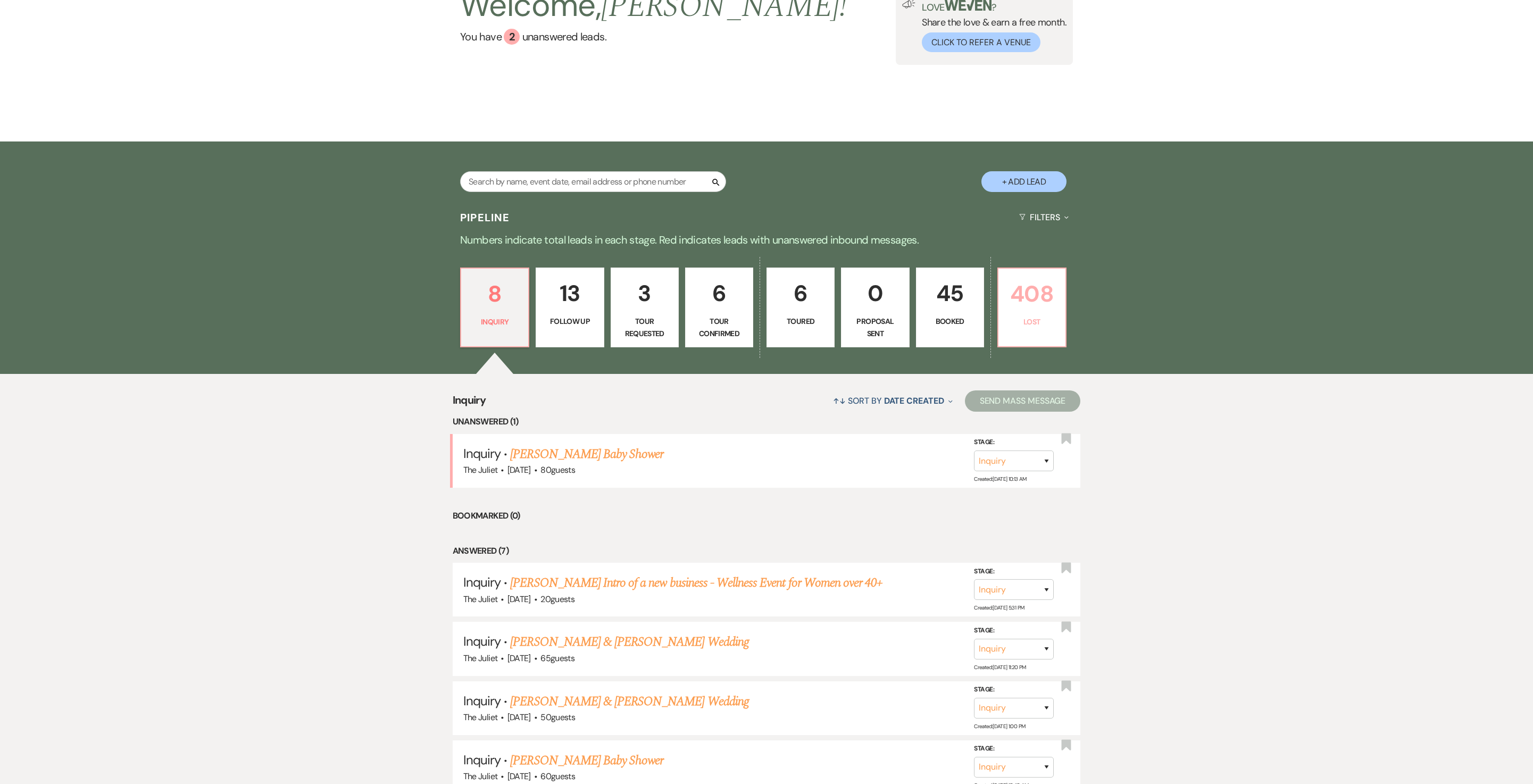
select select "8"
select select "5"
select select "8"
select select "5"
select select "8"
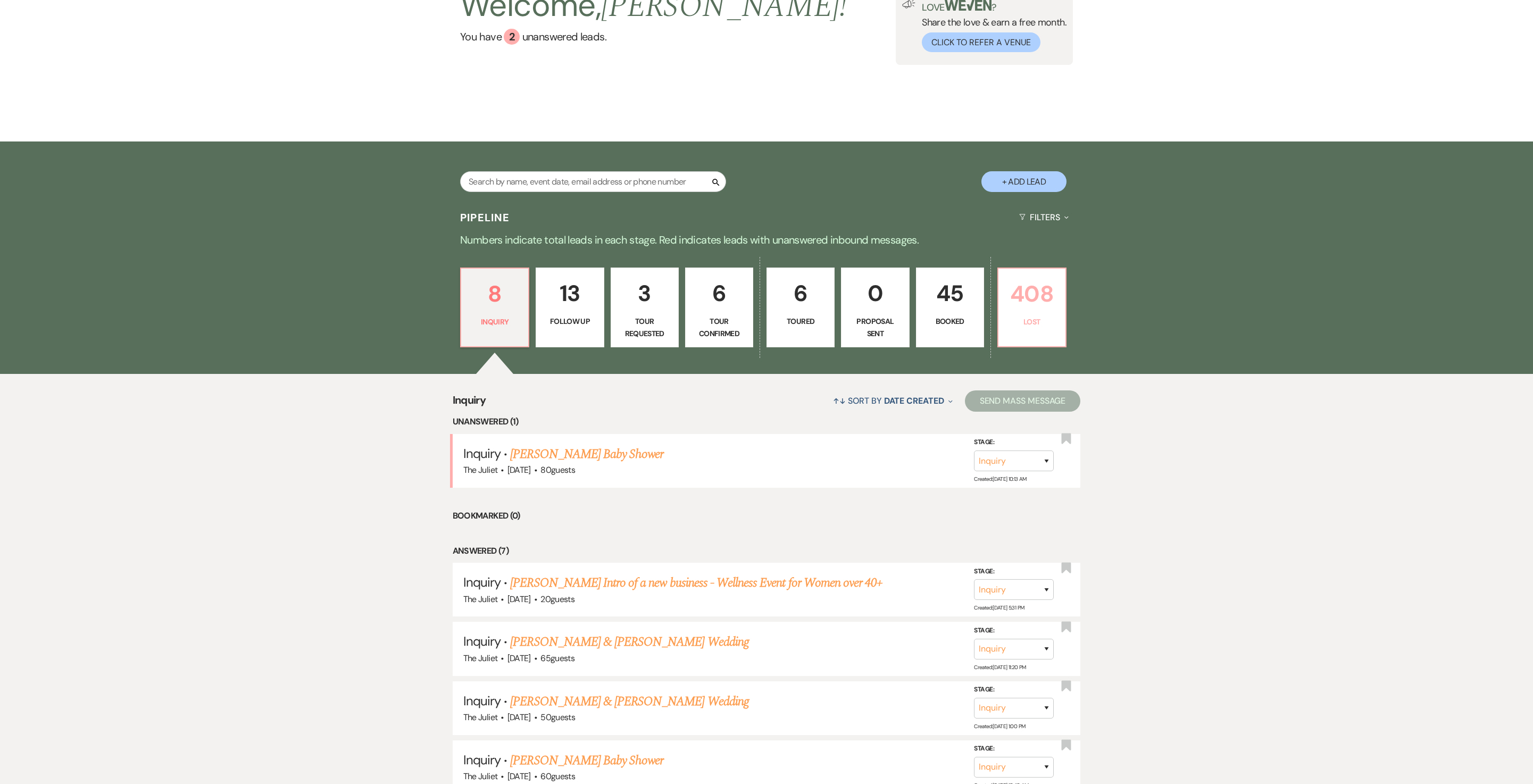
select select "5"
select select "8"
select select "5"
select select "8"
select select "6"
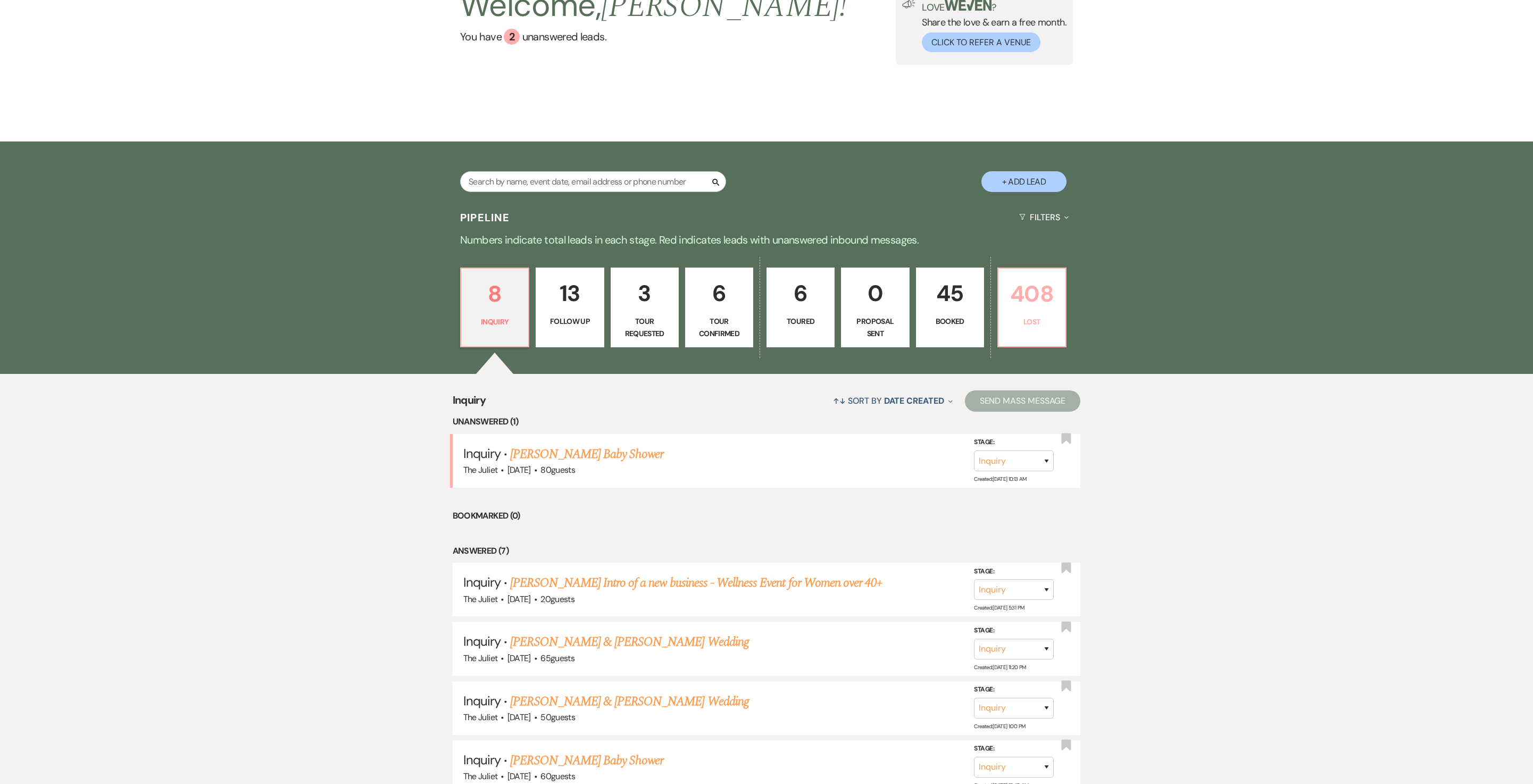
select select "8"
select select "5"
select select "8"
select select "5"
select select "8"
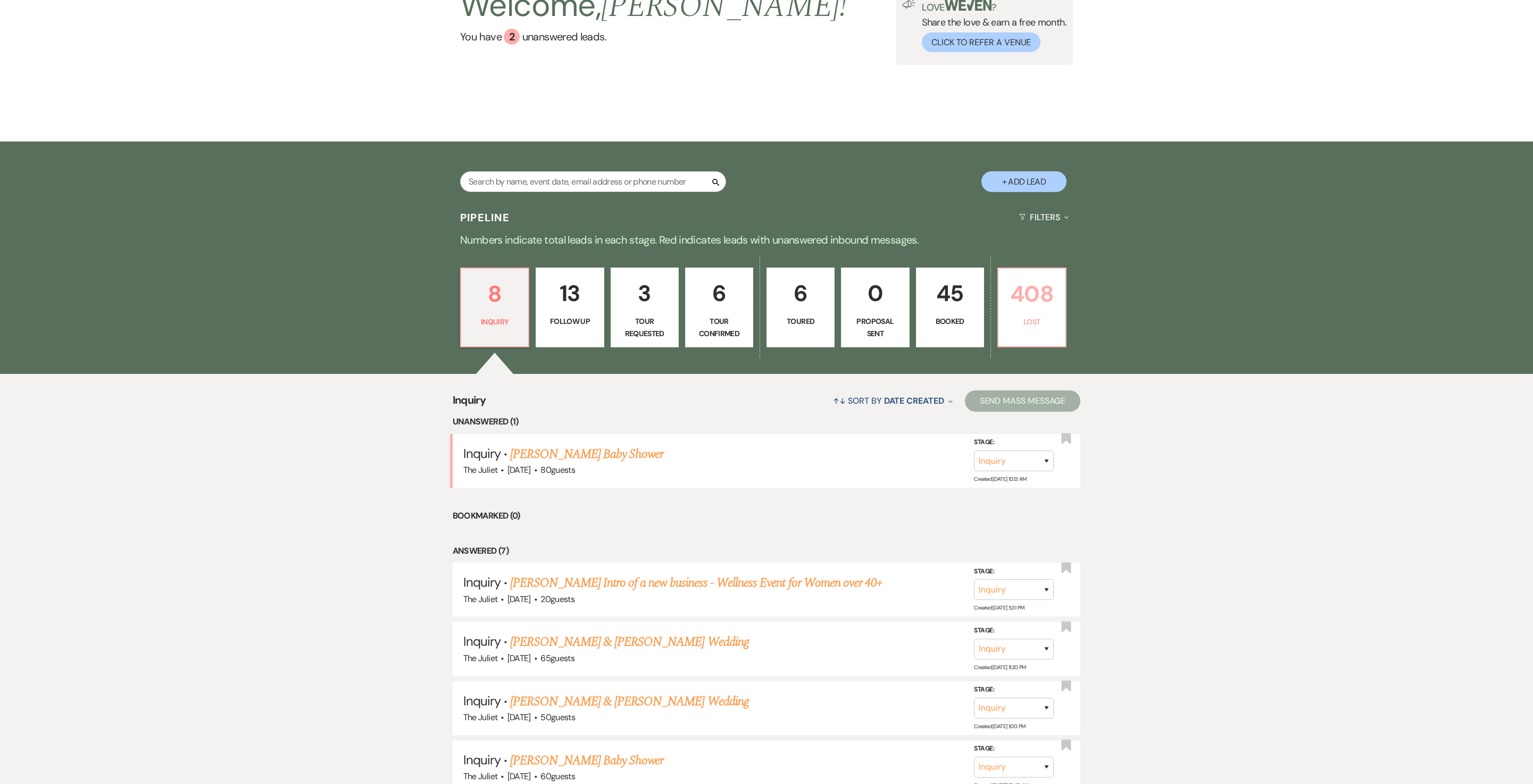
select select "5"
select select "8"
select select "6"
select select "8"
select select "5"
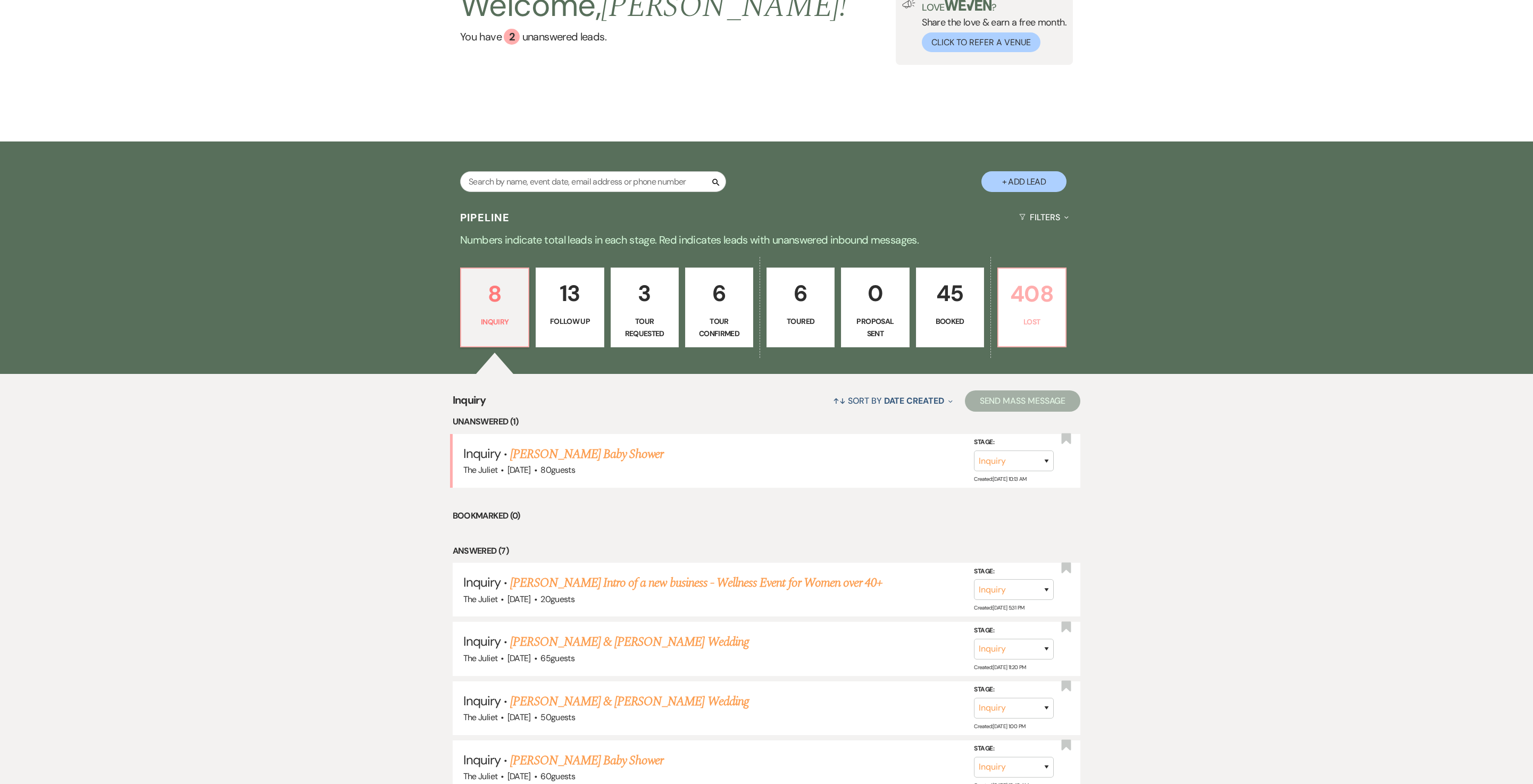
select select "8"
select select "5"
select select "8"
select select "5"
select select "8"
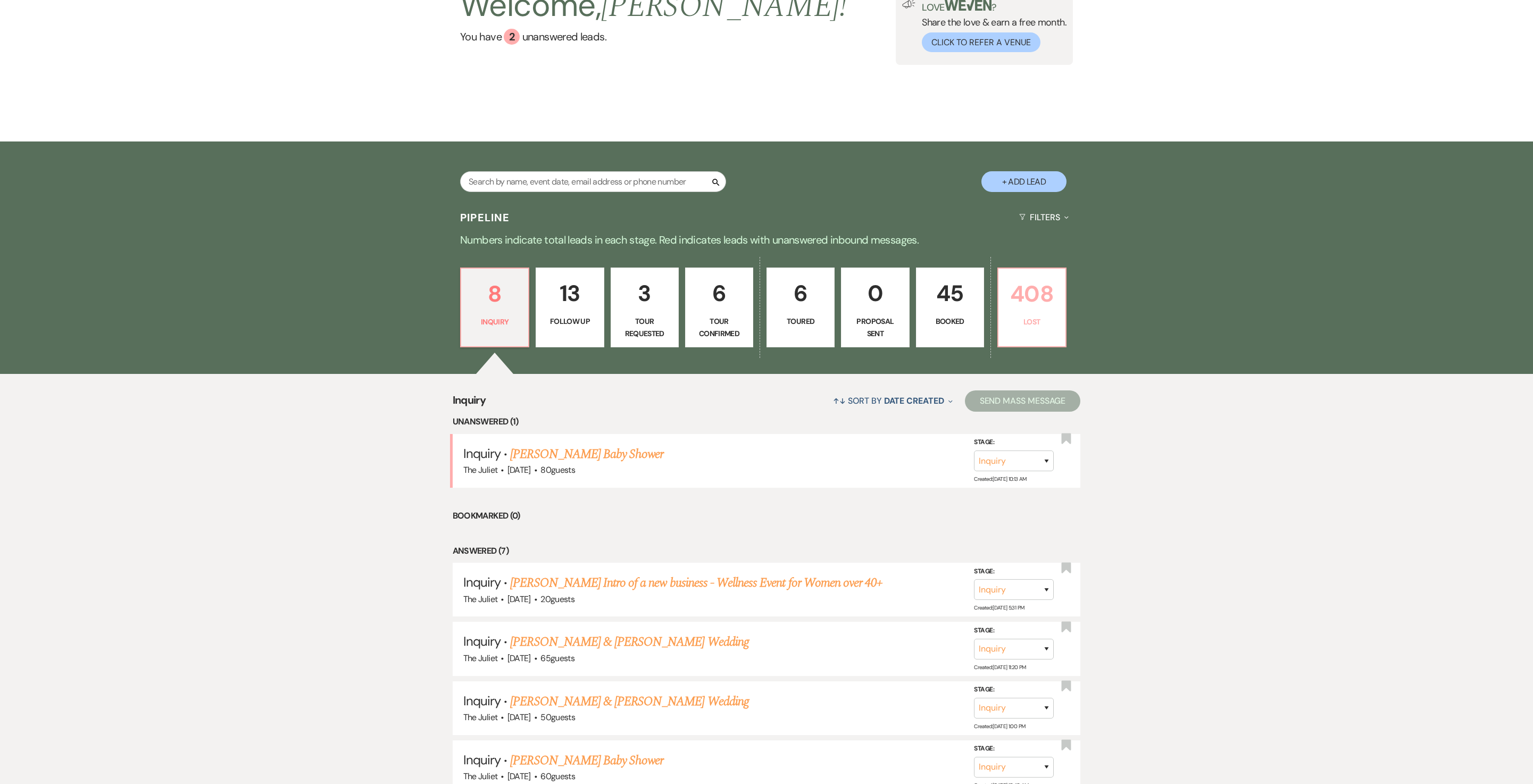
select select "5"
select select "8"
select select "5"
select select "8"
select select "7"
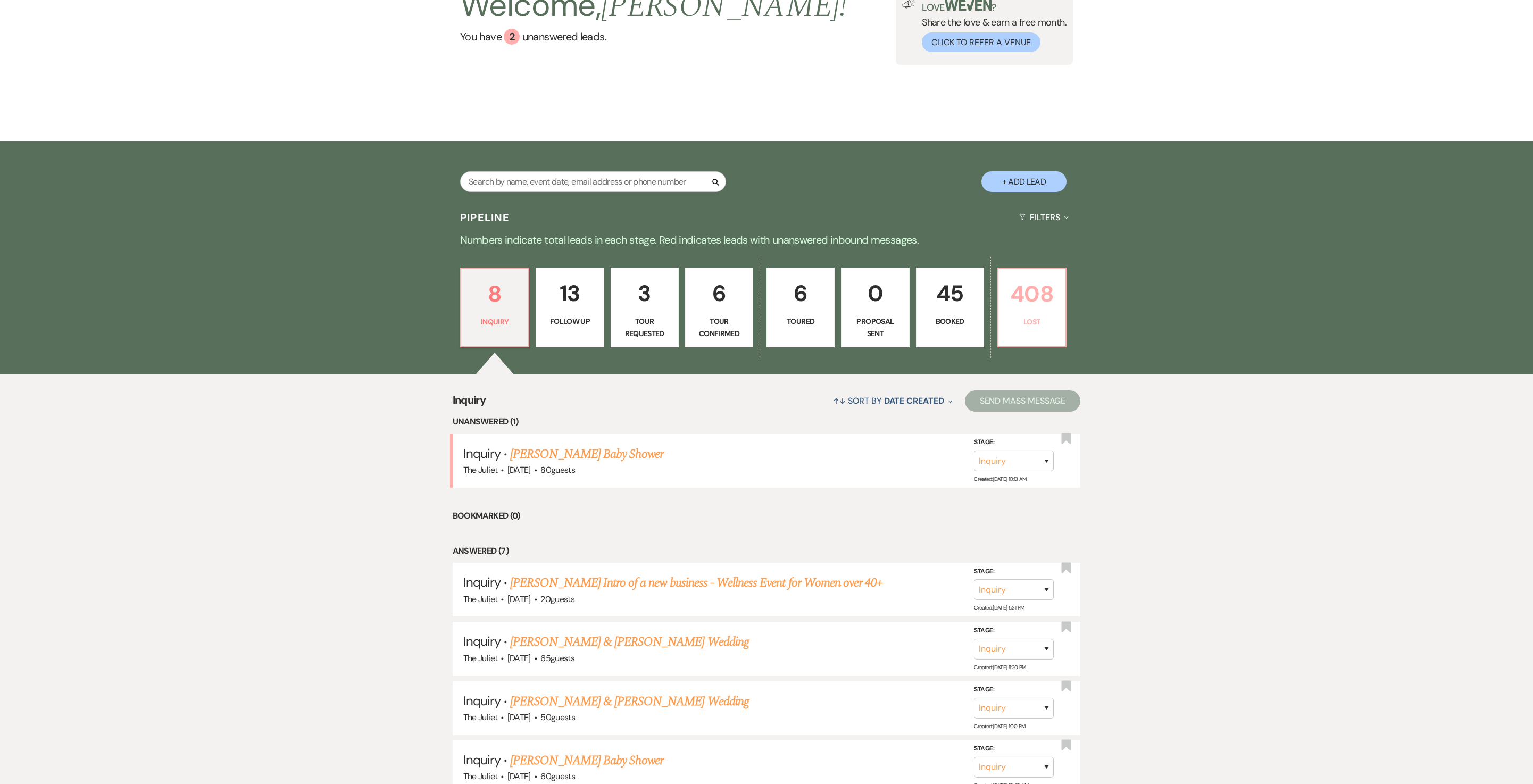
select select "8"
select select "6"
select select "8"
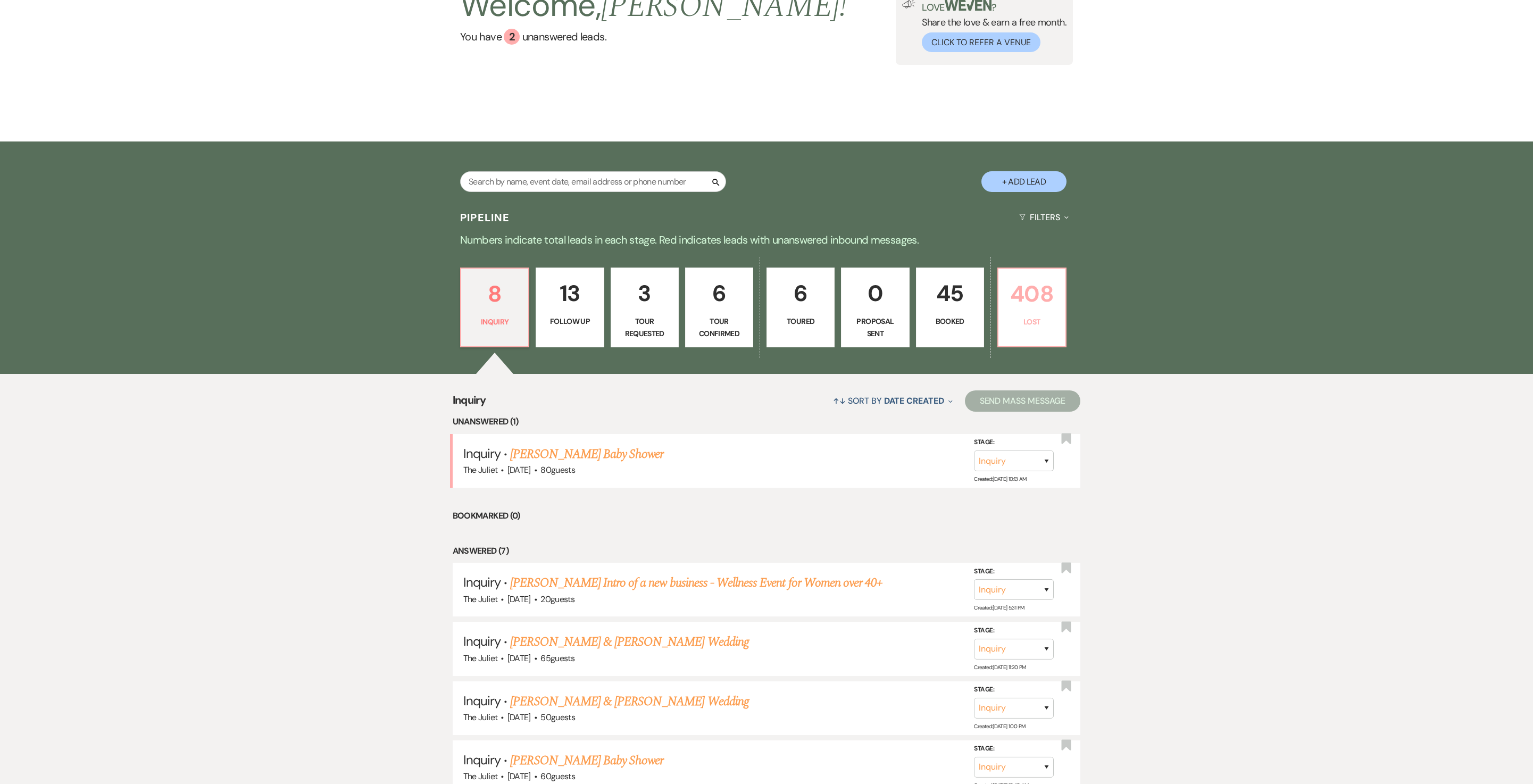
select select "6"
select select "8"
select select "5"
select select "8"
select select "5"
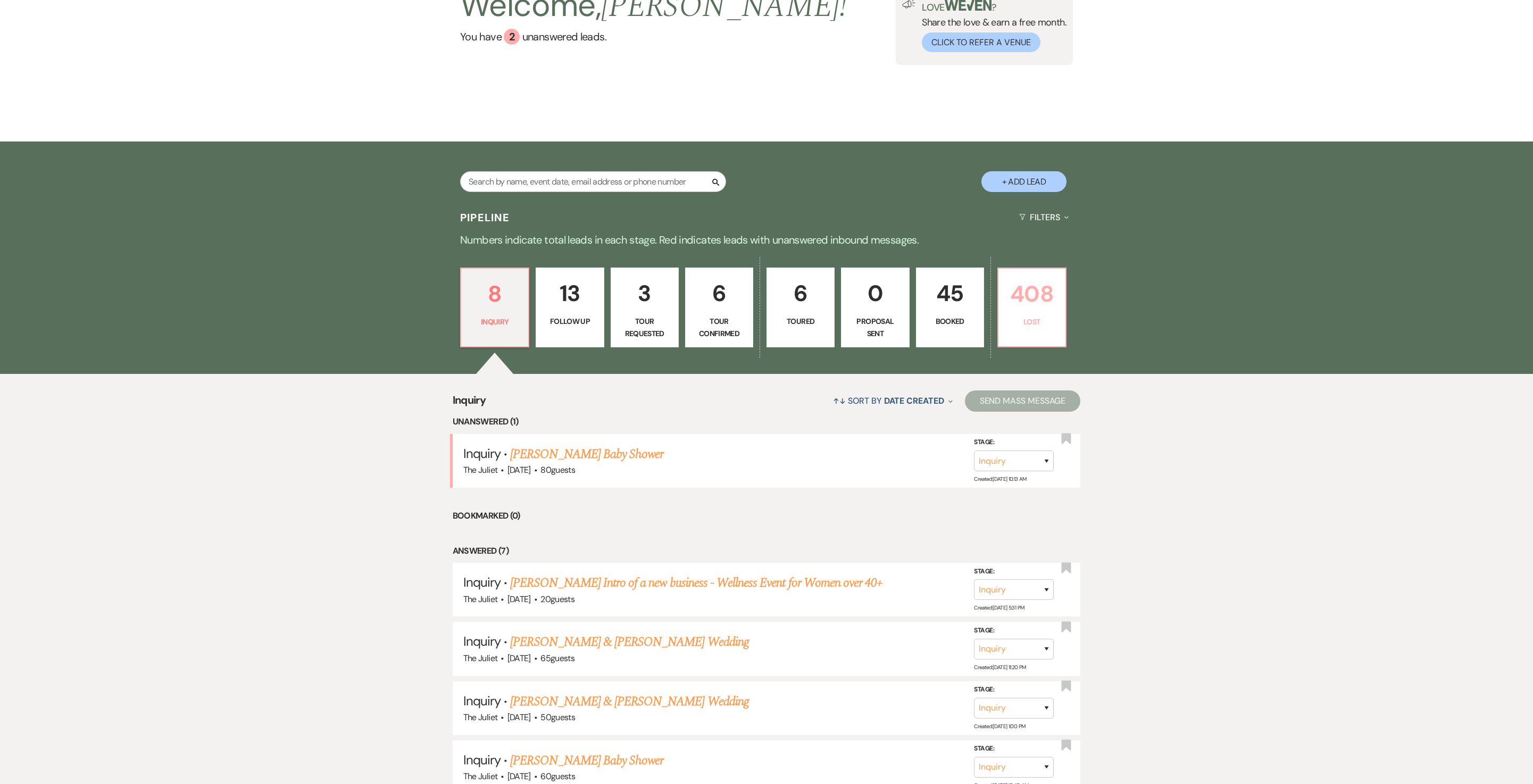
select select "8"
select select "5"
select select "8"
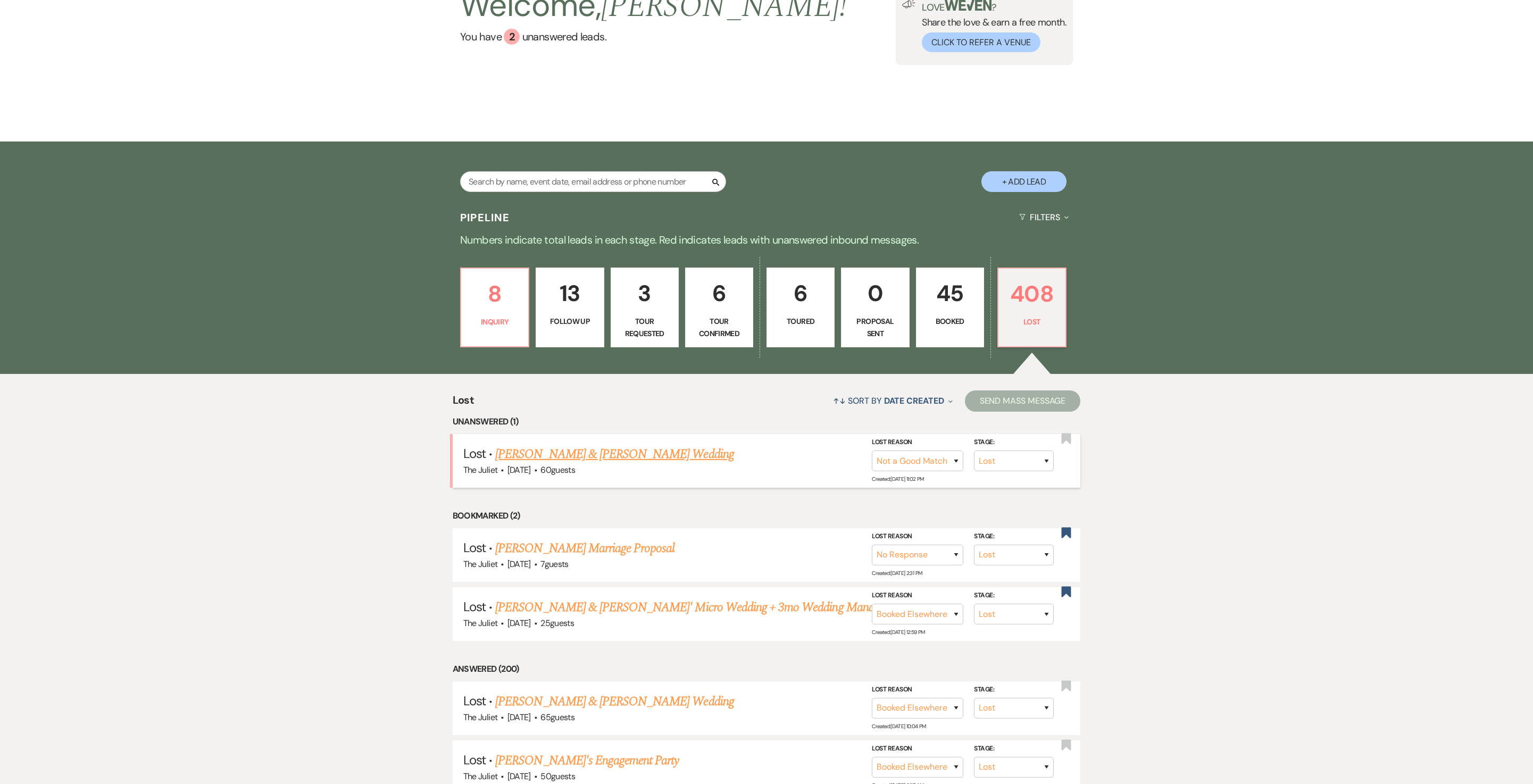
click at [589, 464] on link "[PERSON_NAME] & [PERSON_NAME] Wedding" at bounding box center [614, 454] width 239 height 19
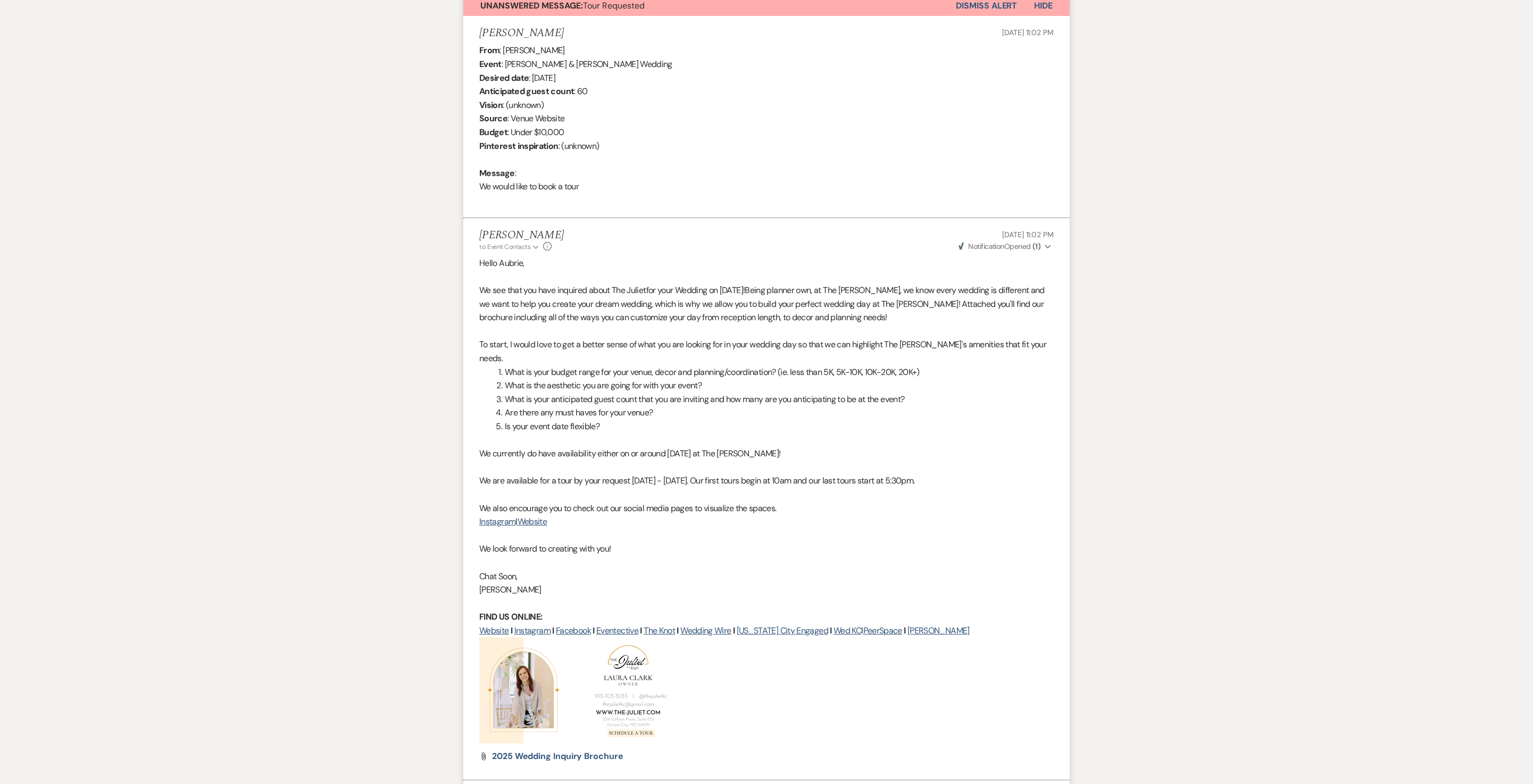
scroll to position [401, 0]
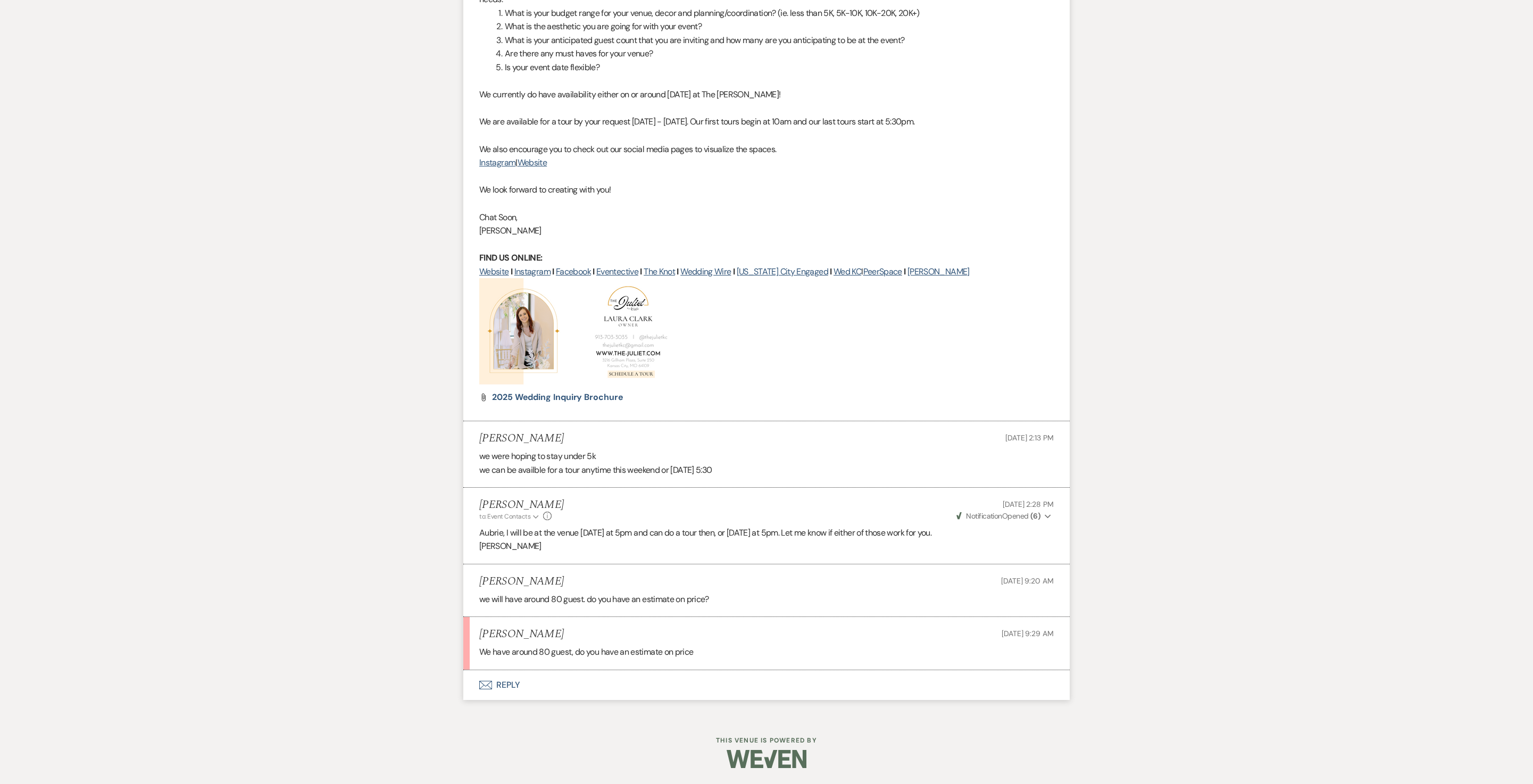
click at [513, 678] on button "Envelope Reply" at bounding box center [766, 685] width 606 height 30
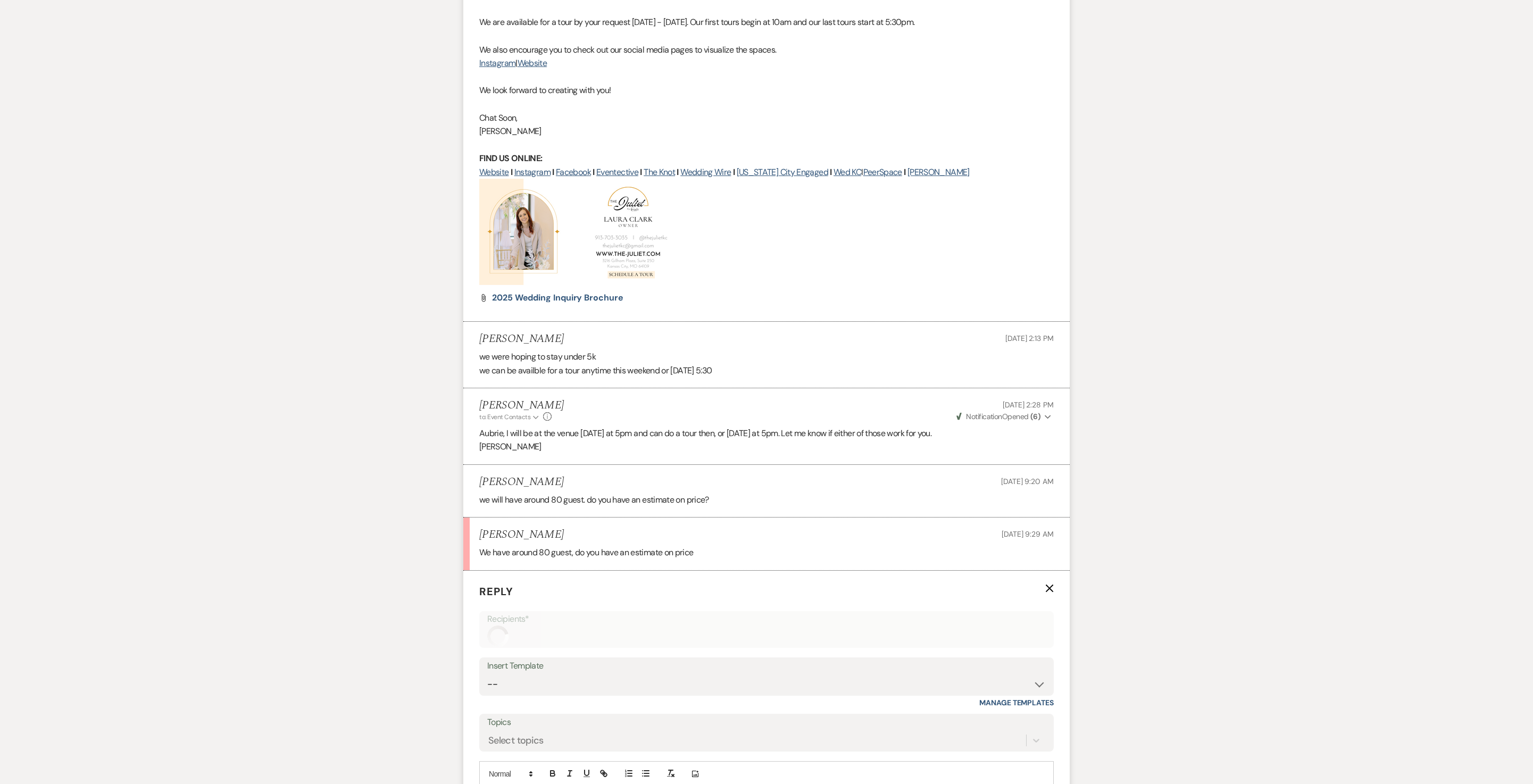
scroll to position [1183, 0]
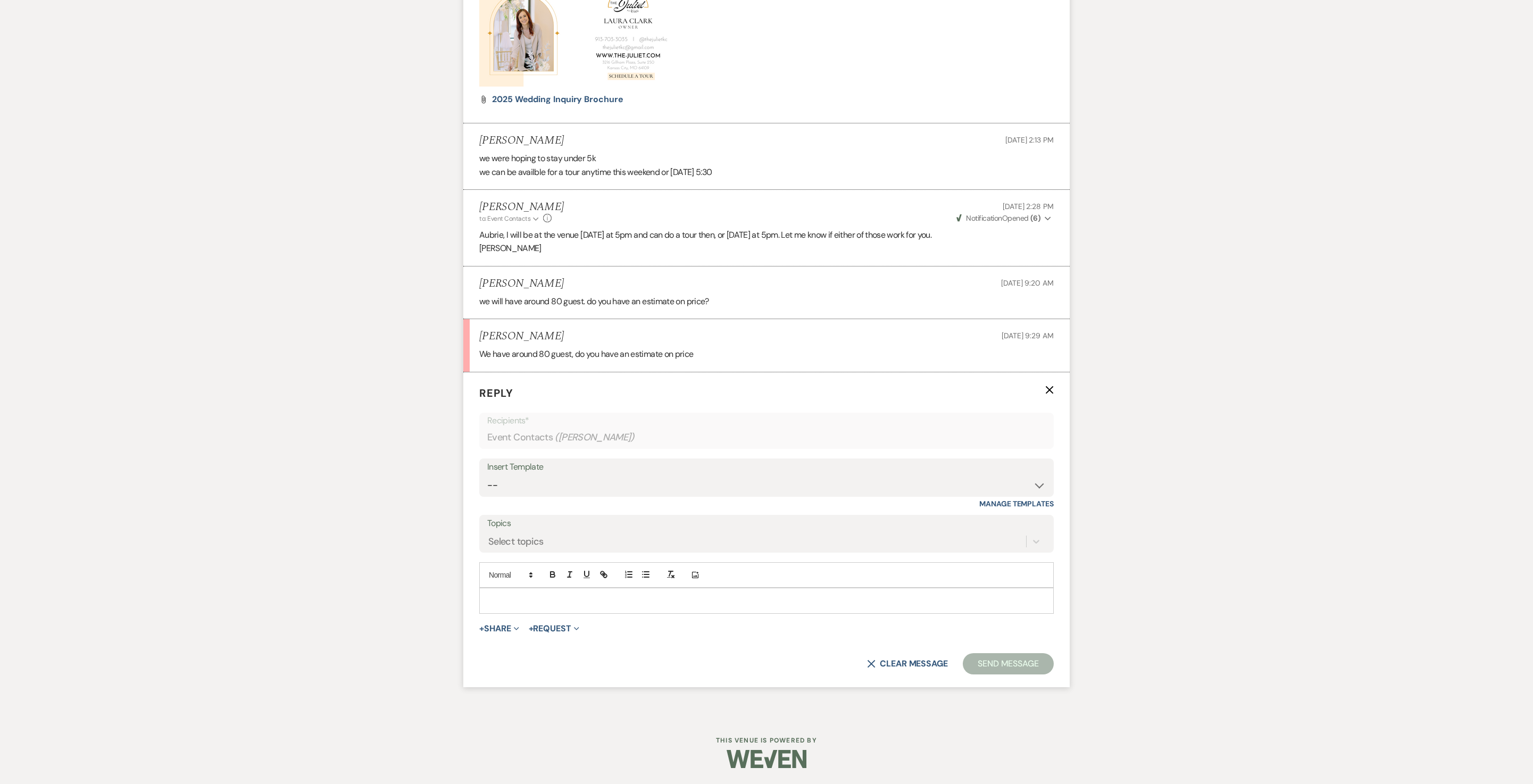
click at [534, 594] on p at bounding box center [766, 600] width 557 height 12
click at [1005, 658] on button "Send Message" at bounding box center [1009, 663] width 91 height 21
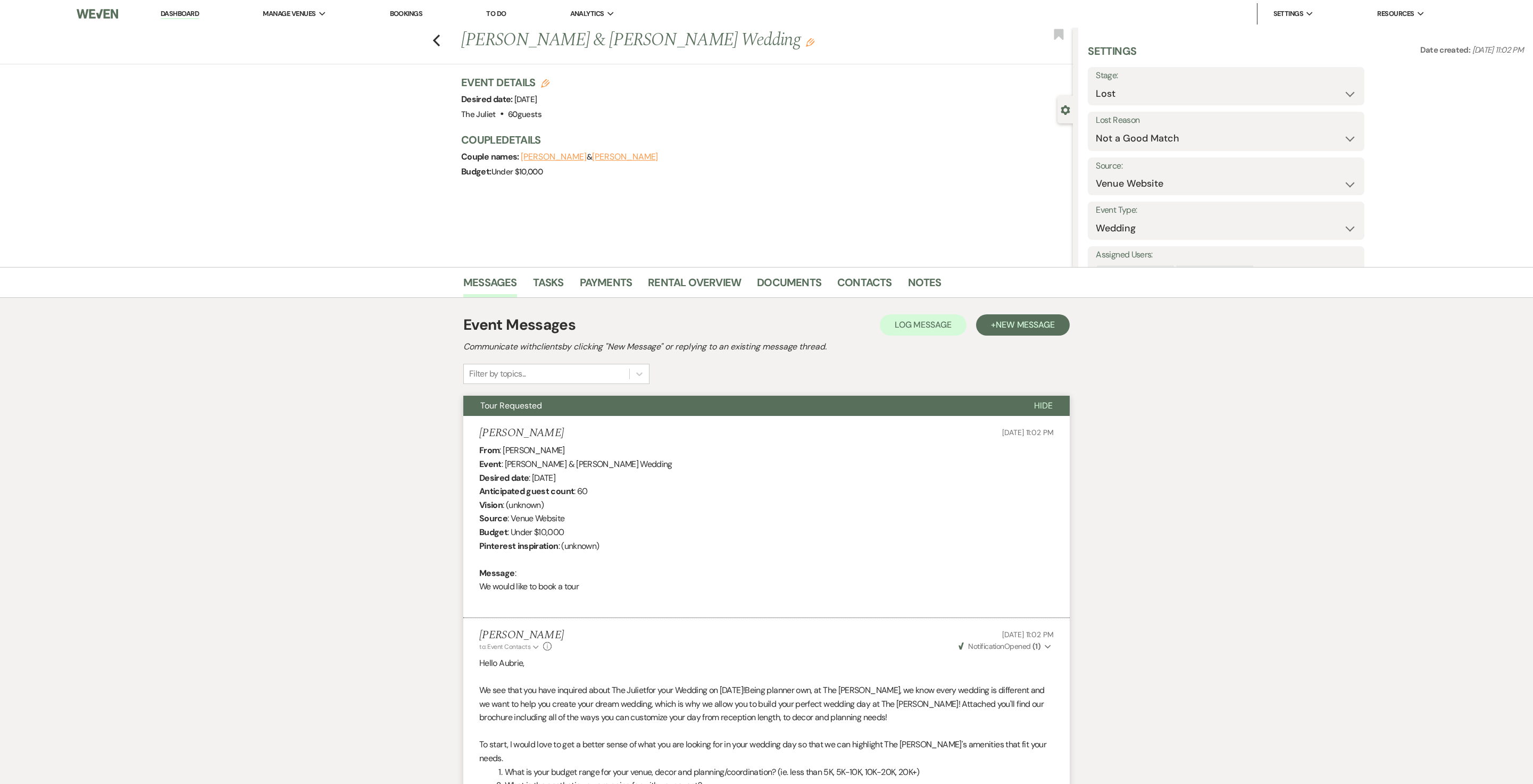
scroll to position [0, 0]
click at [440, 40] on icon "Previous" at bounding box center [436, 40] width 8 height 13
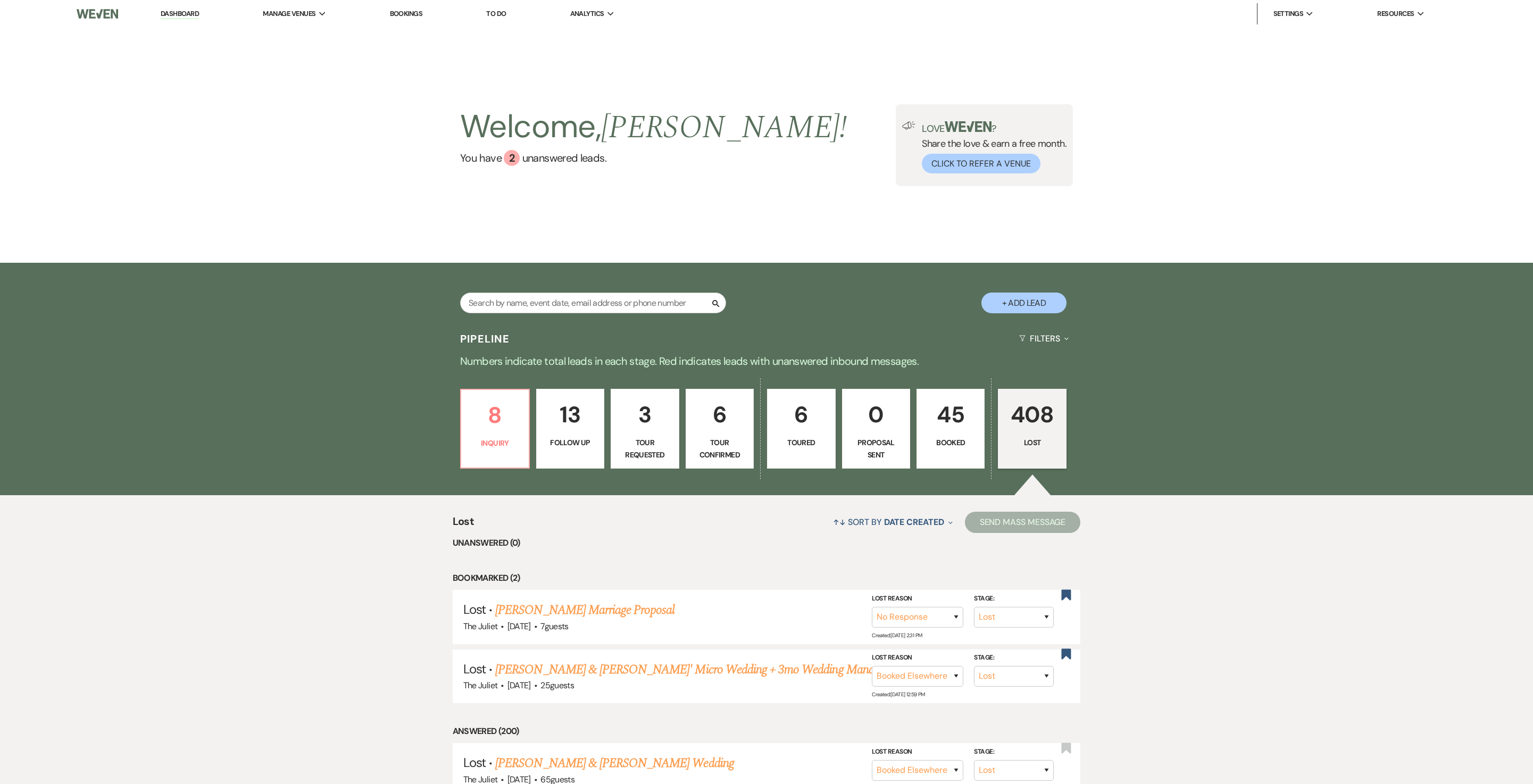
scroll to position [121, 0]
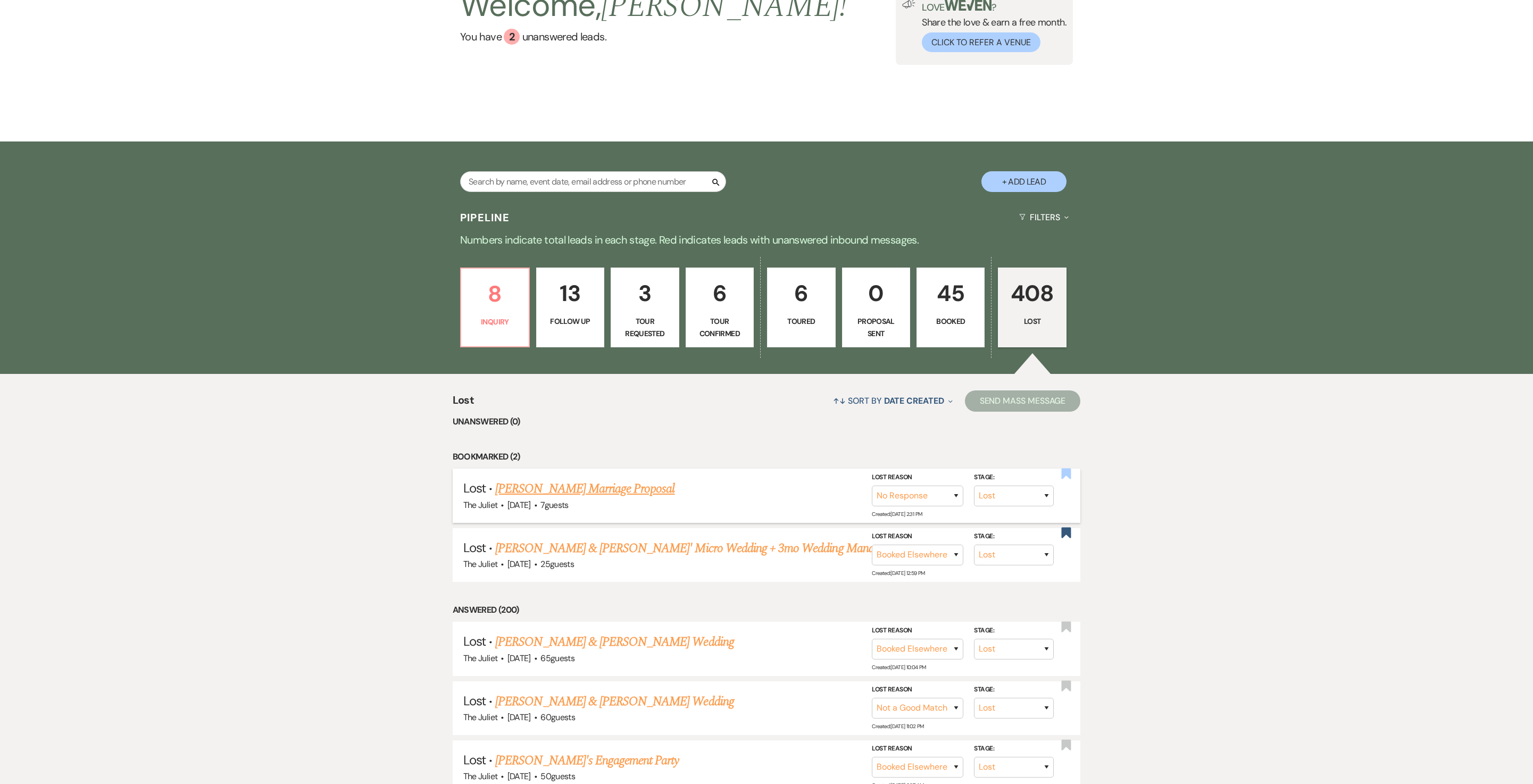
click at [1063, 479] on use "button" at bounding box center [1066, 473] width 9 height 11
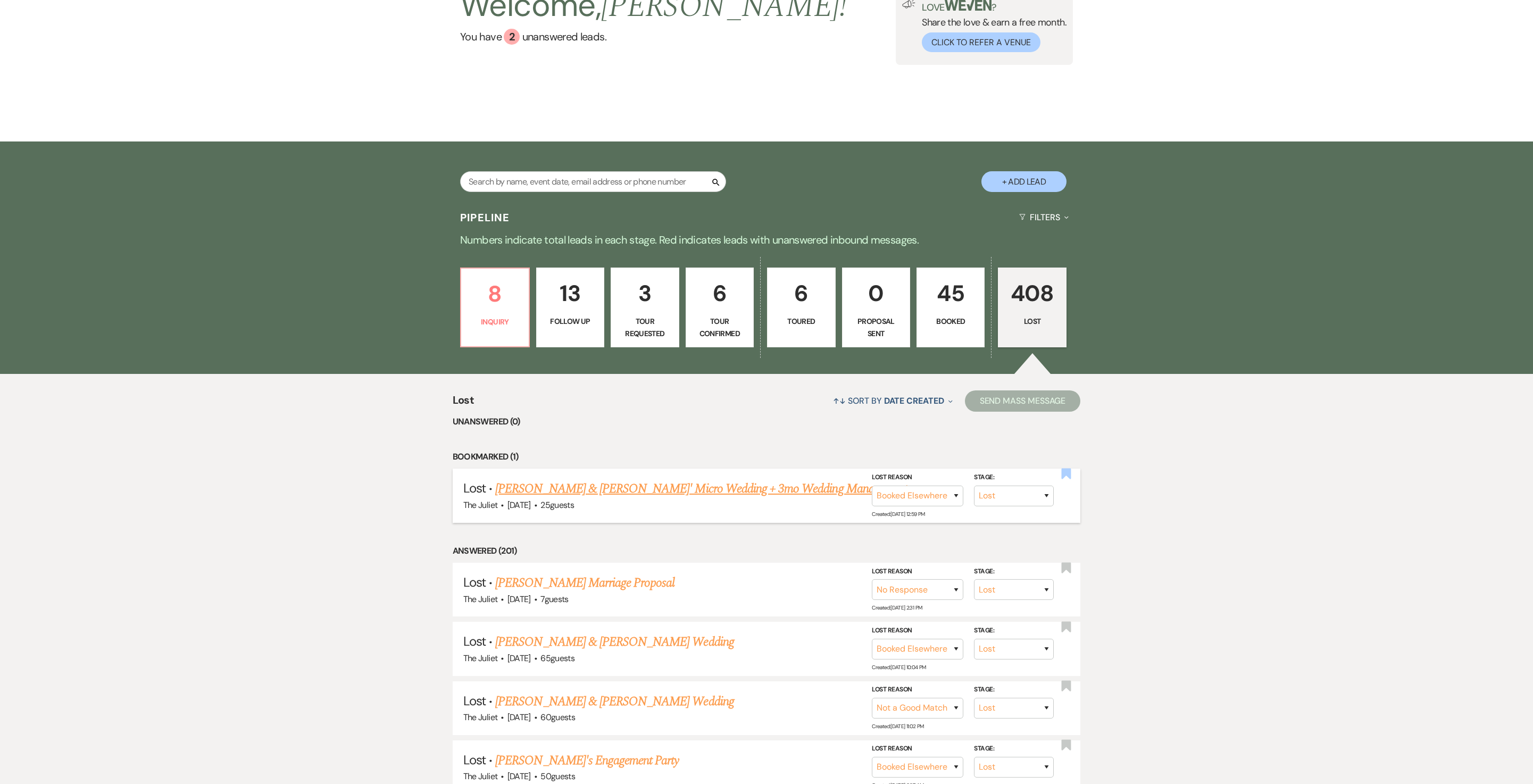
click at [1066, 479] on use "button" at bounding box center [1066, 473] width 9 height 11
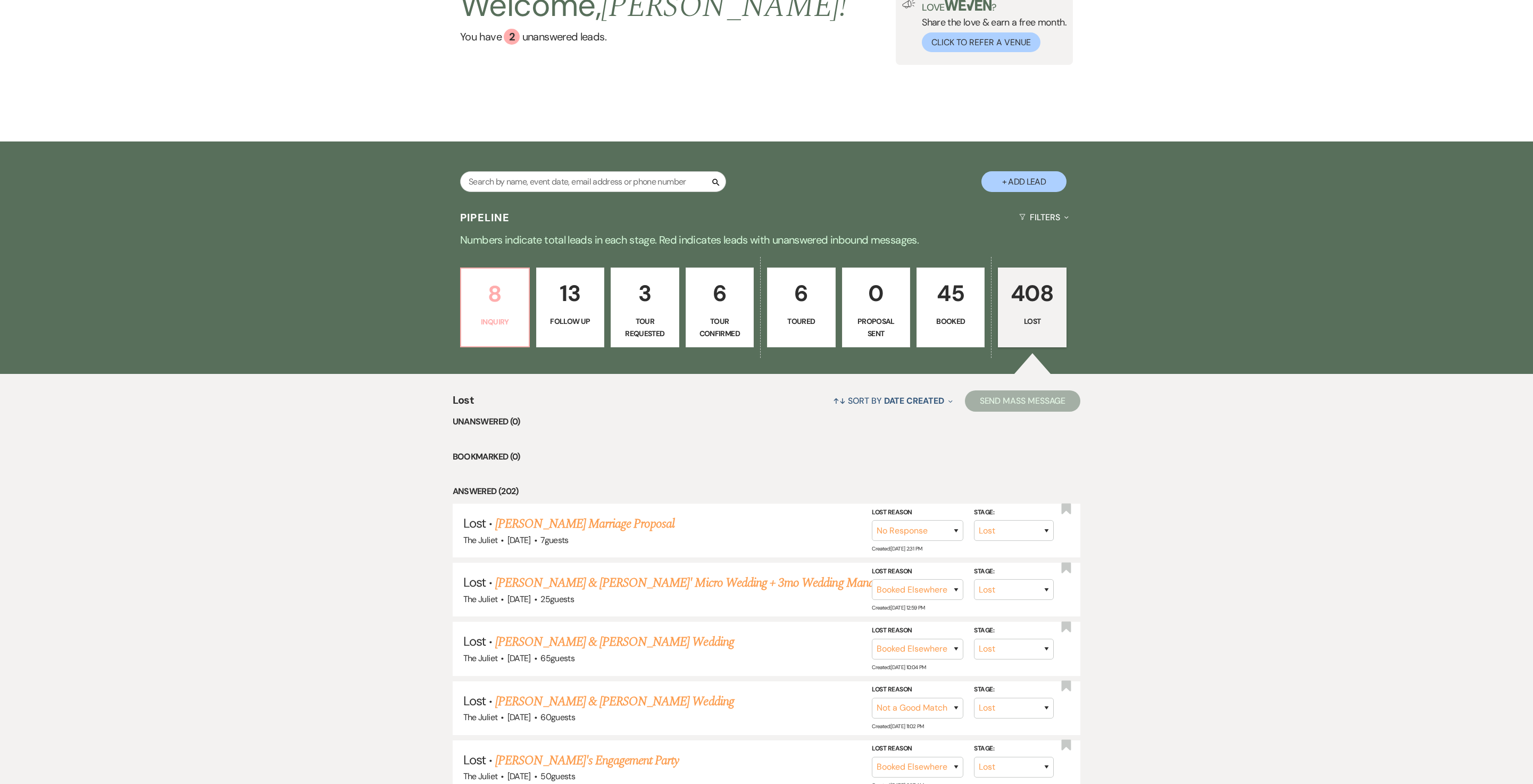
click at [500, 325] on p "Inquiry" at bounding box center [495, 322] width 54 height 12
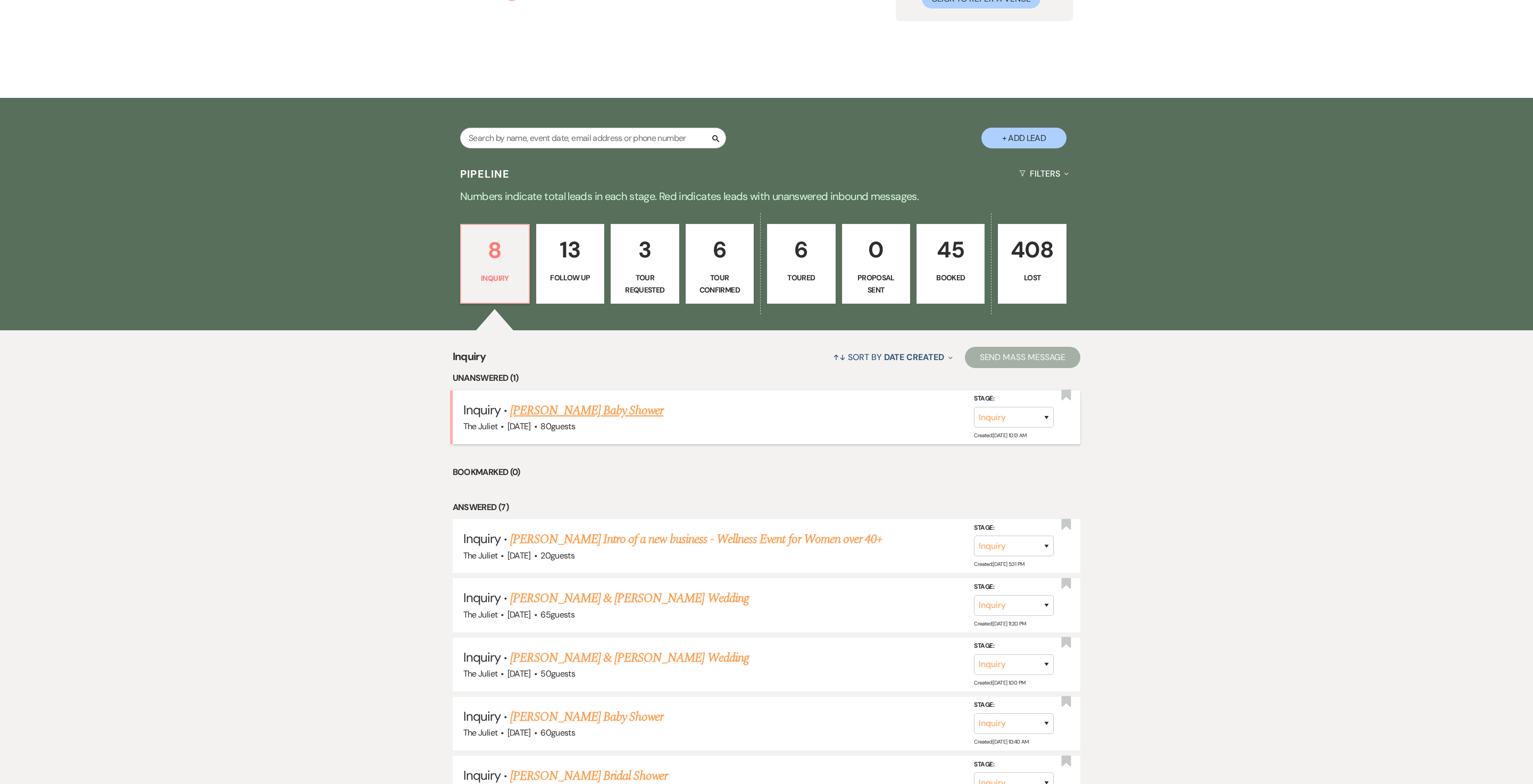
scroll to position [94, 0]
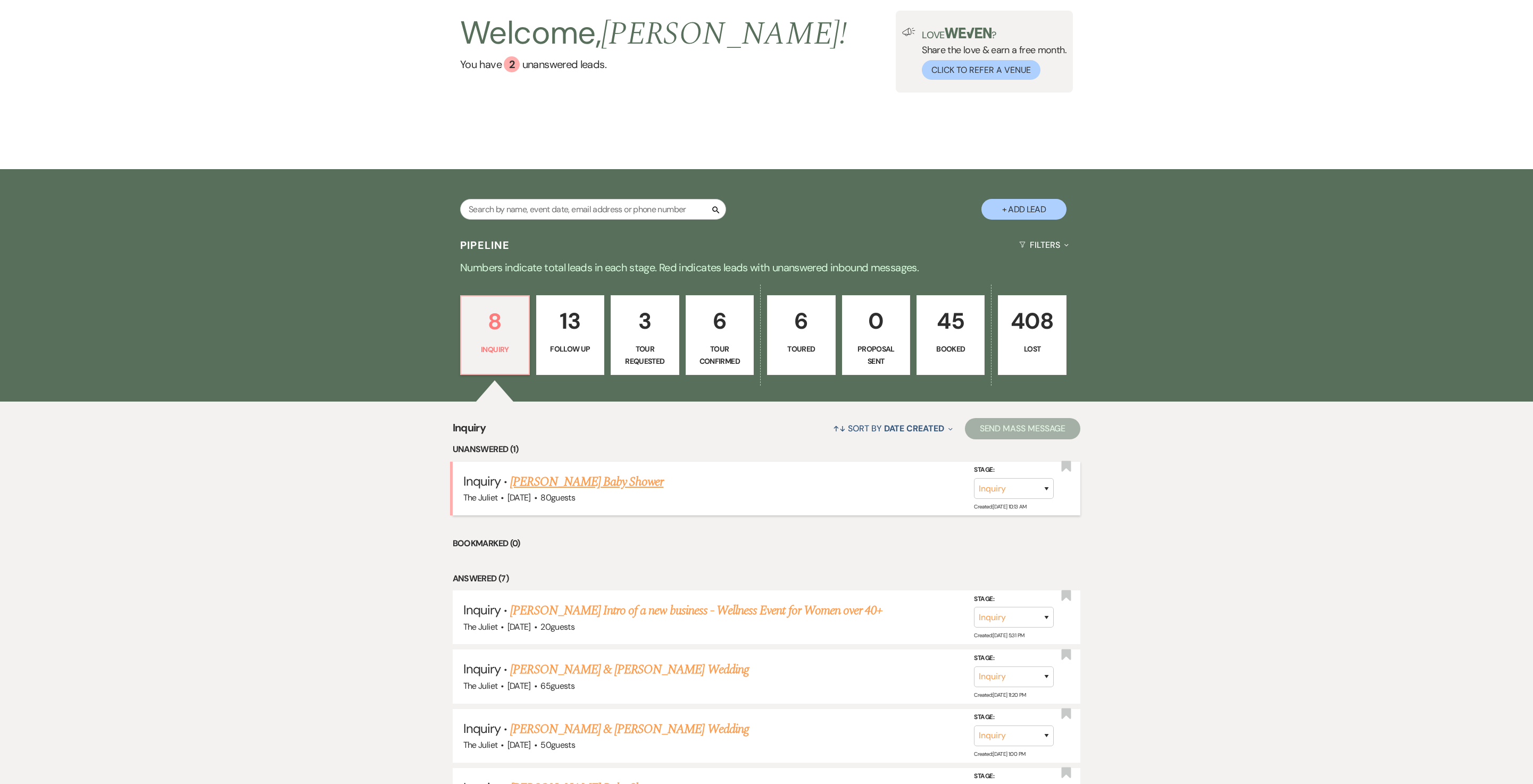
click at [612, 491] on link "[PERSON_NAME] Baby Shower" at bounding box center [587, 481] width 153 height 19
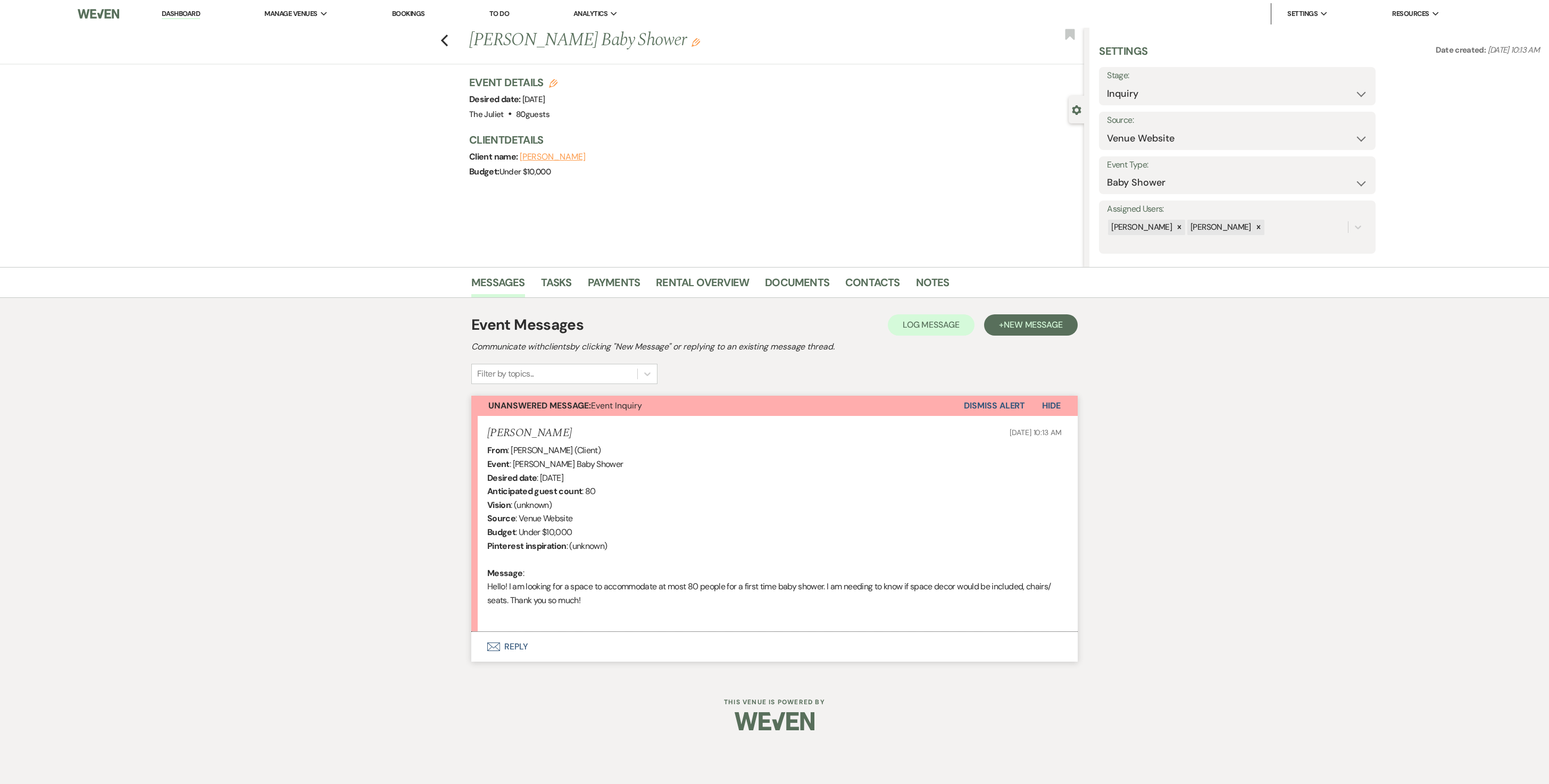
click at [520, 662] on button "Envelope Reply" at bounding box center [774, 647] width 606 height 30
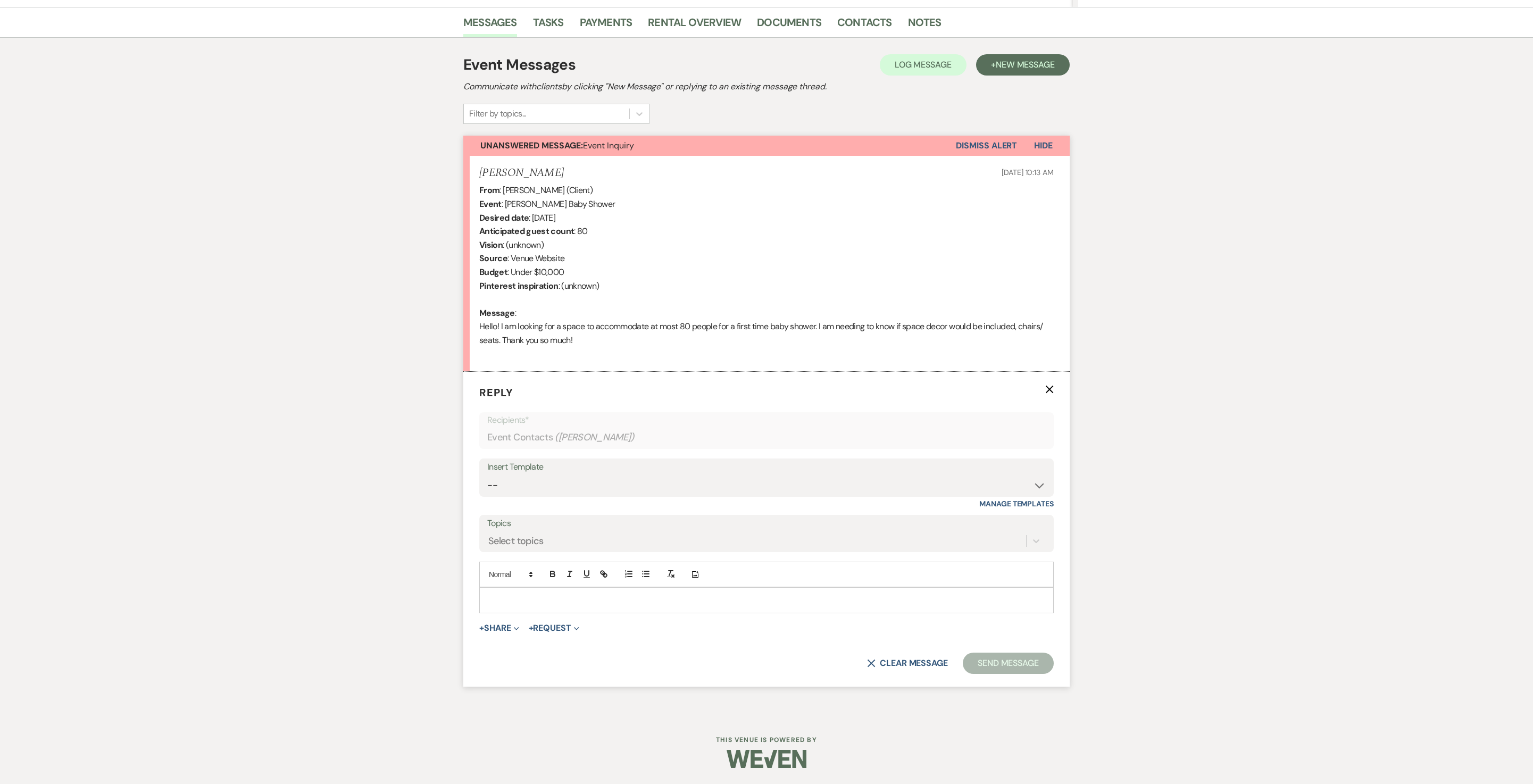
scroll to position [321, 0]
click at [606, 594] on p at bounding box center [766, 600] width 557 height 12
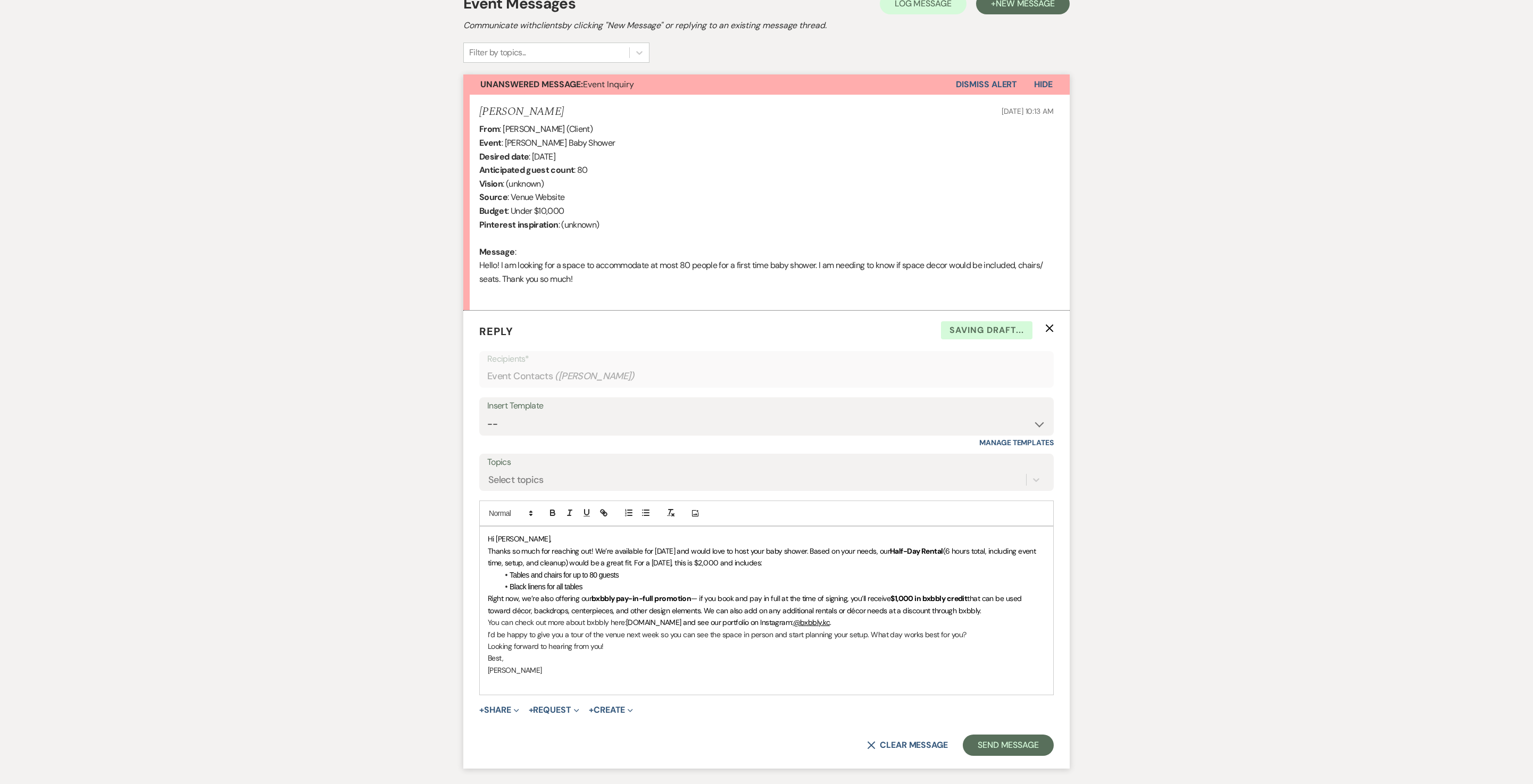
click at [563, 545] on p "Hi [PERSON_NAME]," at bounding box center [766, 539] width 557 height 12
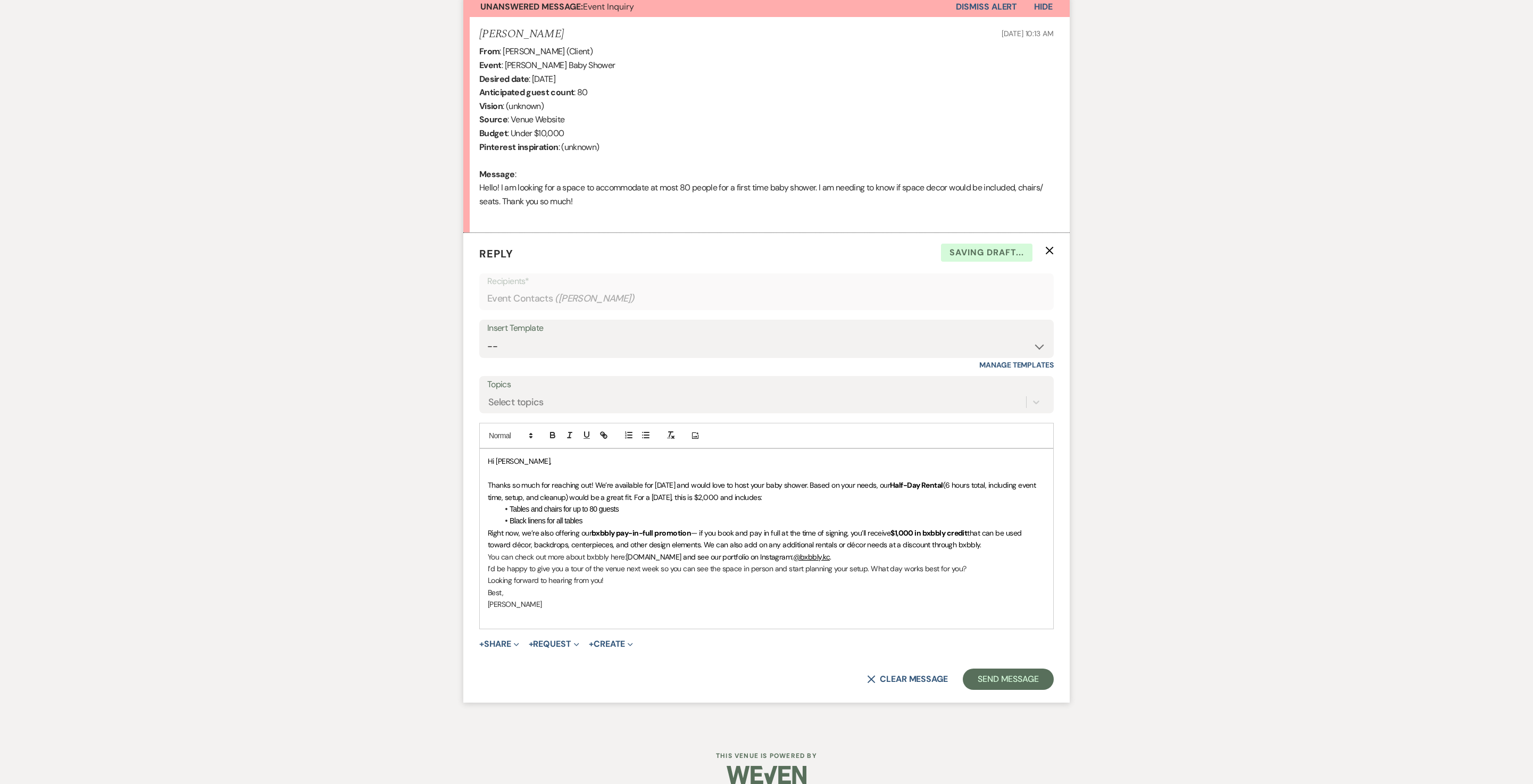
scroll to position [411, 0]
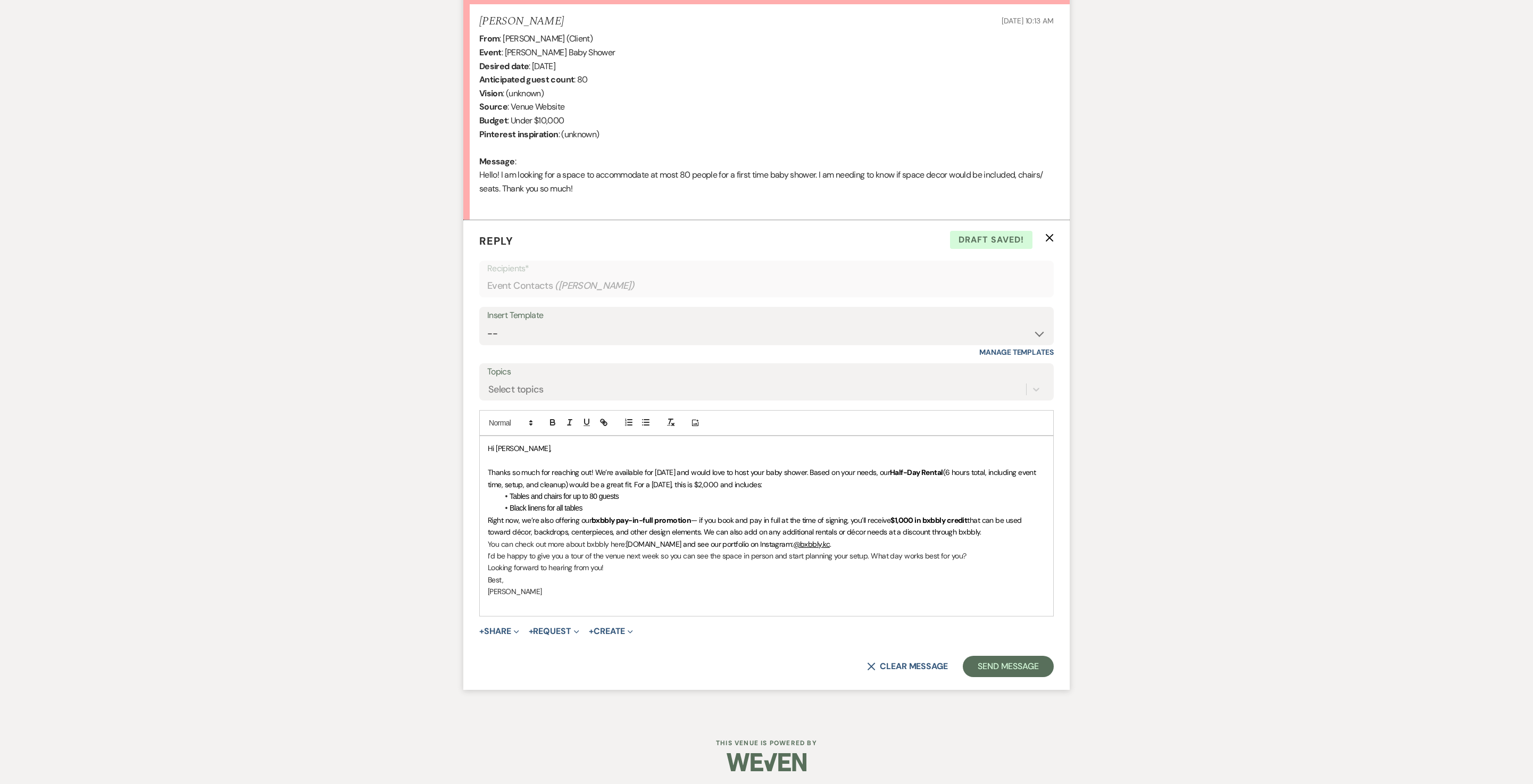
click at [623, 513] on li "Black linens for all tables" at bounding box center [772, 508] width 547 height 12
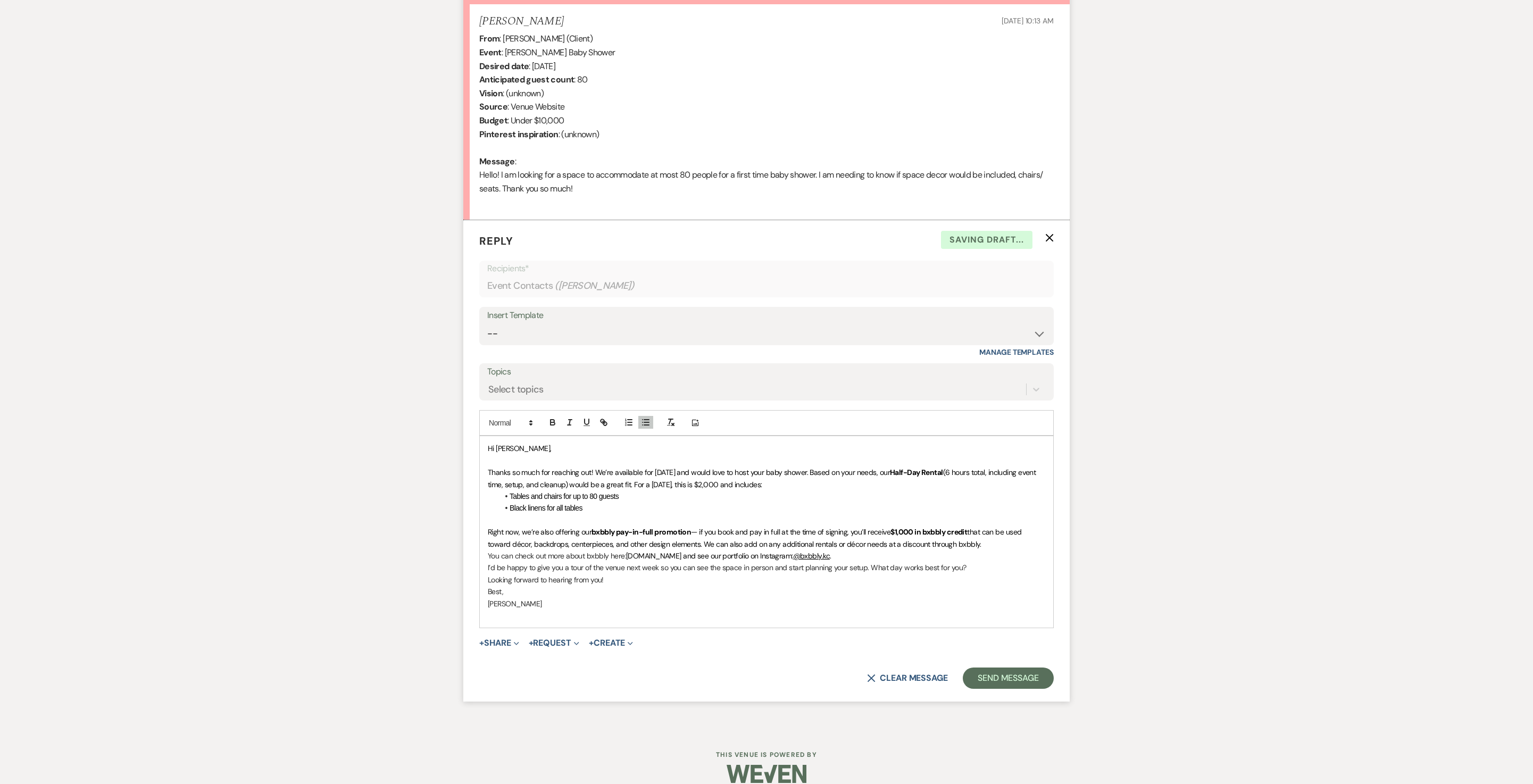
click at [708, 550] on p "Right now, we’re also offering our bxbbly pay-in-full promotion — if you book a…" at bounding box center [766, 538] width 557 height 24
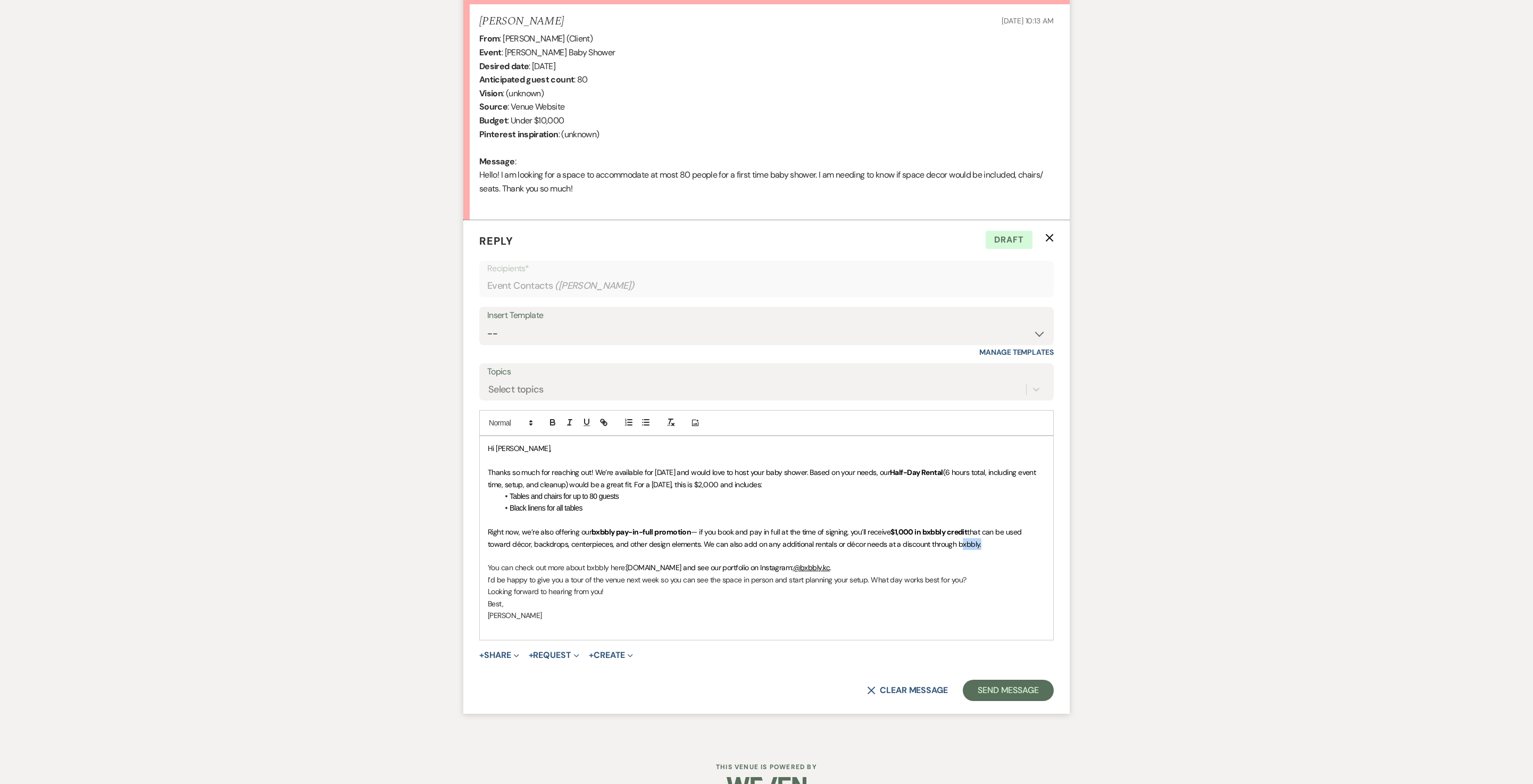
drag, startPoint x: 699, startPoint y: 635, endPoint x: 671, endPoint y: 632, distance: 28.2
click at [671, 548] on span "that can be used toward décor, backdrops, centerpieces, and other design elemen…" at bounding box center [756, 537] width 535 height 21
click at [606, 427] on icon "button" at bounding box center [603, 422] width 9 height 9
click at [750, 611] on link at bounding box center [738, 606] width 23 height 8
drag, startPoint x: 922, startPoint y: 658, endPoint x: 492, endPoint y: 661, distance: 430.0
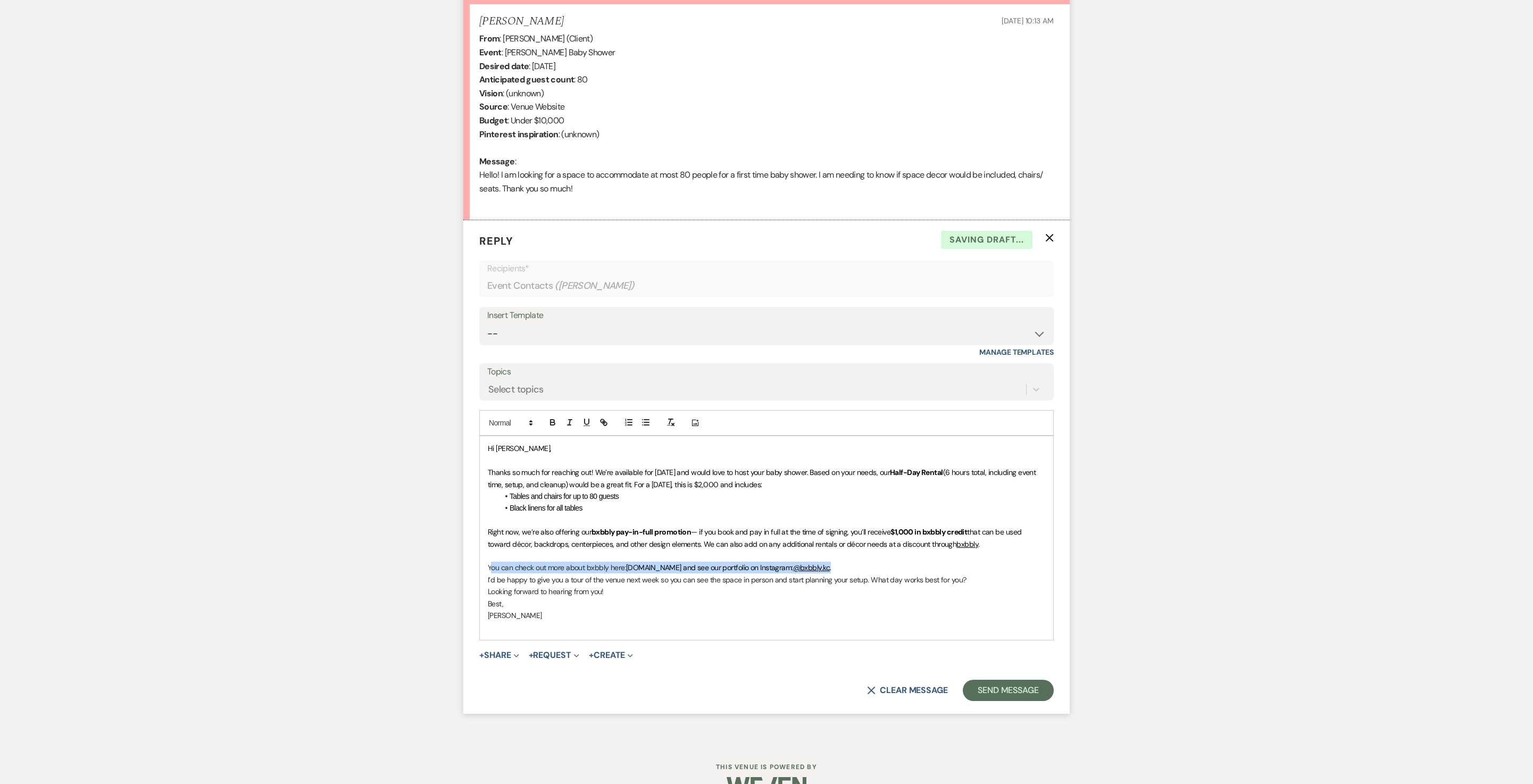
click at [492, 573] on p "You can check out more about bxbbly here: [DOMAIN_NAME] and see our portfolio o…" at bounding box center [766, 567] width 557 height 12
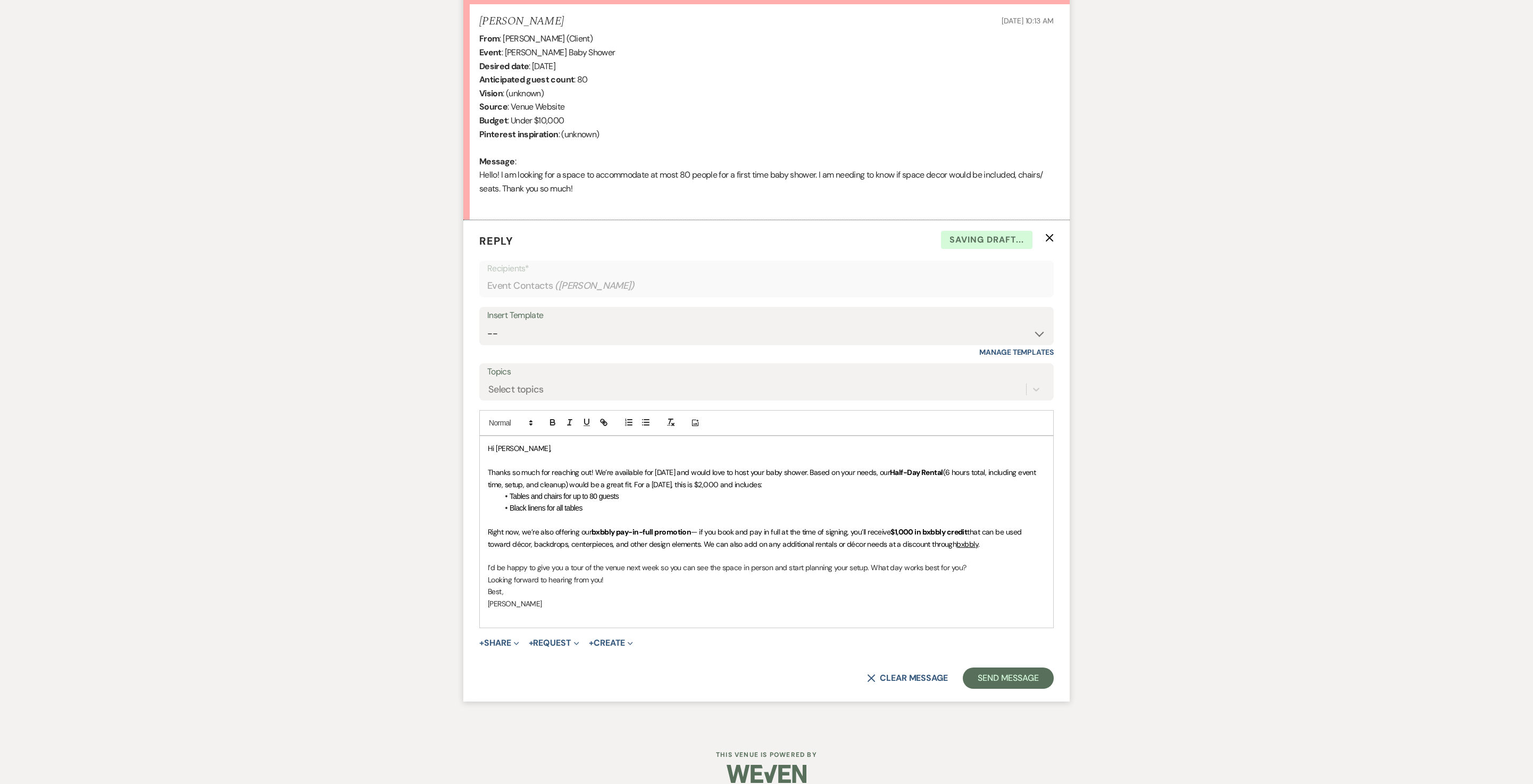
click at [670, 548] on span "that can be used toward décor, backdrops, centerpieces, and other design elemen…" at bounding box center [756, 537] width 535 height 21
click at [611, 573] on p "I’d be happy to give you a tour of the venue next week so you can see the space…" at bounding box center [766, 567] width 557 height 12
click at [670, 598] on p "Looking forward to hearing from you!" at bounding box center [766, 592] width 557 height 12
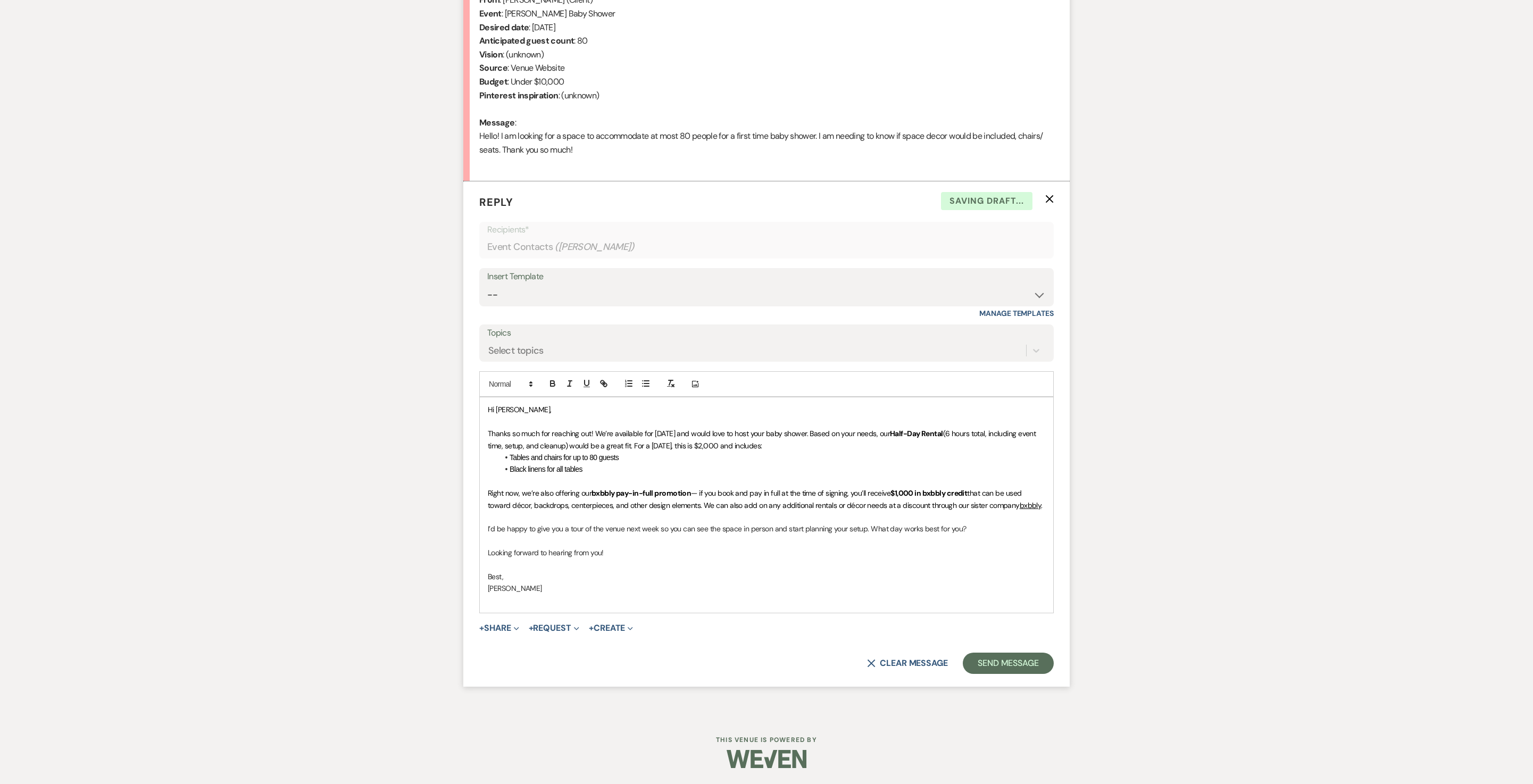
scroll to position [499, 0]
click at [980, 674] on button "Send Message" at bounding box center [1009, 663] width 91 height 21
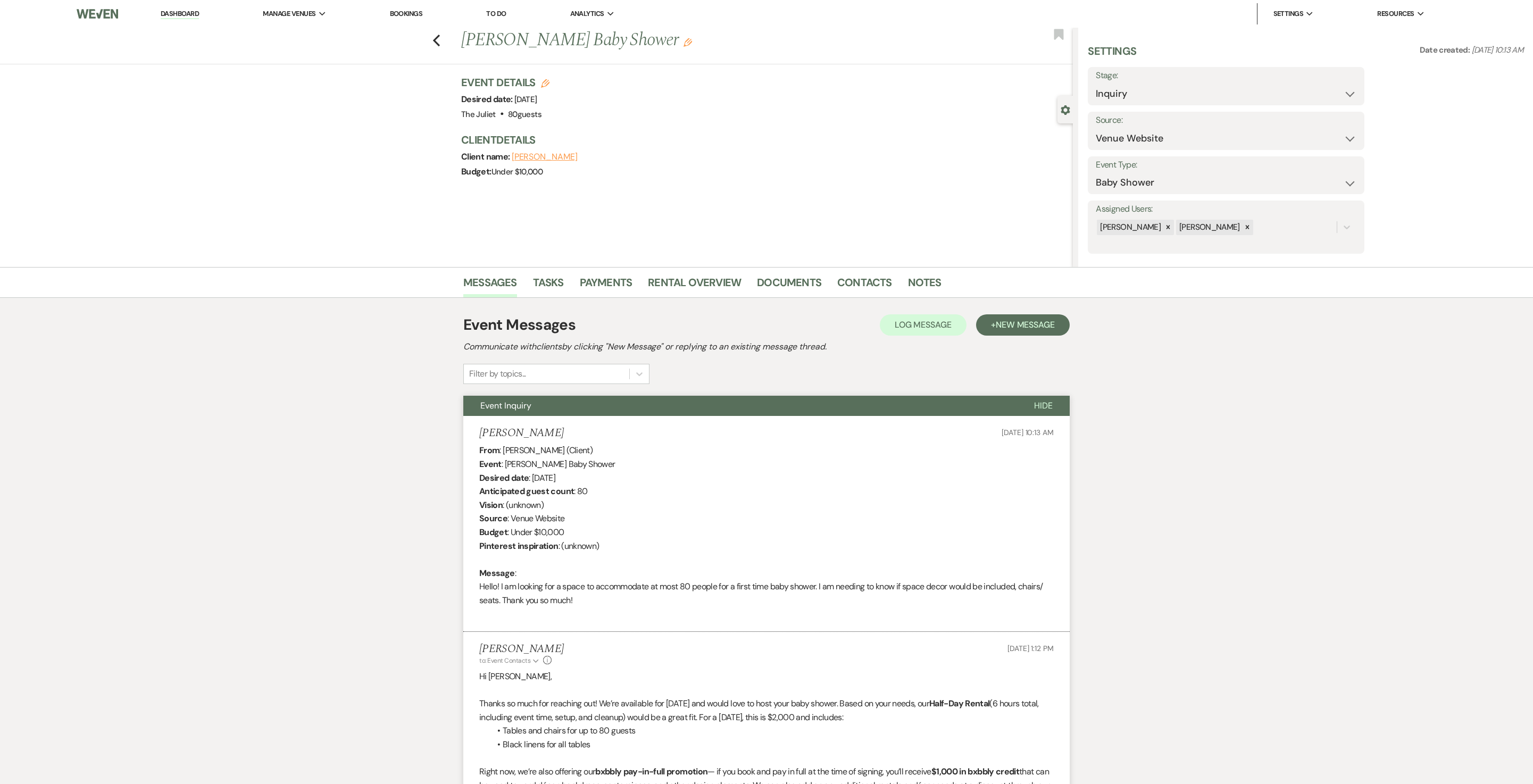
scroll to position [0, 0]
click at [440, 38] on use "button" at bounding box center [437, 40] width 7 height 12
